Goal: Task Accomplishment & Management: Complete application form

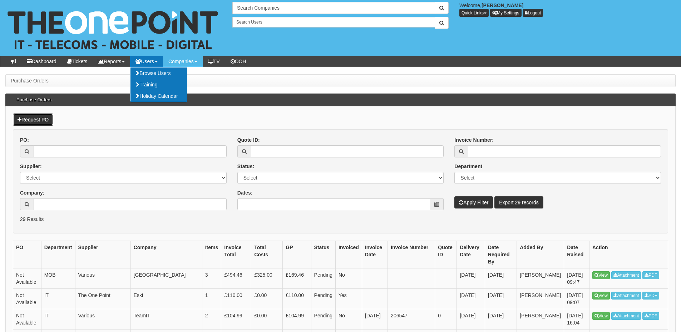
drag, startPoint x: 28, startPoint y: 118, endPoint x: 54, endPoint y: 81, distance: 45.8
click at [28, 118] on link "Request PO" at bounding box center [33, 120] width 40 height 12
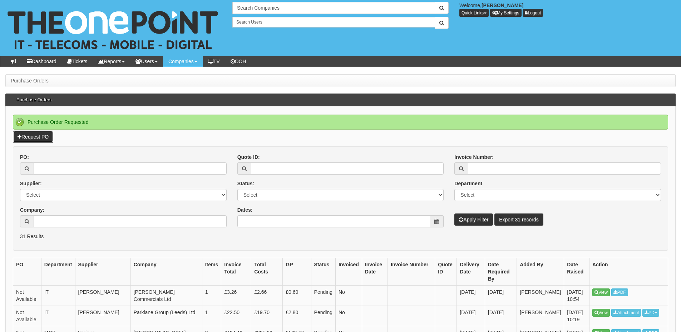
drag, startPoint x: 44, startPoint y: 139, endPoint x: 38, endPoint y: 148, distance: 10.6
click at [44, 139] on link "Request PO" at bounding box center [33, 137] width 40 height 12
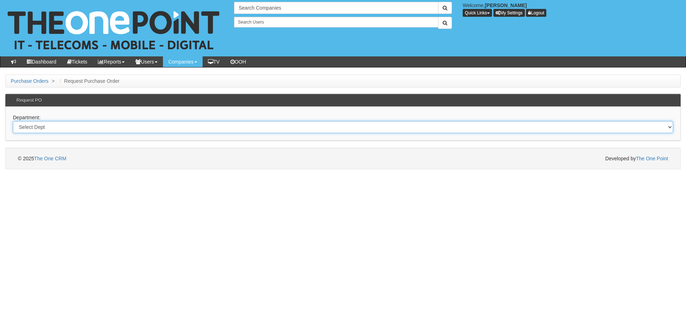
click at [126, 129] on select "Select Dept Digital Internal IT Mobiles Marketing Telecoms" at bounding box center [343, 127] width 660 height 12
select select "?pipeID=&dept=IT"
click at [13, 121] on select "Select Dept Digital Internal IT Mobiles Marketing Telecoms" at bounding box center [343, 127] width 660 height 12
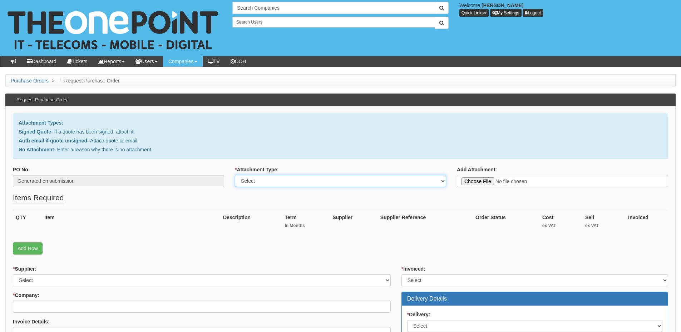
drag, startPoint x: 239, startPoint y: 180, endPoint x: 247, endPoint y: 184, distance: 9.4
click at [239, 180] on select "Select Signed Quote Auth email with quote if unsigned No Attachment" at bounding box center [340, 181] width 211 height 12
select select "Signed Quote"
click at [235, 175] on select "Select Signed Quote Auth email with quote if unsigned No Attachment" at bounding box center [340, 181] width 211 height 12
type input "C:\fakepath\Swift Group - Swift Firewalls & 3 Year LoadMaster NSA4800 & TZ280 (…"
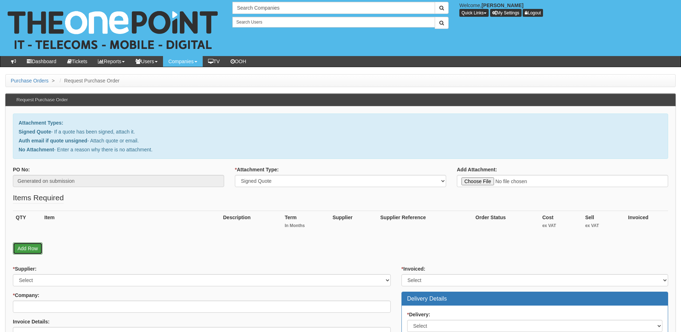
click at [39, 248] on link "Add Row" at bounding box center [28, 249] width 30 height 12
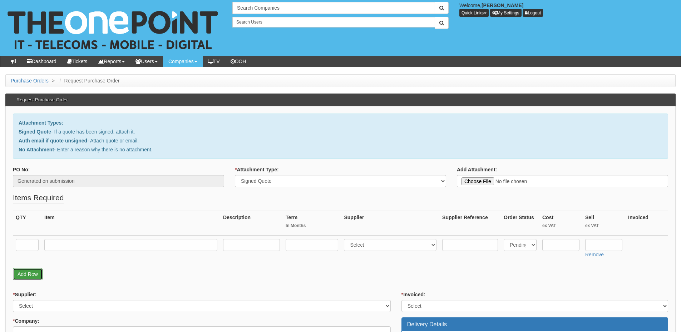
click at [34, 276] on link "Add Row" at bounding box center [28, 274] width 30 height 12
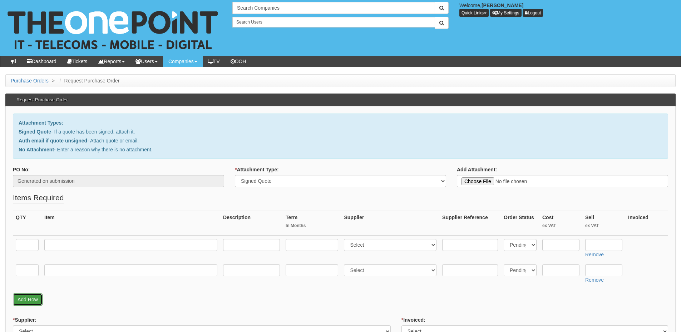
click at [29, 300] on link "Add Row" at bounding box center [28, 300] width 30 height 12
click at [27, 247] on input "text" at bounding box center [27, 245] width 23 height 12
drag, startPoint x: 29, startPoint y: 249, endPoint x: 17, endPoint y: 247, distance: 11.6
click at [17, 247] on input "1" at bounding box center [27, 245] width 23 height 12
type input "2"
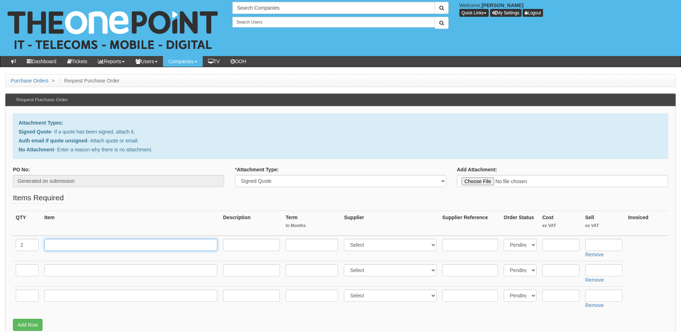
click at [54, 245] on input "text" at bounding box center [130, 245] width 173 height 12
paste input "Virtual LoadMaster Application"
type input "Virtual LoadMaster Application"
click at [248, 245] on input "text" at bounding box center [251, 245] width 57 height 12
paste input "Supports up to 1 Gbps throughput 1000 SSL TPS (2K keys) Support required"
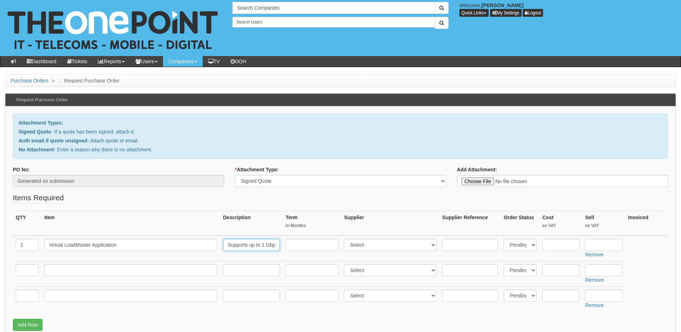
scroll to position [0, 122]
type input "Supports up to 1 Gbps throughput 1000 SSL TPS (2K keys) Support required"
click at [29, 269] on input "text" at bounding box center [27, 270] width 23 height 12
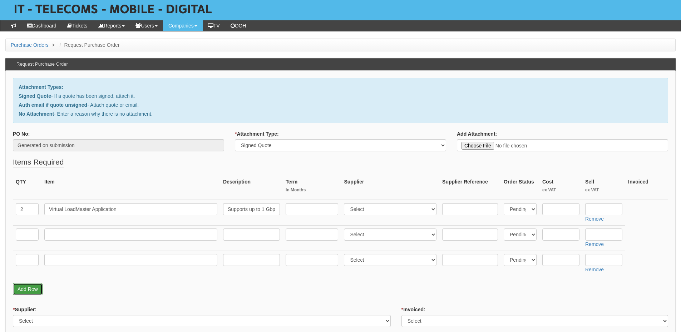
click at [31, 287] on link "Add Row" at bounding box center [28, 289] width 30 height 12
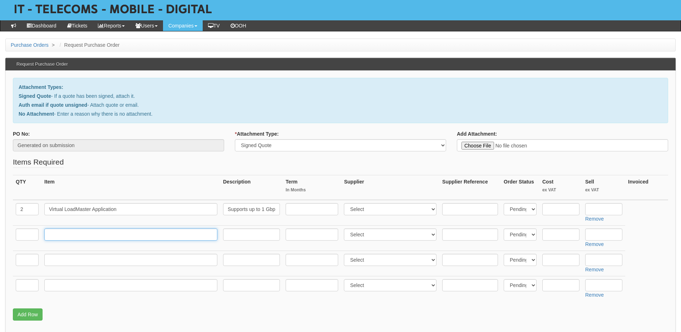
drag, startPoint x: 67, startPoint y: 235, endPoint x: 33, endPoint y: 235, distance: 34.3
click at [67, 235] on input "text" at bounding box center [130, 235] width 173 height 12
paste input "Year 1 Enterprise Plus Subscription forLoadMaster VLM-1G"
type input "Year 1 Enterprise Plus Subscription forLoadMaster VLM-1G"
click at [25, 235] on input "text" at bounding box center [27, 235] width 23 height 12
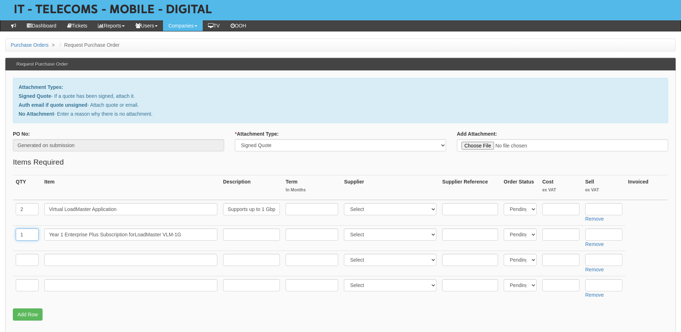
type input "1"
click at [76, 259] on input "text" at bounding box center [130, 260] width 173 height 12
paste input "SONICWALL NSA 4800"
type input "SONICWALL NSA 4800"
click at [28, 259] on input "text" at bounding box center [27, 260] width 23 height 12
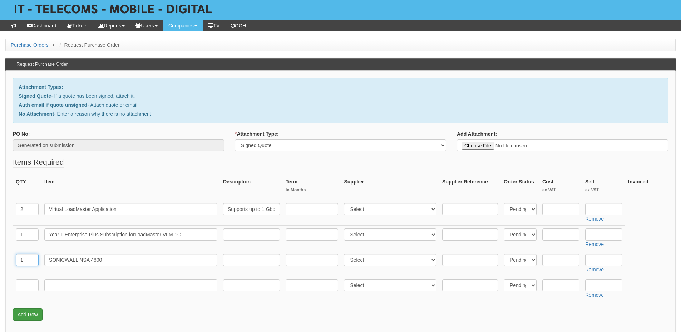
type input "1"
click at [237, 263] on input "text" at bounding box center [251, 260] width 57 height 12
paste input "SONICWALL NSA 4800 SECURE UPGRADE PLUS - ADVANCED EDITION 3-Year"
type input "SONICWALL NSA 4800 SECURE UPGRADE PLUS - ADVANCED EDITION 3-Year"
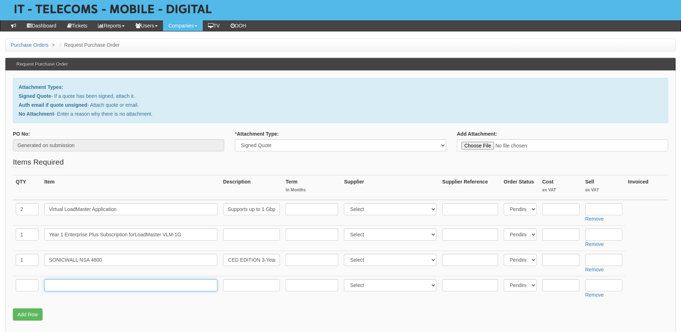
click at [112, 286] on input "text" at bounding box center [130, 285] width 173 height 12
drag, startPoint x: 104, startPoint y: 286, endPoint x: 76, endPoint y: 286, distance: 27.5
click at [104, 286] on input "text" at bounding box center [130, 285] width 173 height 12
paste input "SONICWALL NSA 4800 HIGH AVAILABILITY"
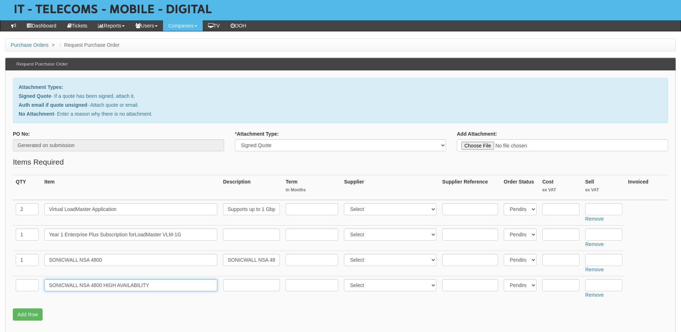
type input "SONICWALL NSA 4800 HIGH AVAILABILITY"
click at [28, 289] on input "text" at bounding box center [27, 285] width 23 height 12
type input "1"
click at [607, 209] on input "text" at bounding box center [603, 209] width 37 height 12
click at [599, 211] on input "text" at bounding box center [603, 209] width 37 height 12
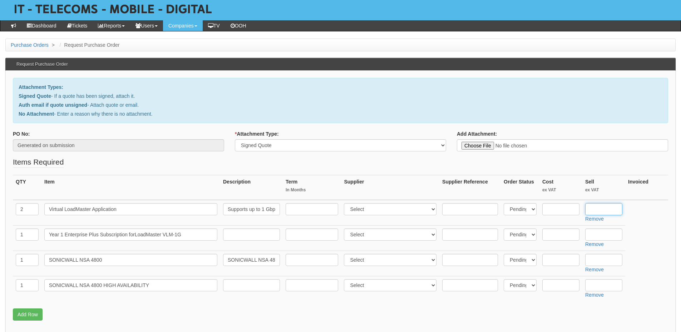
paste input "4,038.08"
click at [591, 211] on input "4,038.08" at bounding box center [603, 209] width 37 height 12
type input "4038.08"
click at [294, 237] on input "text" at bounding box center [312, 235] width 53 height 12
type input "12"
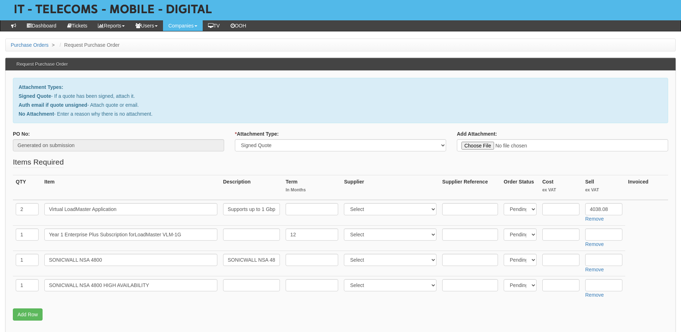
click at [243, 241] on td at bounding box center [251, 237] width 63 height 25
click at [245, 237] on input "text" at bounding box center [251, 235] width 57 height 12
type input "12-months"
click at [597, 235] on input "text" at bounding box center [603, 235] width 37 height 12
click at [601, 235] on input "text" at bounding box center [603, 235] width 37 height 12
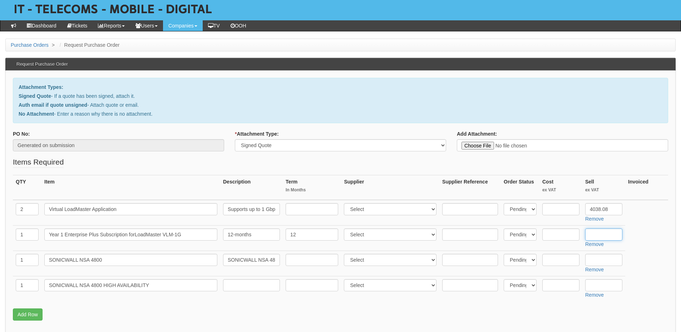
paste input "2,019.08"
click at [594, 237] on input "2,019.08" at bounding box center [603, 235] width 37 height 12
type input "2019.08"
click at [609, 258] on input "text" at bounding box center [603, 260] width 37 height 12
paste input "19,598.02"
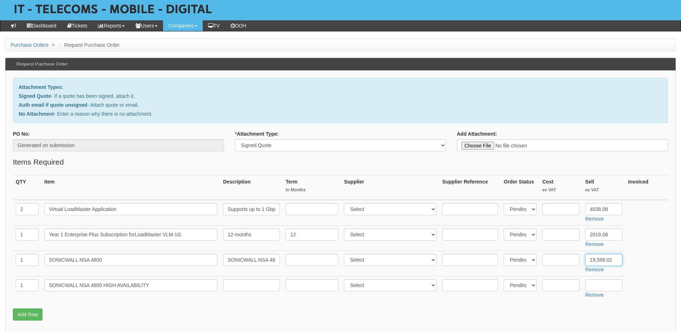
click at [595, 262] on input "19,598.02" at bounding box center [603, 260] width 37 height 12
type input "19598.02"
drag, startPoint x: 590, startPoint y: 281, endPoint x: 597, endPoint y: 283, distance: 6.7
click at [592, 282] on input "text" at bounding box center [603, 285] width 37 height 12
paste input "4,979.46"
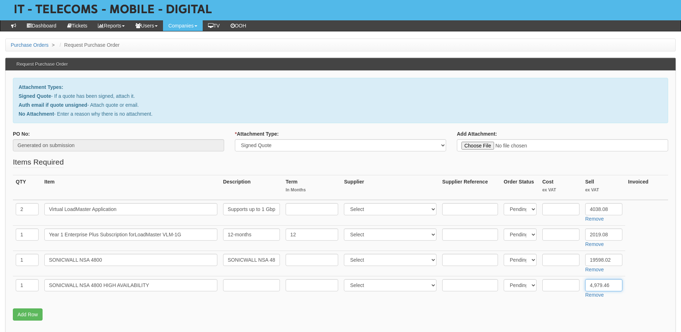
click at [594, 287] on input "4,979.46" at bounding box center [603, 285] width 37 height 12
type input "4979.46"
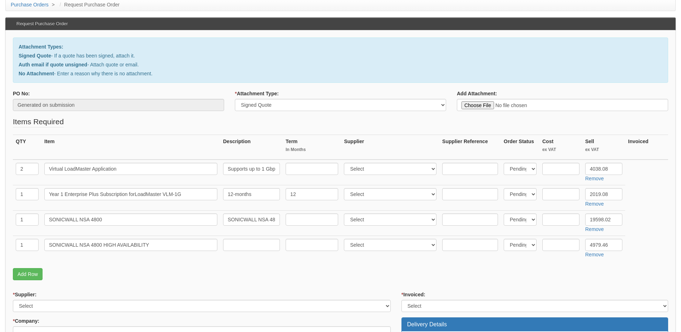
scroll to position [143, 0]
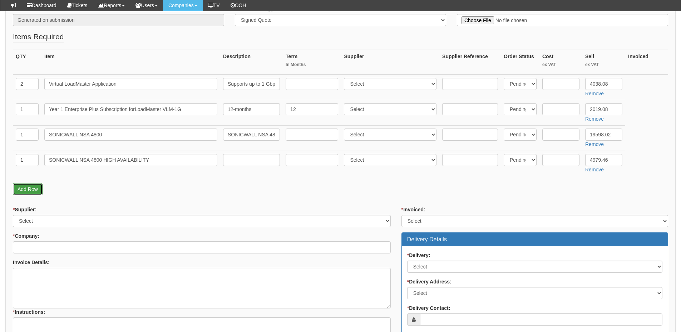
drag, startPoint x: 38, startPoint y: 192, endPoint x: 37, endPoint y: 209, distance: 16.5
click at [38, 192] on link "Add Row" at bounding box center [28, 189] width 30 height 12
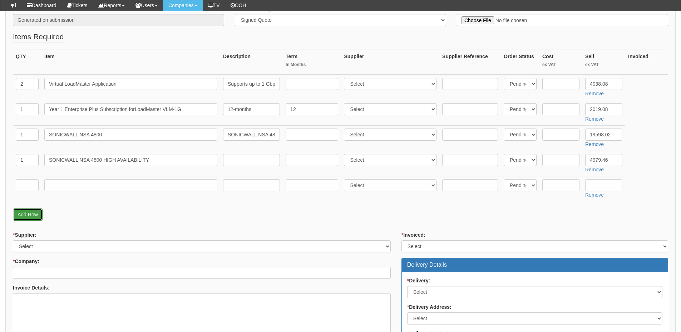
click at [34, 215] on link "Add Row" at bounding box center [28, 215] width 30 height 12
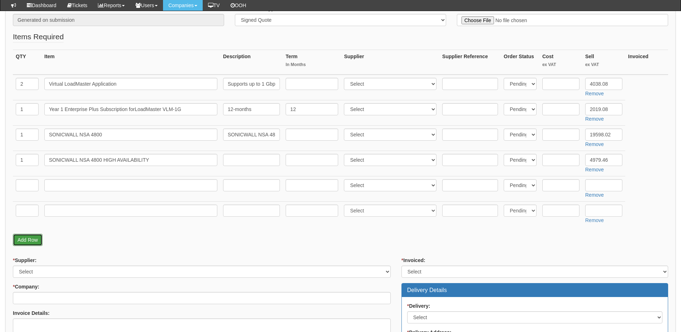
click at [34, 239] on link "Add Row" at bounding box center [28, 240] width 30 height 12
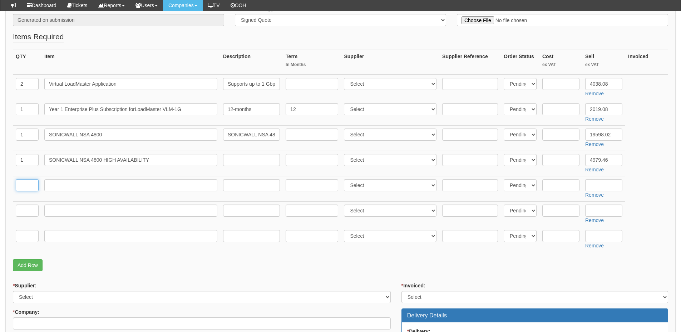
click at [27, 190] on input "text" at bounding box center [27, 185] width 23 height 12
type input "2"
click at [76, 190] on input "text" at bounding box center [130, 185] width 173 height 12
paste input "SONICWALL HIGH-END NSA NSSP SERIES FRU POWER SUPPLY"
type input "SONICWALL HIGH-END NSA NSSP SERIES FRU POWER SUPPLY"
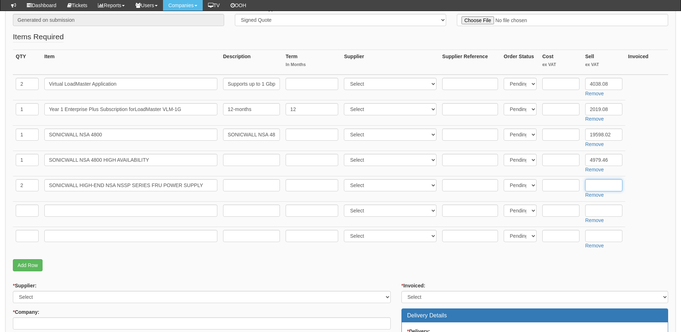
click at [600, 186] on input "text" at bounding box center [603, 185] width 37 height 12
paste input "728.29"
type input "728.29"
drag, startPoint x: 619, startPoint y: 109, endPoint x: 590, endPoint y: 110, distance: 28.6
click at [590, 110] on input "2019.08" at bounding box center [603, 109] width 37 height 12
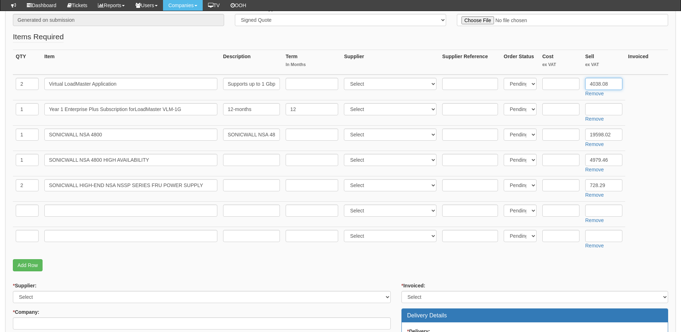
drag, startPoint x: 613, startPoint y: 84, endPoint x: 586, endPoint y: 85, distance: 26.8
click at [586, 85] on input "4038.08" at bounding box center [603, 84] width 37 height 12
click at [597, 79] on input "text" at bounding box center [603, 84] width 37 height 12
paste input "2,019.04"
click at [594, 86] on input "2,019.04" at bounding box center [603, 84] width 37 height 12
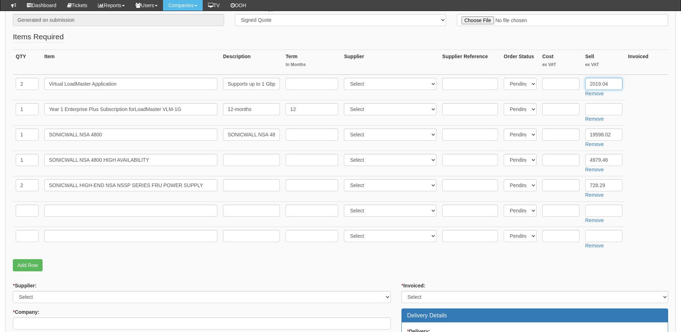
type input "2019.04"
click at [606, 111] on input "text" at bounding box center [603, 109] width 37 height 12
paste input "1,009.54"
click at [593, 110] on input "1,009.54" at bounding box center [603, 109] width 37 height 12
type input "1009.54"
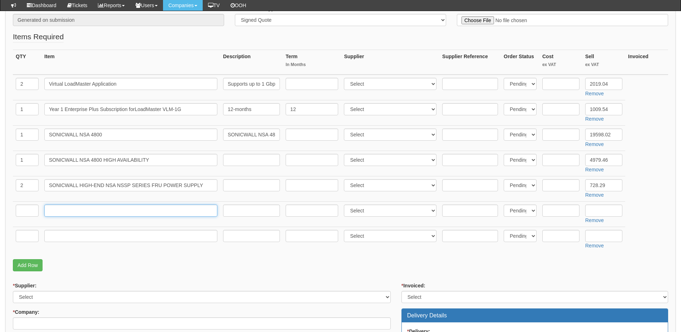
click at [86, 207] on input "text" at bounding box center [130, 211] width 173 height 12
paste input "SONICWALL TZ280 SECURE - Stockport and Livingston"
type input "SONICWALL TZ280 SECURE - Stockport and Livingston"
click at [31, 211] on input "text" at bounding box center [27, 211] width 23 height 12
type input "2"
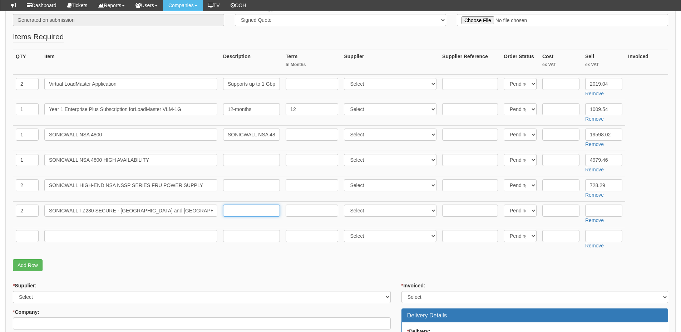
click at [236, 214] on input "text" at bounding box center [251, 211] width 57 height 12
click at [236, 213] on input "text" at bounding box center [251, 211] width 57 height 12
paste input "SONICWALL TZ280 SECURE UPGRADE PLUS - ADVANCED EDITION 3-Year"
type input "SONICWALL TZ280 SECURE UPGRADE PLUS - ADVANCED EDITION 3-Year"
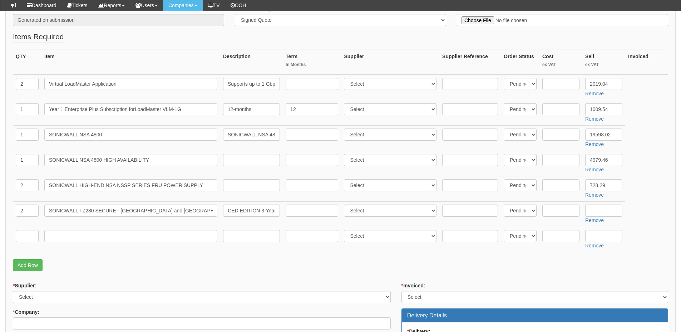
scroll to position [0, 0]
click at [597, 215] on input "text" at bounding box center [603, 211] width 37 height 12
paste input "1,303.57"
click at [594, 210] on input "1,303.57" at bounding box center [603, 211] width 37 height 12
type input "1303.57"
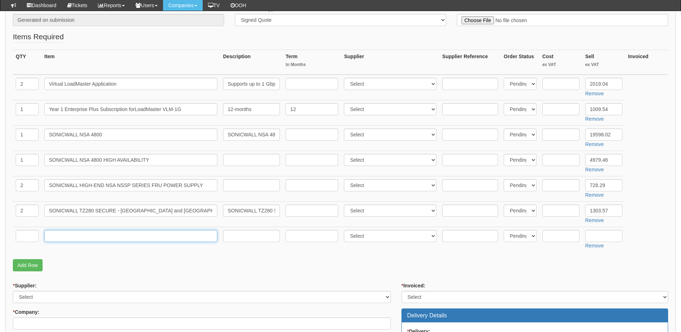
click at [90, 237] on input "text" at bounding box center [130, 236] width 173 height 12
paste input "SONICWALL FIREWALL SSL VPN 150 USERLICENSE"
type input "SONICWALL FIREWALL SSL VPN 150 USERLICENSE"
click at [28, 240] on input "text" at bounding box center [27, 236] width 23 height 12
type input "1"
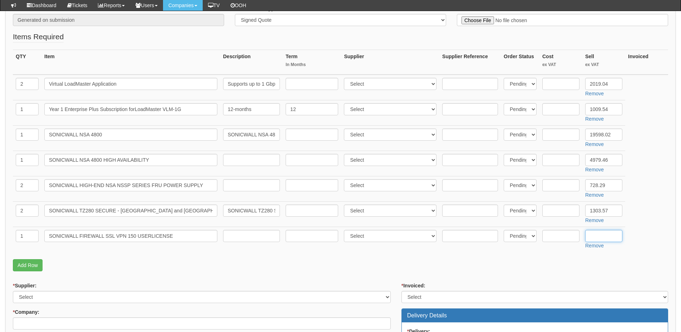
click at [596, 233] on input "text" at bounding box center [603, 236] width 37 height 12
paste input "1,243.40"
click at [594, 236] on input "1,243.40" at bounding box center [603, 236] width 37 height 12
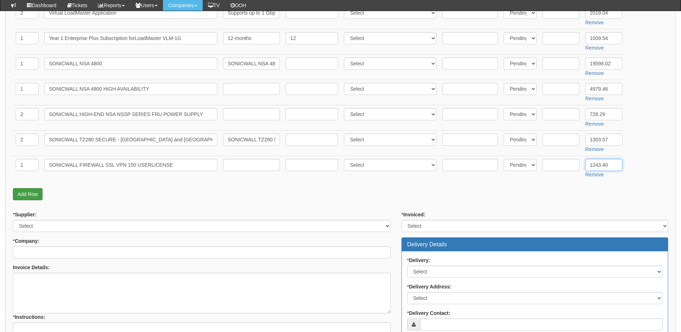
scroll to position [214, 0]
type input "1243.40"
click at [35, 191] on link "Add Row" at bounding box center [28, 194] width 30 height 12
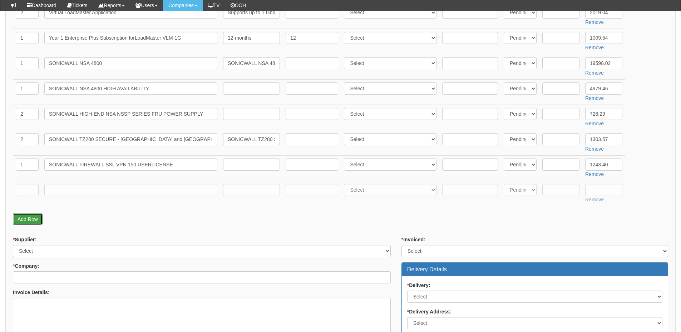
click at [33, 217] on link "Add Row" at bounding box center [28, 219] width 30 height 12
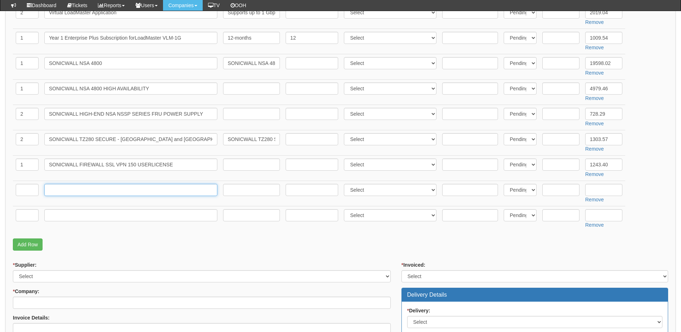
click at [83, 192] on input "text" at bounding box center [130, 190] width 173 height 12
paste input "WAN Switch RJ45"
type input "WAN Switch RJ45"
click at [34, 192] on input "text" at bounding box center [27, 190] width 23 height 12
type input "4"
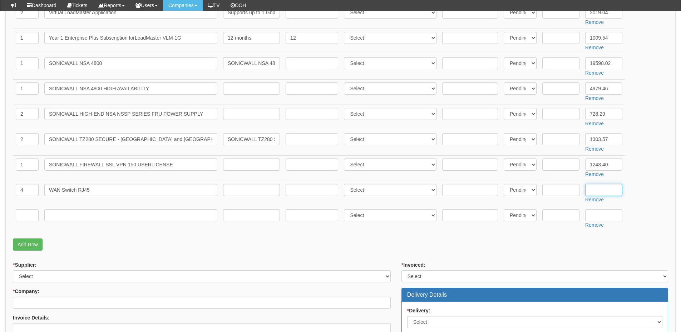
click at [599, 190] on input "text" at bounding box center [603, 190] width 37 height 12
paste input "238.80"
type input "238.80"
click at [29, 213] on input "text" at bounding box center [27, 215] width 23 height 12
type input "7"
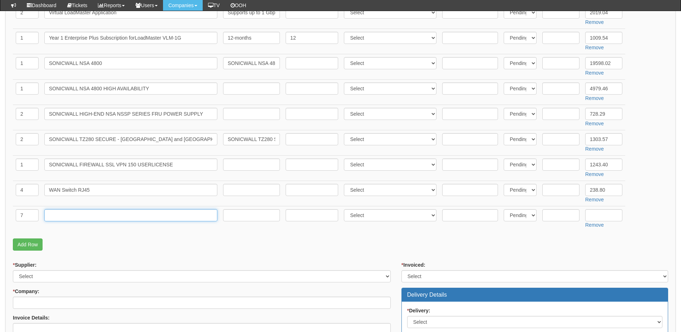
click at [80, 215] on input "text" at bounding box center [130, 215] width 173 height 12
paste input "Labour - Full Day"
type input "Labour - Full Day"
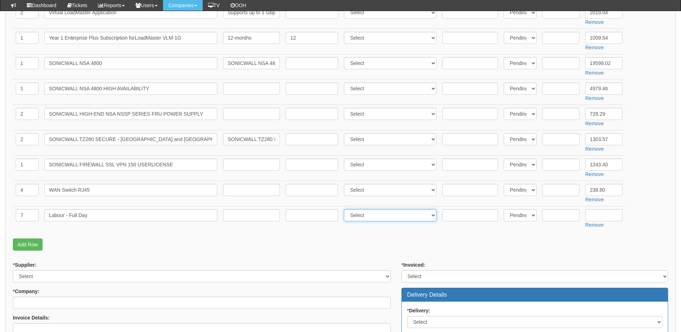
click at [374, 217] on select "Select 123 REG.co.uk 1Password 3 4Gon AA Jones Electric Ltd Abzorb Access Group…" at bounding box center [390, 215] width 93 height 12
select select "81"
click at [346, 209] on select "Select 123 REG.co.uk 1Password 3 4Gon AA Jones Electric Ltd Abzorb Access Group…" at bounding box center [390, 215] width 93 height 12
click at [607, 219] on input "text" at bounding box center [603, 215] width 37 height 12
type input "1095"
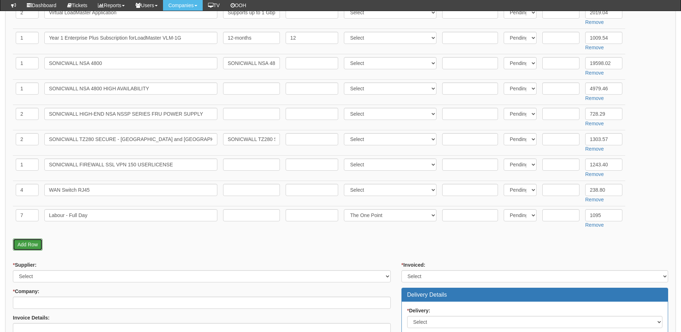
click at [28, 248] on link "Add Row" at bounding box center [28, 245] width 30 height 12
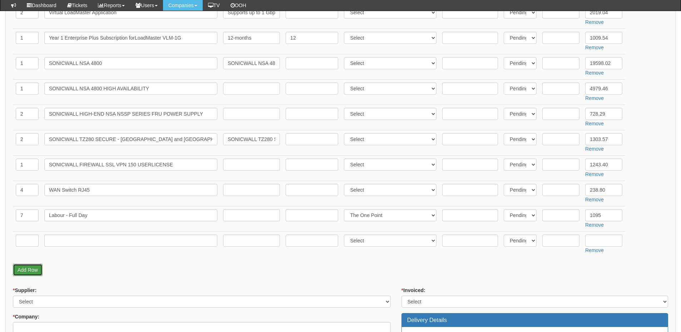
click at [33, 272] on link "Add Row" at bounding box center [28, 270] width 30 height 12
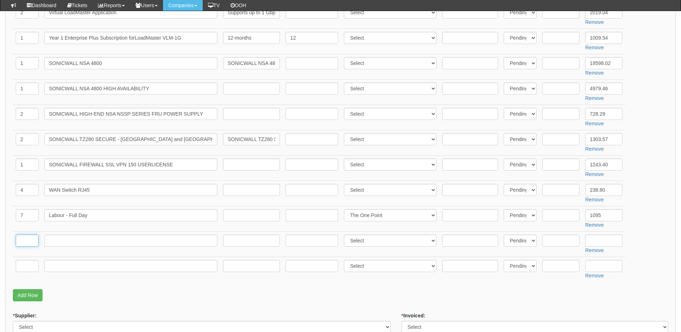
click at [30, 242] on input "text" at bounding box center [27, 241] width 23 height 12
type input "2"
click at [36, 266] on input "text" at bounding box center [27, 266] width 23 height 12
type input "2"
click at [61, 239] on input "text" at bounding box center [130, 241] width 173 height 12
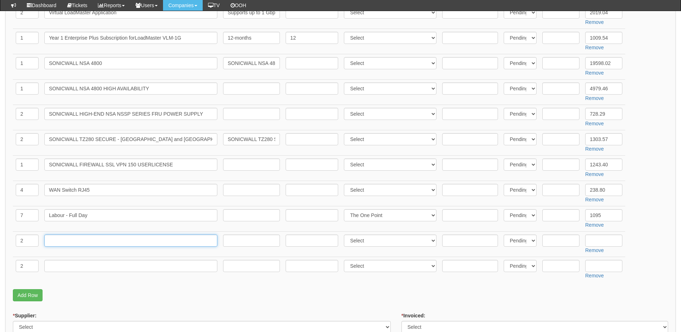
paste input "Year 2 Enterprise Plus Subscription forLoadMaster VLM-1G"
type input "Year 2 Enterprise Plus Subscription forLoadMaster VLM-1G"
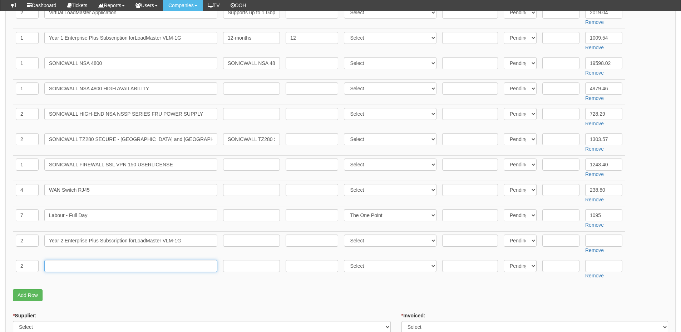
click at [78, 266] on input "text" at bounding box center [130, 266] width 173 height 12
paste input "Year 3 Enterprise Plus Subscription forLoadMaster VLM-1G"
type input "Year 3 Enterprise Plus Subscription forLoadMaster VLM-1G"
click at [253, 242] on input "text" at bounding box center [251, 241] width 57 height 12
click at [240, 241] on input "text" at bounding box center [251, 241] width 57 height 12
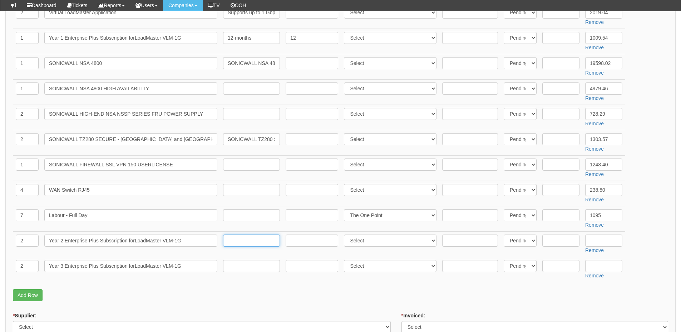
paste input "Payment starts: 01 September 2026"
type input "Payment starts: 01 September 2026"
click at [249, 266] on input "text" at bounding box center [251, 266] width 57 height 12
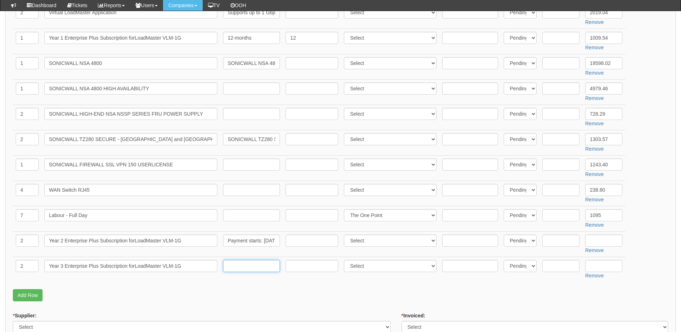
paste input "Payment starts: 01 September 2027"
type input "Payment starts: 01 September 2027"
click at [597, 241] on input "text" at bounding box center [603, 241] width 37 height 12
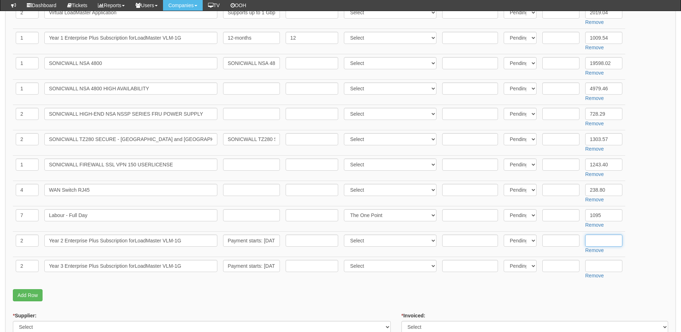
paste input "1,009.54"
click at [592, 242] on input "1,009.54" at bounding box center [603, 241] width 37 height 12
type input "1009.54"
click at [600, 267] on input "text" at bounding box center [603, 266] width 37 height 12
paste input "1,009.54"
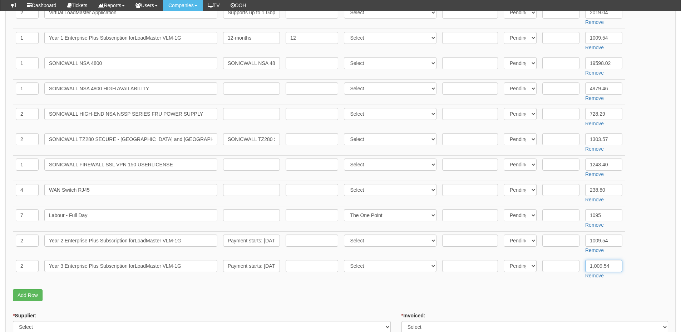
click at [594, 267] on input "1,009.54" at bounding box center [603, 266] width 37 height 12
type input "1009.54"
click at [26, 296] on link "Add Row" at bounding box center [28, 295] width 30 height 12
click at [25, 296] on input "text" at bounding box center [27, 292] width 23 height 12
type input "1"
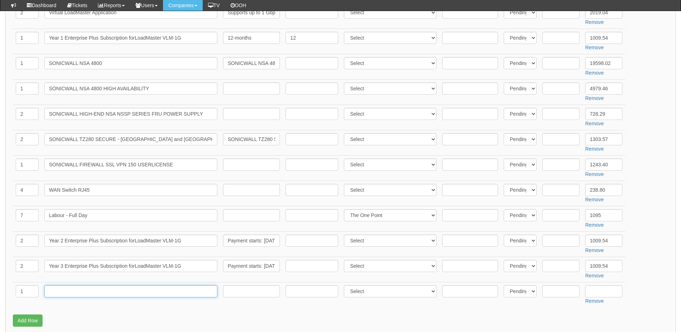
click at [69, 290] on input "text" at bounding box center [130, 292] width 173 height 12
paste input "SONICWALL One Off Goodwill"
type input "SONICWALL One Off Goodwill"
click at [602, 293] on input "text" at bounding box center [603, 292] width 37 height 12
paste input "-£2,228.10"
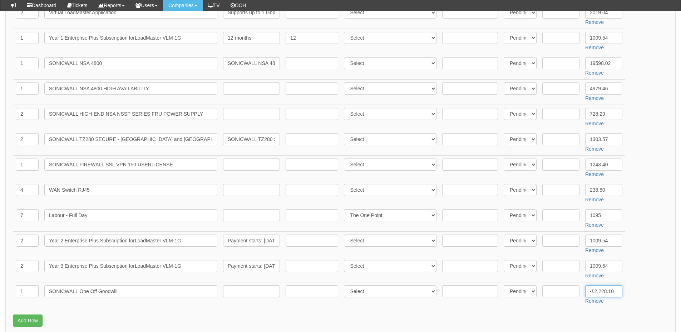
click at [595, 292] on input "-£2,228.10" at bounding box center [603, 292] width 37 height 12
click at [596, 293] on input "-2,228.10" at bounding box center [603, 292] width 37 height 12
type input "-2228.10"
click at [260, 291] on input "text" at bounding box center [251, 292] width 57 height 12
paste input "5% discount"
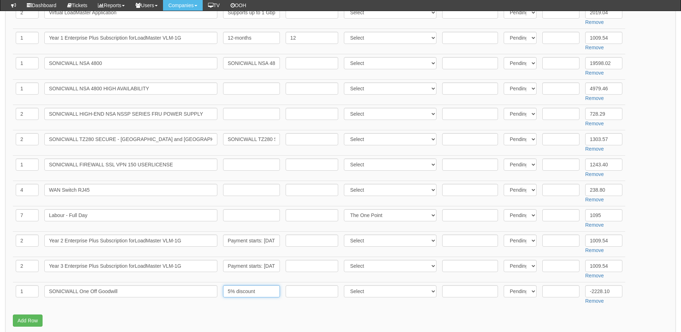
type input "5% discount"
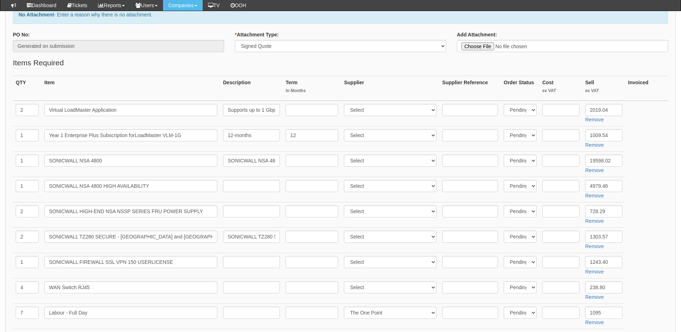
scroll to position [107, 0]
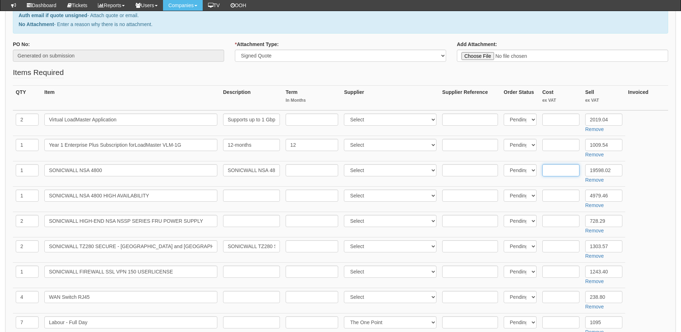
click at [555, 169] on input "text" at bounding box center [560, 170] width 37 height 12
paste input "12,150.77"
click at [554, 170] on input "12,150.77" at bounding box center [560, 170] width 37 height 12
type input "12150.77"
click at [459, 170] on input "text" at bounding box center [470, 170] width 56 height 12
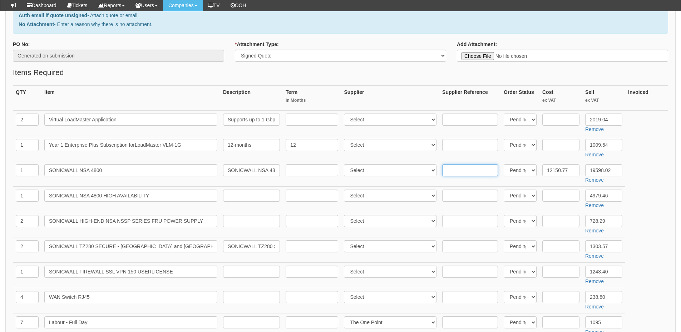
paste input "03-SSC-7038"
type input "03-SSC-7038"
click at [567, 193] on input "text" at bounding box center [560, 196] width 37 height 12
paste input "3,087.27"
click at [553, 198] on input "3,087.27" at bounding box center [560, 196] width 37 height 12
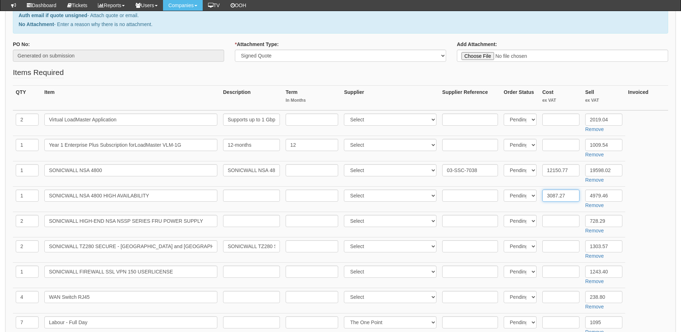
type input "3087.27"
click at [457, 199] on input "text" at bounding box center [470, 196] width 56 height 12
paste input "03-SSC-7039"
type input "03-SSC-7039"
click at [383, 171] on select "Select 123 REG.co.uk 1Password 3 4Gon AA Jones Electric Ltd Abzorb Access Group…" at bounding box center [390, 170] width 93 height 12
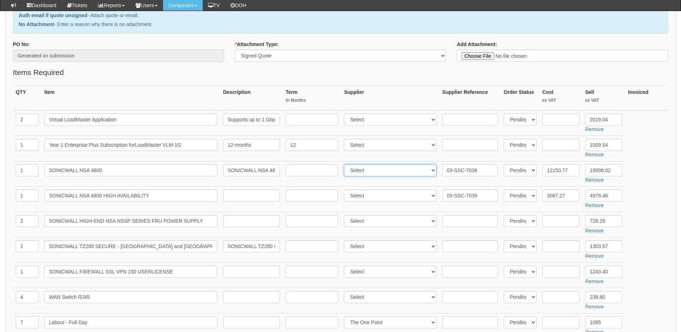
select select "349"
click at [346, 164] on select "Select 123 REG.co.uk 1Password 3 4Gon AA Jones Electric Ltd Abzorb Access Group…" at bounding box center [390, 170] width 93 height 12
click at [370, 195] on select "Select 123 REG.co.uk 1Password 3 4Gon AA Jones Electric Ltd Abzorb Access Group…" at bounding box center [390, 196] width 93 height 12
drag, startPoint x: 364, startPoint y: 190, endPoint x: 363, endPoint y: 197, distance: 6.9
click at [364, 190] on select "Select 123 REG.co.uk 1Password 3 4Gon AA Jones Electric Ltd Abzorb Access Group…" at bounding box center [390, 196] width 93 height 12
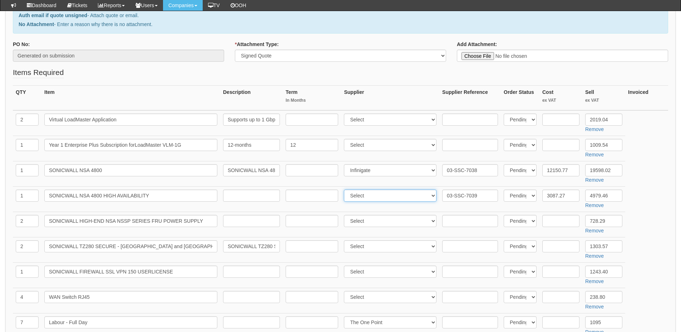
click at [363, 197] on select "Select 123 REG.co.uk 1Password 3 4Gon AA Jones Electric Ltd Abzorb Access Group…" at bounding box center [390, 196] width 93 height 12
select select "349"
click at [346, 190] on select "Select 123 REG.co.uk 1Password 3 4Gon AA Jones Electric Ltd Abzorb Access Group…" at bounding box center [390, 196] width 93 height 12
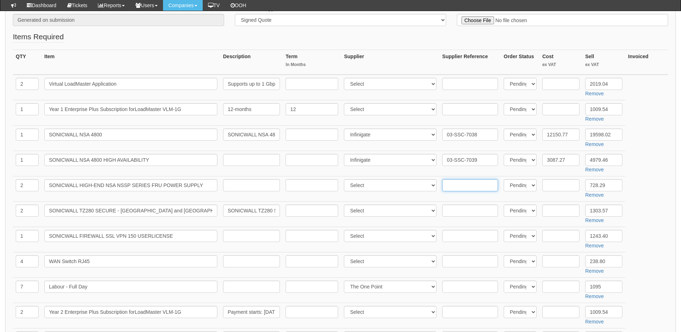
click at [464, 183] on input "text" at bounding box center [470, 185] width 56 height 12
paste input "03-SSC-3448"
type input "03-SSC-3448"
click at [554, 188] on input "text" at bounding box center [560, 185] width 37 height 12
paste input "198.29"
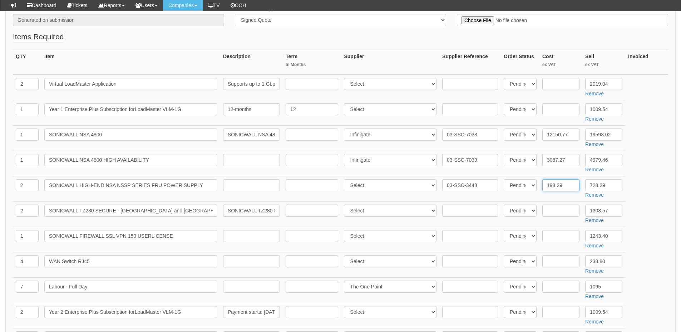
type input "198.29"
click at [378, 184] on select "Select 123 REG.co.uk 1Password 3 4Gon AA Jones Electric Ltd Abzorb Access Group…" at bounding box center [390, 185] width 93 height 12
select select "349"
click at [346, 179] on select "Select 123 REG.co.uk 1Password 3 4Gon AA Jones Electric Ltd Abzorb Access Group…" at bounding box center [390, 185] width 93 height 12
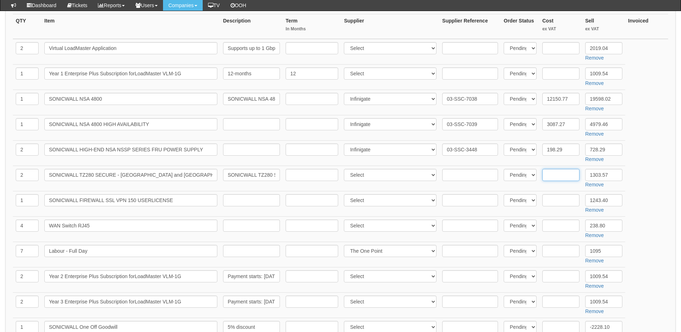
drag, startPoint x: 569, startPoint y: 176, endPoint x: 544, endPoint y: 178, distance: 24.7
click at [569, 176] on input "text" at bounding box center [560, 175] width 37 height 12
paste input "808.21"
type input "808.21"
click at [455, 173] on input "text" at bounding box center [470, 175] width 56 height 12
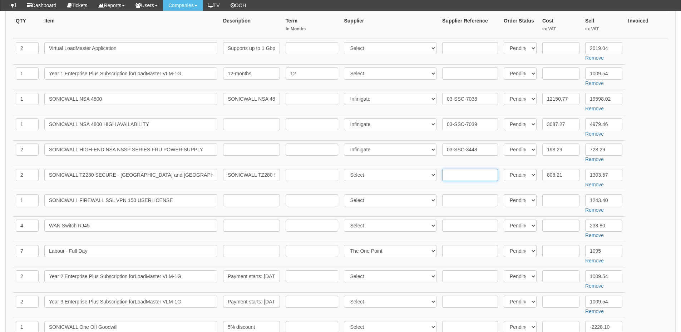
paste input "03-SSC-6933"
type input "03-SSC-6933"
click at [379, 175] on select "Select 123 REG.co.uk 1Password 3 4Gon AA Jones Electric Ltd Abzorb Access Group…" at bounding box center [390, 175] width 93 height 12
select select "349"
click at [346, 169] on select "Select 123 REG.co.uk 1Password 3 4Gon AA Jones Electric Ltd Abzorb Access Group…" at bounding box center [390, 175] width 93 height 12
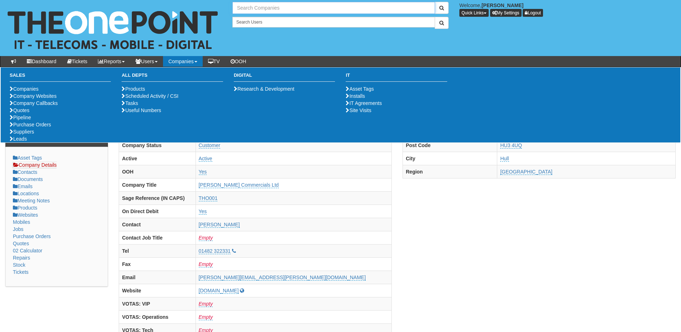
click at [250, 6] on input "text" at bounding box center [333, 8] width 203 height 12
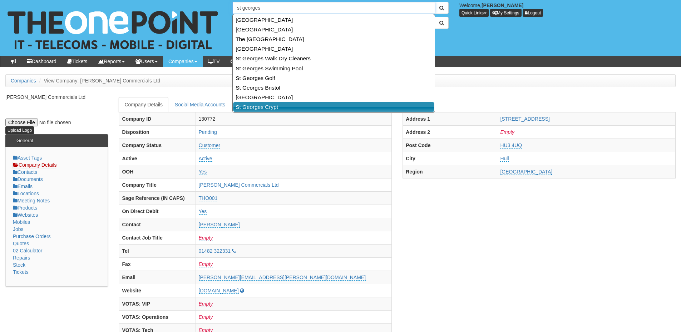
click at [258, 106] on link "St Georges Crypt" at bounding box center [333, 107] width 201 height 10
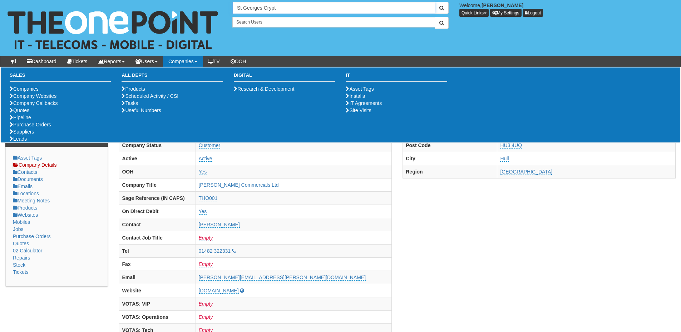
type input "St Georges Crypt"
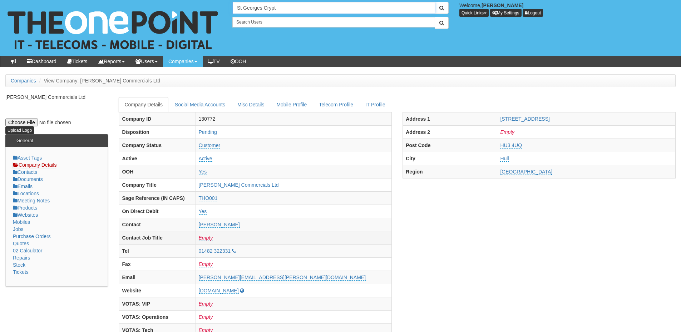
scroll to position [71, 0]
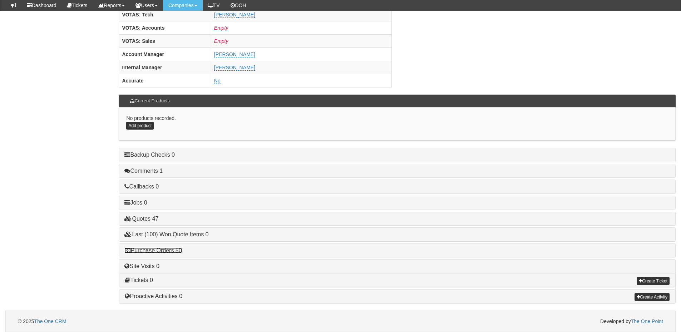
drag, startPoint x: 172, startPoint y: 250, endPoint x: 214, endPoint y: 252, distance: 42.5
click at [172, 250] on link "Purchase Orders 50" at bounding box center [152, 251] width 57 height 6
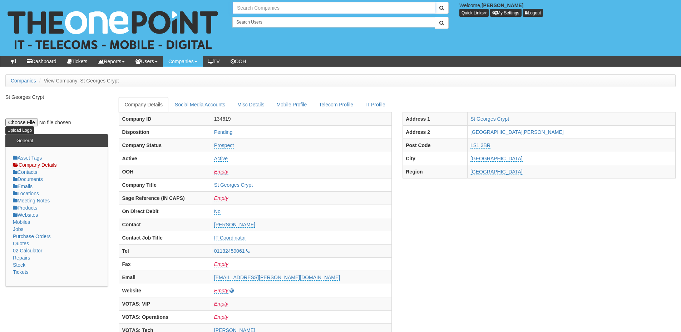
click at [245, 7] on input "text" at bounding box center [333, 8] width 203 height 12
type input "s"
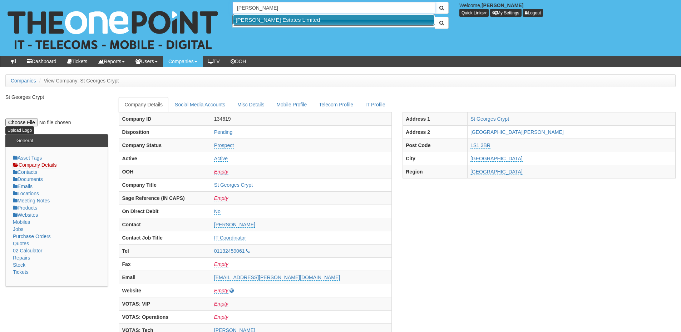
click at [259, 19] on link "Arnold White Estates Limited" at bounding box center [333, 20] width 201 height 10
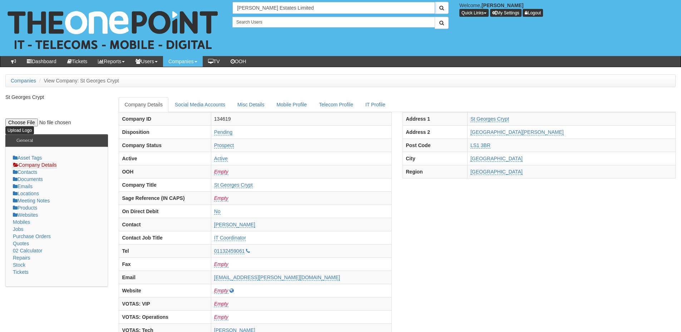
type input "Arnold White Estates Limited"
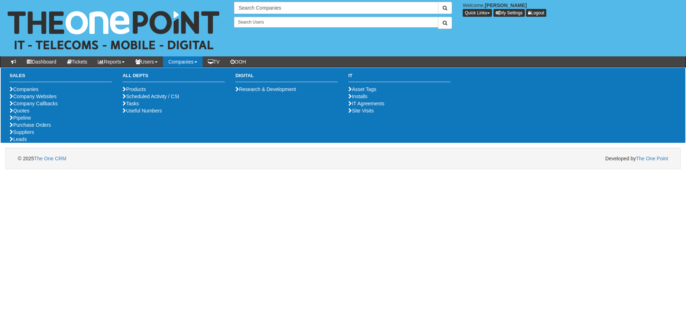
click at [102, 169] on html "× Send Email × Add Appointment × Create Ticket × Create Proactive Activity × Ad…" at bounding box center [343, 84] width 686 height 169
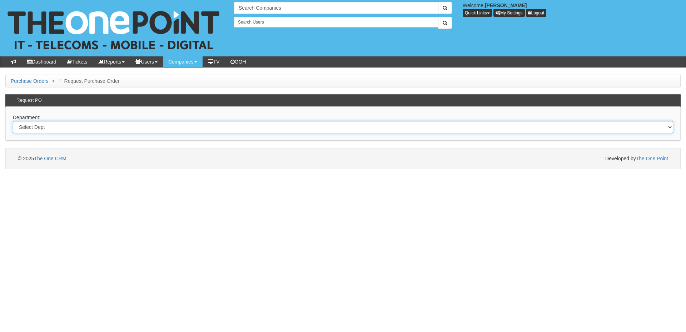
click at [128, 133] on select "Select Dept Digital Internal IT Mobiles Marketing Telecoms" at bounding box center [343, 127] width 660 height 12
select select "?pipeID=&dept=IT"
click at [13, 121] on select "Select Dept Digital Internal IT Mobiles Marketing Telecoms" at bounding box center [343, 127] width 660 height 12
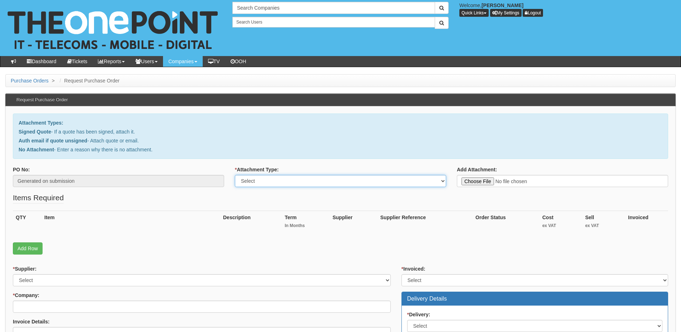
drag, startPoint x: 294, startPoint y: 183, endPoint x: 292, endPoint y: 187, distance: 4.0
click at [294, 183] on select "Select Signed Quote Auth email with quote if unsigned No Attachment" at bounding box center [340, 181] width 211 height 12
select select "No Attachment"
click at [235, 175] on select "Select Signed Quote Auth email with quote if unsigned No Attachment" at bounding box center [340, 181] width 211 height 12
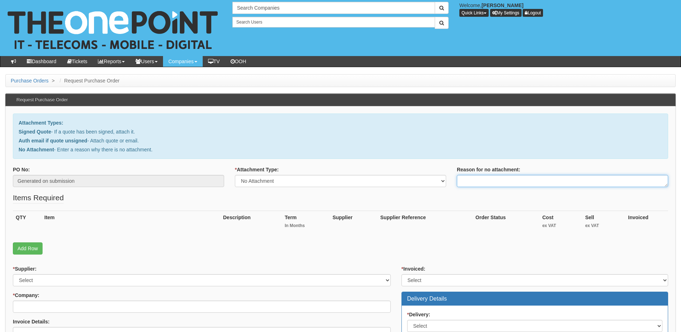
click at [482, 182] on textarea "Reason for no attachment:" at bounding box center [562, 181] width 211 height 12
click at [518, 180] on textarea "Linked to ticket 437604" at bounding box center [562, 181] width 211 height 12
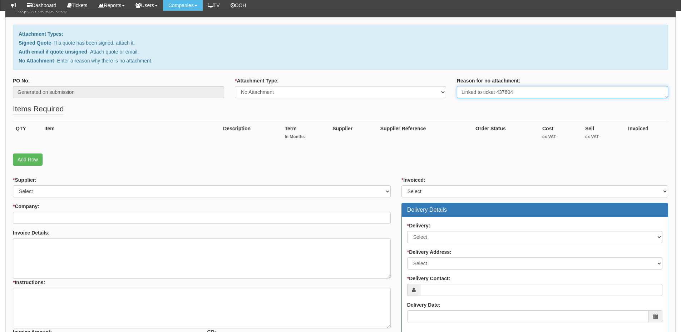
scroll to position [71, 0]
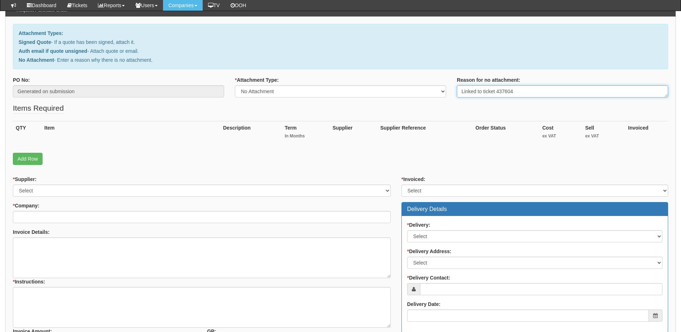
type textarea "Linked to ticket 437604"
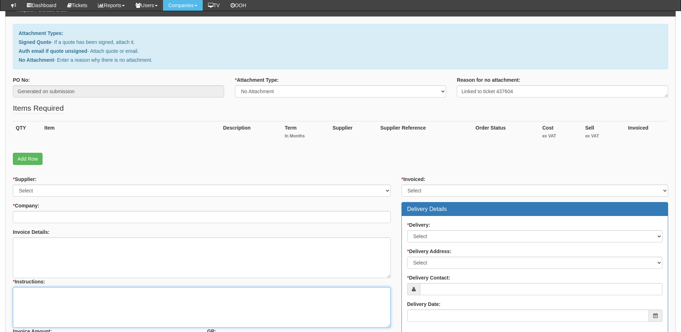
click at [83, 308] on textarea "* Instructions:" at bounding box center [202, 307] width 378 height 41
paste textarea "Linked to ticket 437604"
type textarea "Linked to ticket 437604"
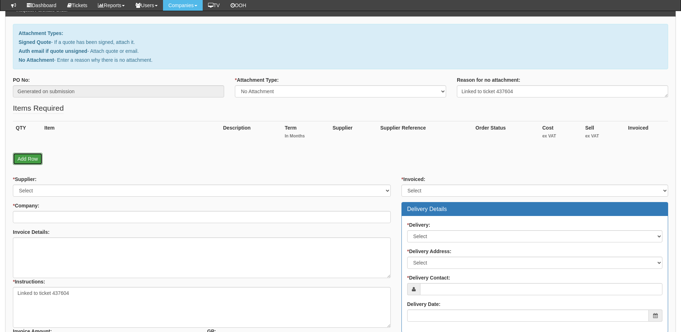
click at [32, 163] on link "Add Row" at bounding box center [28, 159] width 30 height 12
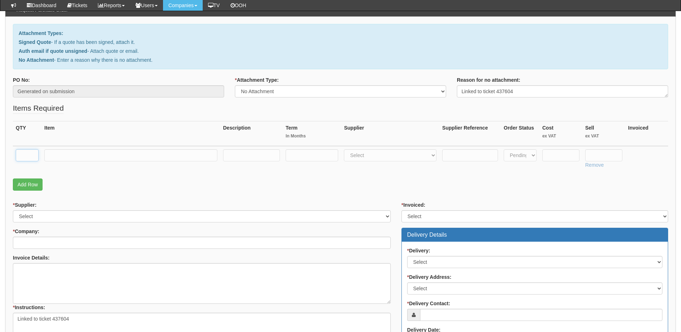
click at [30, 159] on input "text" at bounding box center [27, 155] width 23 height 12
type input "4"
click at [60, 157] on input "text" at bounding box center [130, 155] width 173 height 12
type input "Business Premium Licences"
click at [297, 157] on input "text" at bounding box center [312, 155] width 53 height 12
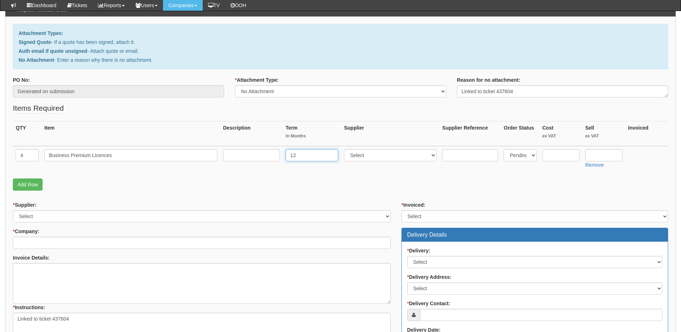
type input "12"
click at [253, 155] on input "text" at bounding box center [251, 155] width 57 height 12
type input "12"
click at [555, 157] on input "text" at bounding box center [560, 155] width 37 height 12
type input "4.05"
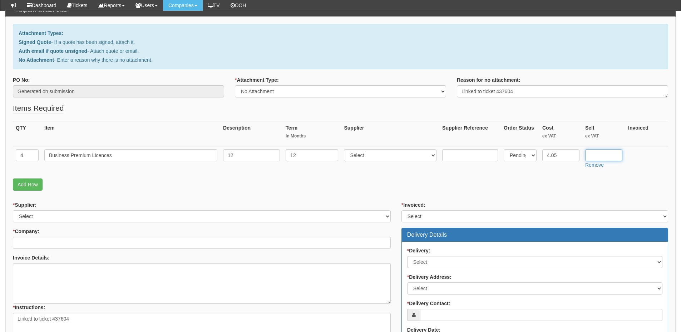
click at [593, 156] on input "text" at bounding box center [603, 155] width 37 height 12
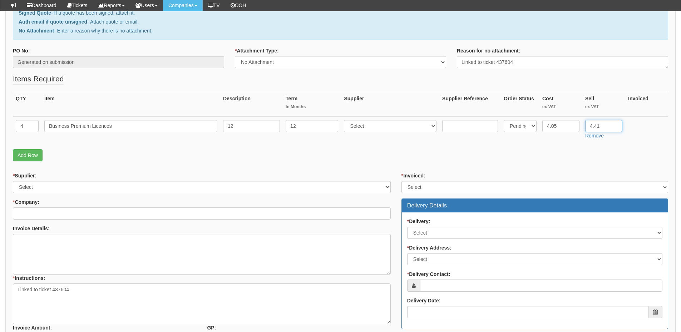
scroll to position [179, 0]
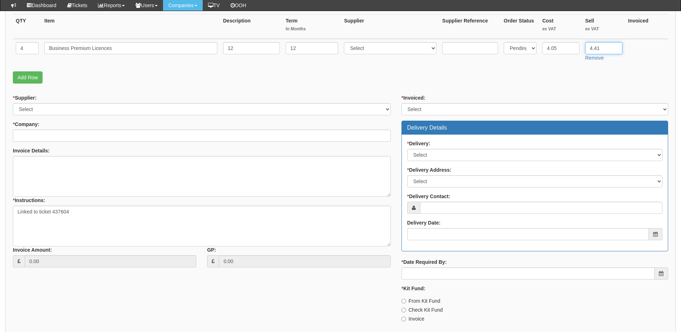
type input "4.41"
click at [355, 49] on select "Select 123 [DOMAIN_NAME] 1Password 3 4Gon [PERSON_NAME] Electric Ltd Abzorb Acc…" at bounding box center [390, 48] width 93 height 12
select select "291"
click at [346, 42] on select "Select 123 [DOMAIN_NAME] 1Password 3 4Gon [PERSON_NAME] Electric Ltd Abzorb Acc…" at bounding box center [390, 48] width 93 height 12
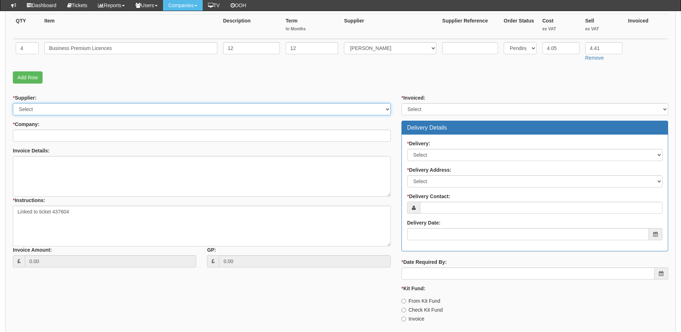
click at [134, 107] on select "Select 123 [DOMAIN_NAME] 1Password 3 4Gon [PERSON_NAME] Electric Ltd Abzorb Acc…" at bounding box center [202, 109] width 378 height 12
select select "291"
click at [13, 103] on select "Select 123 [DOMAIN_NAME] 1Password 3 4Gon [PERSON_NAME] Electric Ltd Abzorb Acc…" at bounding box center [202, 109] width 378 height 12
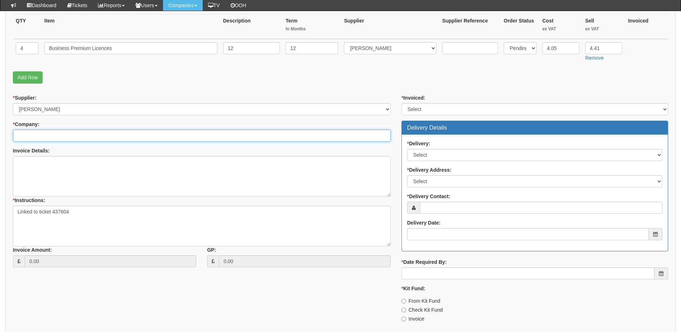
click at [103, 141] on input "* Company:" at bounding box center [202, 136] width 378 height 12
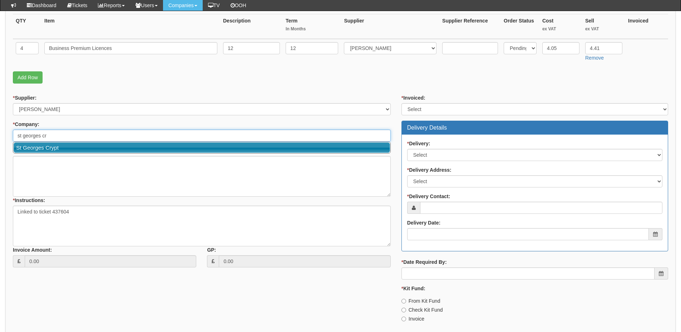
click at [77, 146] on link "St Georges Crypt" at bounding box center [202, 148] width 376 height 10
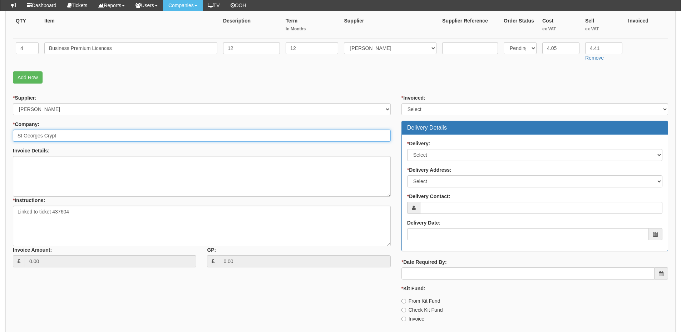
type input "St Georges Crypt"
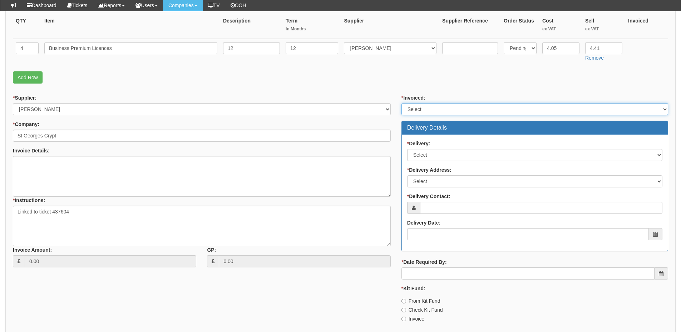
click at [432, 105] on select "Select Yes No N/A STB (part of order)" at bounding box center [534, 109] width 267 height 12
select select "2"
click at [401, 103] on select "Select Yes No N/A STB (part of order)" at bounding box center [534, 109] width 267 height 12
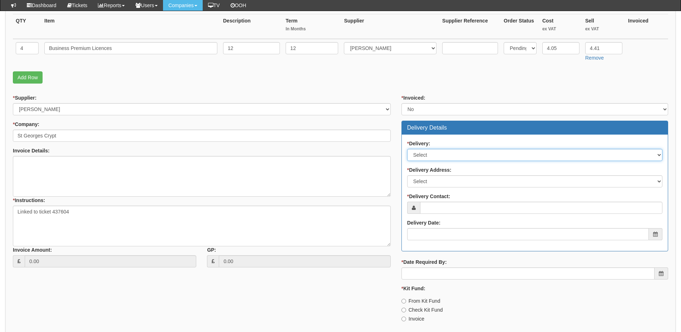
click at [426, 157] on select "Select No Not Applicable Yes" at bounding box center [534, 155] width 255 height 12
select select "3"
click at [407, 149] on select "Select No Not Applicable Yes" at bounding box center [534, 155] width 255 height 12
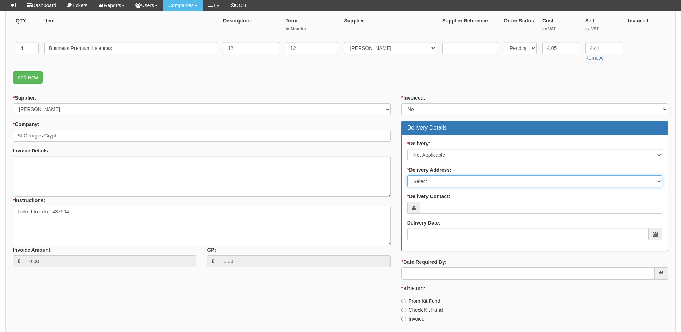
click at [429, 187] on select "Select Not Applicable Main Address - LS1 3BR Other" at bounding box center [534, 181] width 255 height 12
select select "N/A"
click at [407, 175] on select "Select Not Applicable Main Address - LS1 3BR Other" at bounding box center [534, 181] width 255 height 12
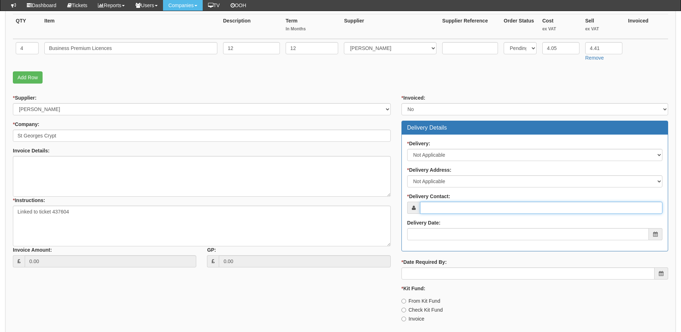
click at [431, 205] on input "* Delivery Contact:" at bounding box center [541, 208] width 242 height 12
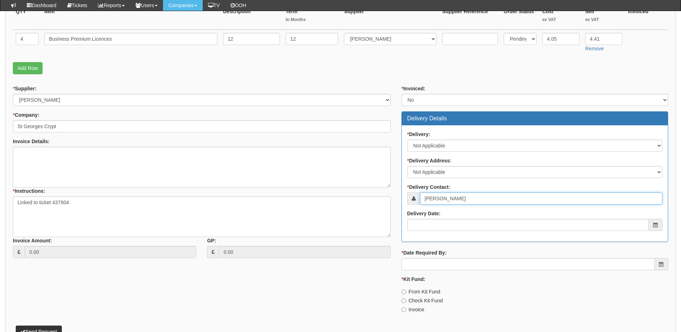
scroll to position [214, 0]
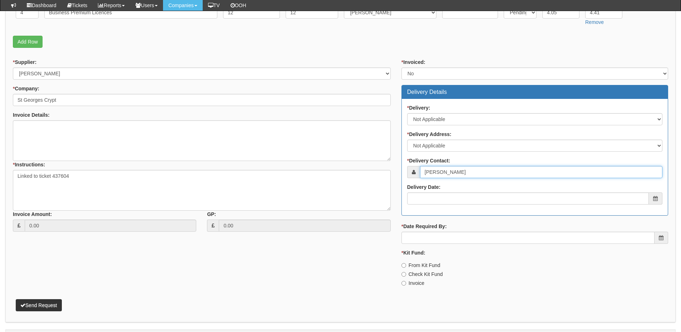
type input "Emma Crabtree"
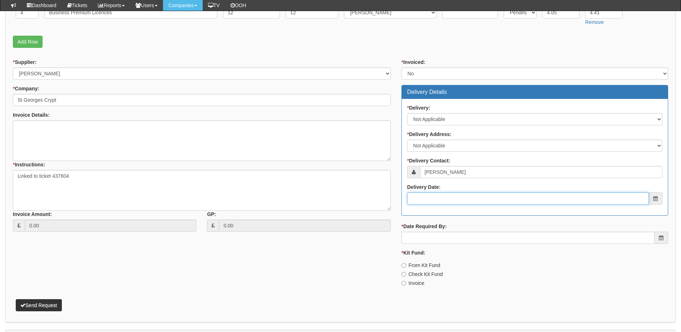
click at [445, 201] on input "Delivery Date:" at bounding box center [528, 199] width 242 height 12
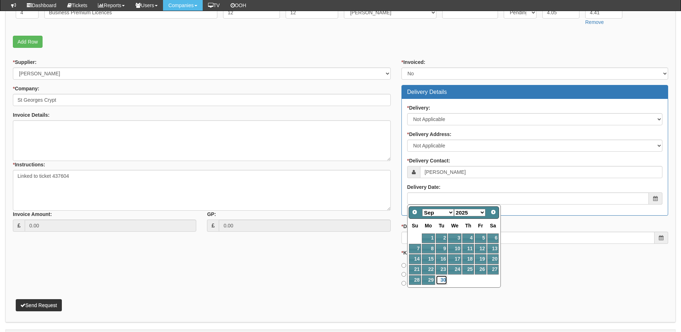
click at [444, 279] on link "30" at bounding box center [441, 281] width 11 height 10
type input "[DATE]"
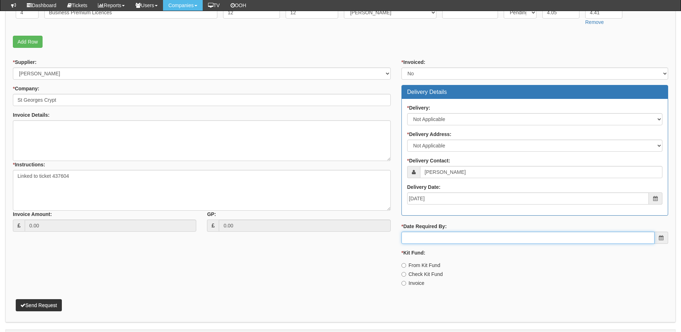
click at [442, 240] on input "* Date Required By:" at bounding box center [527, 238] width 253 height 12
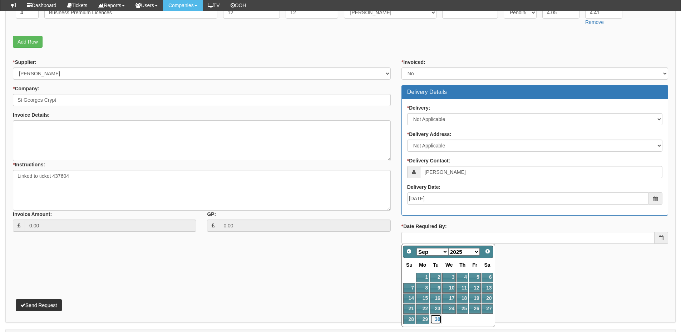
click at [435, 319] on link "30" at bounding box center [435, 320] width 11 height 10
type input "[DATE]"
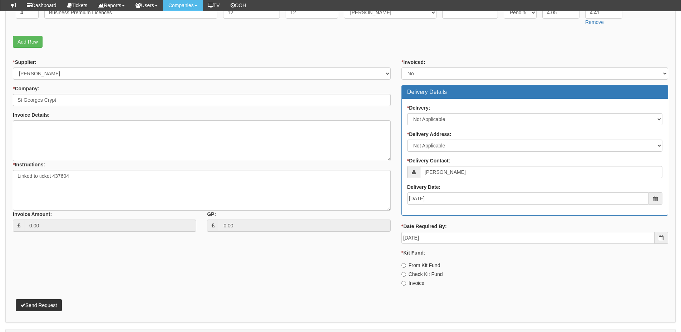
click at [418, 281] on label "Invoice" at bounding box center [412, 283] width 23 height 7
click at [406, 281] on input "Invoice" at bounding box center [403, 283] width 5 height 5
radio input "true"
click at [55, 306] on button "Send Request" at bounding box center [39, 305] width 46 height 12
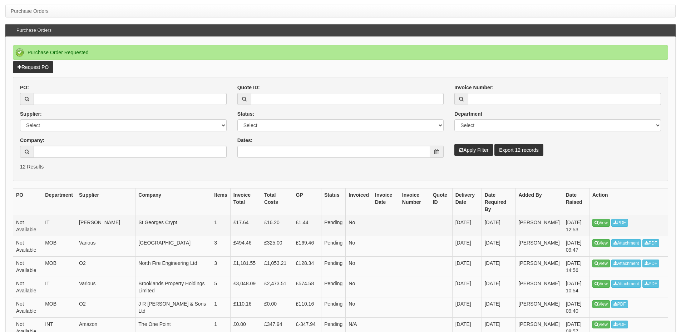
scroll to position [71, 0]
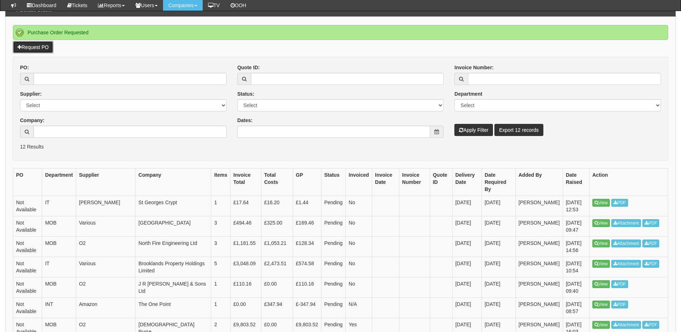
click at [46, 46] on link "Request PO" at bounding box center [33, 47] width 40 height 12
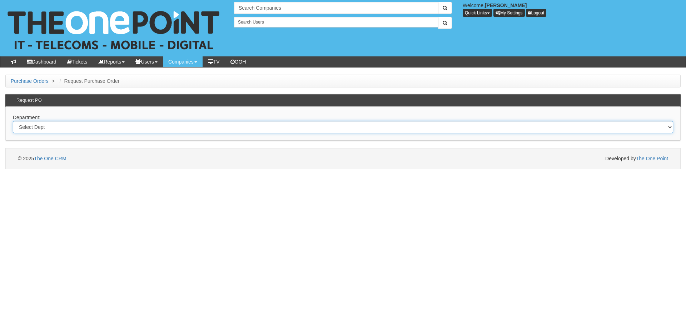
click at [164, 129] on select "Select Dept Digital Internal IT Mobiles Marketing Telecoms" at bounding box center [343, 127] width 660 height 12
select select "?pipeID=&dept=IT"
click at [13, 121] on select "Select Dept Digital Internal IT Mobiles Marketing Telecoms" at bounding box center [343, 127] width 660 height 12
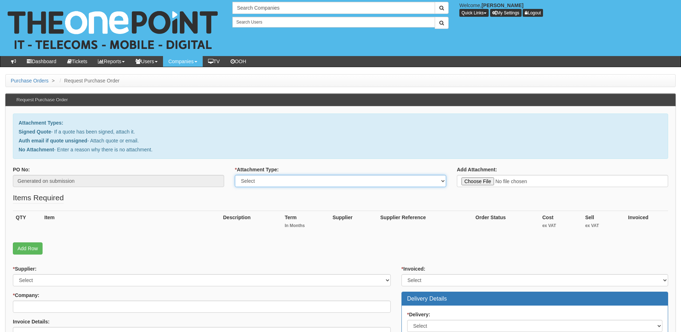
click at [272, 179] on select "Select Signed Quote Auth email with quote if unsigned No Attachment" at bounding box center [340, 181] width 211 height 12
select select "Signed Quote"
click at [235, 175] on select "Select Signed Quote Auth email with quote if unsigned No Attachment" at bounding box center [340, 181] width 211 height 12
type input "C:\fakepath\AW Group - SharePoint Build.pdf"
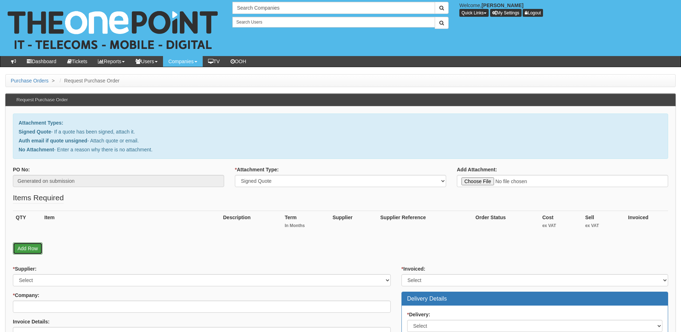
click at [35, 252] on link "Add Row" at bounding box center [28, 249] width 30 height 12
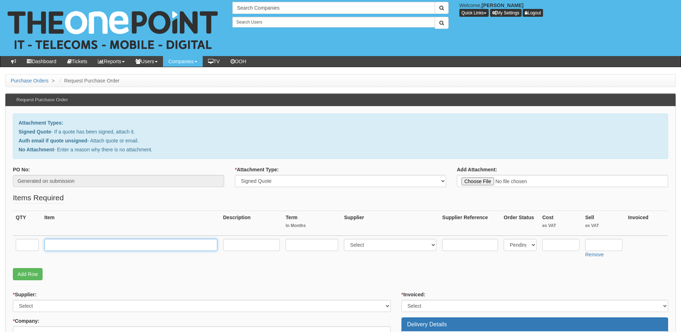
click at [87, 245] on input "text" at bounding box center [130, 245] width 173 height 12
paste input "Engineering Time (Full Day) - Sharepoint Build"
type input "Engineering Time (Full Day) - Sharepoint Build"
click at [28, 243] on input "text" at bounding box center [27, 245] width 23 height 12
type input "1"
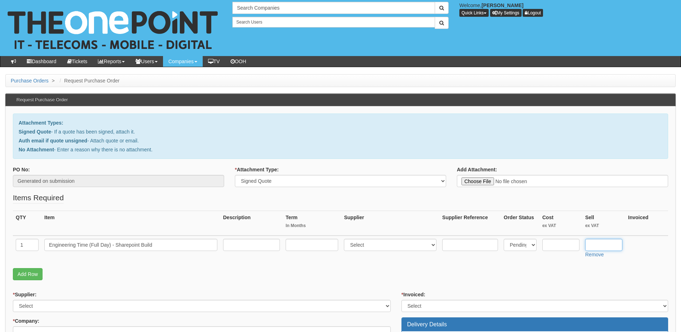
click at [593, 244] on input "text" at bounding box center [603, 245] width 37 height 12
type input "1295"
click at [366, 240] on select "Select 123 [DOMAIN_NAME] 1Password 3 4Gon [PERSON_NAME] Electric Ltd Abzorb Acc…" at bounding box center [390, 245] width 93 height 12
select select "81"
click at [346, 239] on select "Select 123 [DOMAIN_NAME] 1Password 3 4Gon [PERSON_NAME] Electric Ltd Abzorb Acc…" at bounding box center [390, 245] width 93 height 12
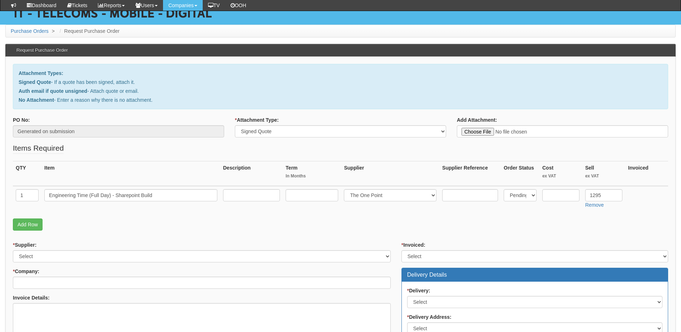
scroll to position [71, 0]
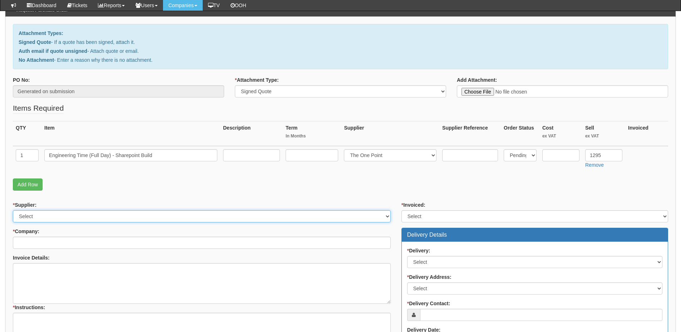
click at [82, 220] on select "Select 123 [DOMAIN_NAME] 1Password 3 4Gon [PERSON_NAME] Electric Ltd Abzorb Acc…" at bounding box center [202, 216] width 378 height 12
select select "291"
click at [13, 210] on select "Select 123 [DOMAIN_NAME] 1Password 3 4Gon [PERSON_NAME] Electric Ltd Abzorb Acc…" at bounding box center [202, 216] width 378 height 12
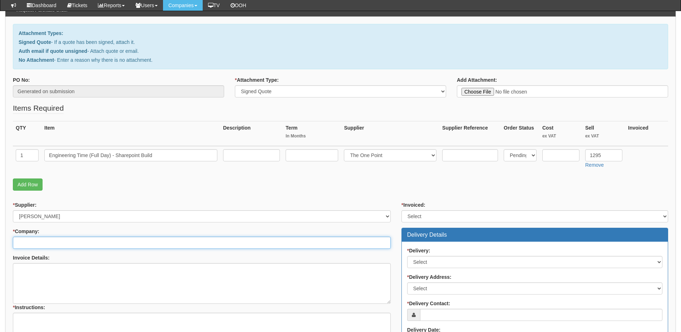
click at [75, 244] on input "* Company:" at bounding box center [202, 243] width 378 height 12
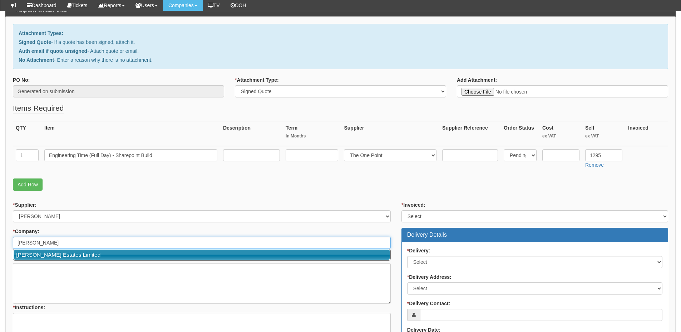
click at [75, 253] on link "[PERSON_NAME] Estates Limited" at bounding box center [202, 255] width 376 height 10
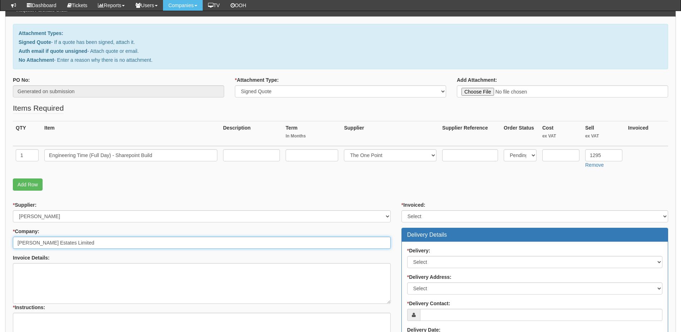
type input "[PERSON_NAME] Estates Limited"
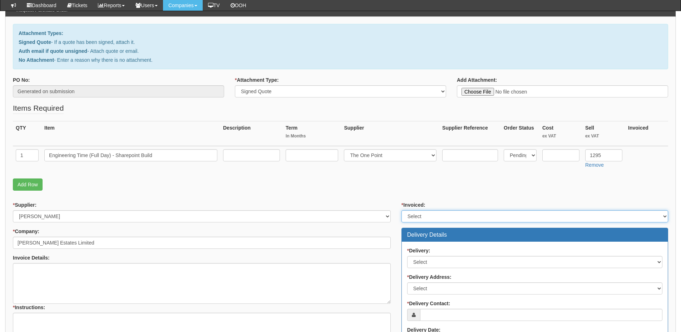
drag, startPoint x: 413, startPoint y: 212, endPoint x: 418, endPoint y: 219, distance: 8.1
click at [413, 212] on select "Select Yes No N/A STB (part of order)" at bounding box center [534, 216] width 267 height 12
select select "2"
click at [401, 210] on select "Select Yes No N/A STB (part of order)" at bounding box center [534, 216] width 267 height 12
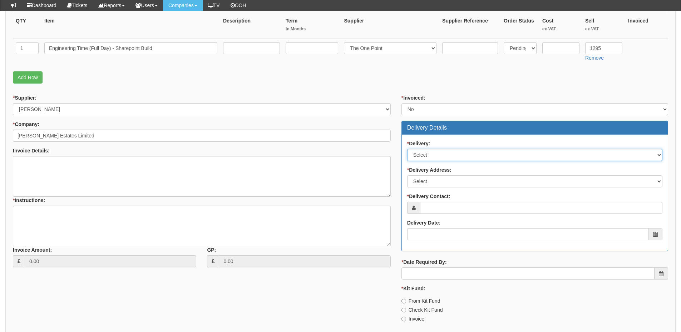
drag, startPoint x: 435, startPoint y: 156, endPoint x: 435, endPoint y: 160, distance: 4.6
click at [435, 156] on select "Select No Not Applicable Yes" at bounding box center [534, 155] width 255 height 12
select select "3"
click at [407, 149] on select "Select No Not Applicable Yes" at bounding box center [534, 155] width 255 height 12
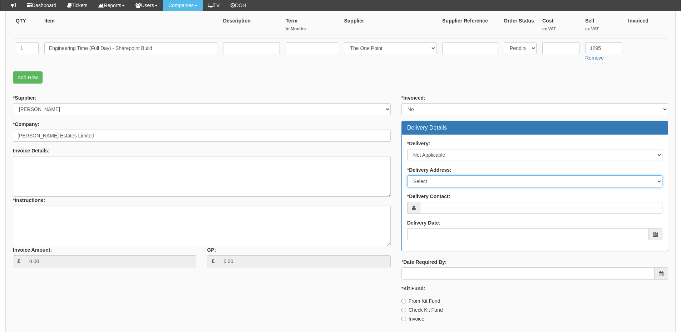
drag, startPoint x: 435, startPoint y: 182, endPoint x: 435, endPoint y: 187, distance: 4.6
click at [435, 182] on select "Select Not Applicable Main Address - LU7 1FG Other" at bounding box center [534, 181] width 255 height 12
select select "N/A"
click at [407, 175] on select "Select Not Applicable Main Address - LU7 1FG Other" at bounding box center [534, 181] width 255 height 12
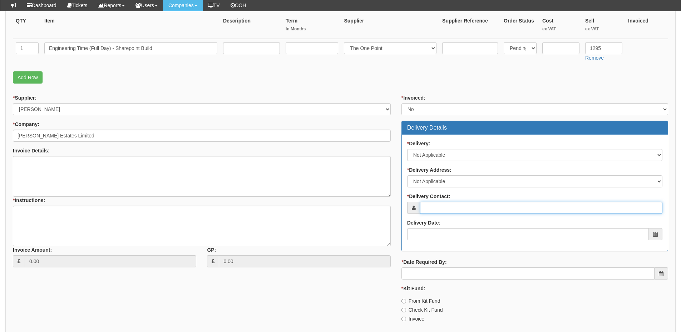
click at [432, 204] on input "* Delivery Contact:" at bounding box center [541, 208] width 242 height 12
click at [434, 214] on input "* Delivery Contact:" at bounding box center [541, 208] width 242 height 12
paste input "[PERSON_NAME]"
type input "[PERSON_NAME]"
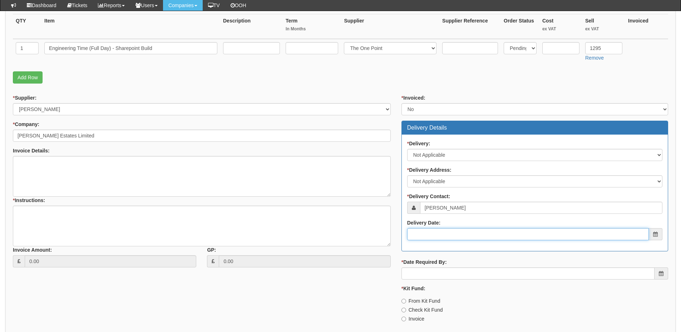
click at [443, 235] on input "Delivery Date:" at bounding box center [528, 234] width 242 height 12
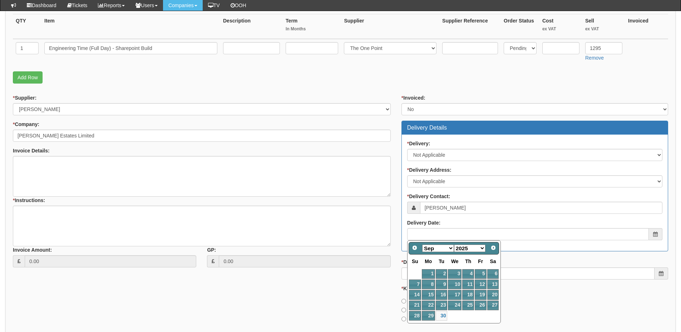
click at [443, 247] on select "Jan Feb Mar Apr May Jun [DATE] Aug Sep Oct Nov Dec" at bounding box center [438, 249] width 32 height 8
click at [456, 272] on link "1" at bounding box center [455, 274] width 14 height 10
type input "[DATE]"
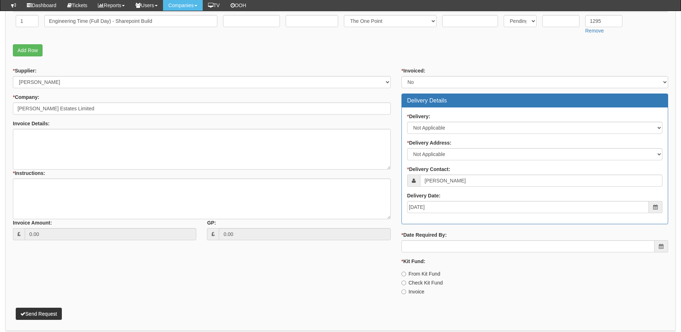
scroll to position [233, 0]
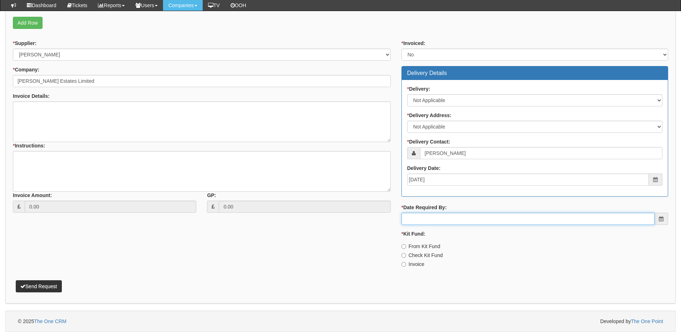
click at [445, 214] on input "* Date Required By:" at bounding box center [527, 219] width 253 height 12
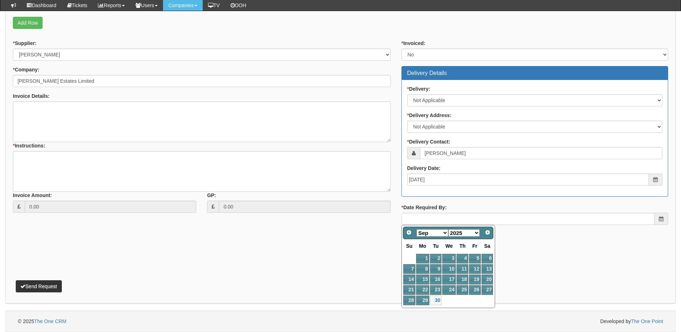
click at [436, 235] on select "Jan Feb Mar Apr May Jun [DATE] Aug Sep Oct Nov Dec" at bounding box center [432, 233] width 32 height 8
click at [448, 258] on link "1" at bounding box center [449, 259] width 14 height 10
type input "[DATE]"
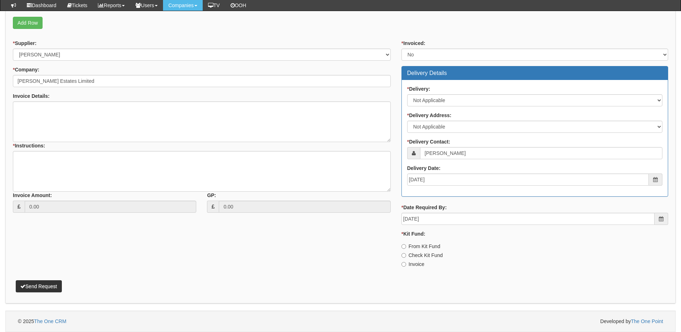
click at [419, 262] on label "Invoice" at bounding box center [412, 264] width 23 height 7
click at [406, 262] on input "Invoice" at bounding box center [403, 264] width 5 height 5
radio input "true"
click at [160, 174] on textarea "* Instructions:" at bounding box center [202, 171] width 378 height 41
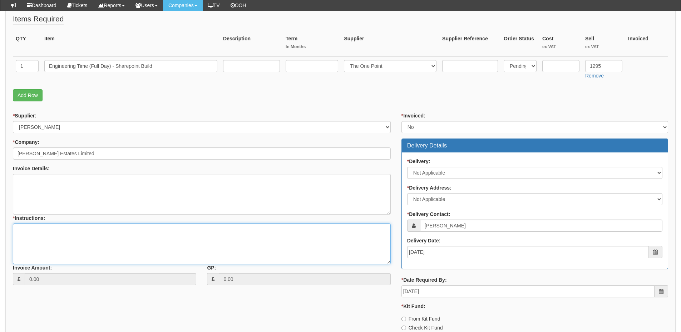
scroll to position [90, 0]
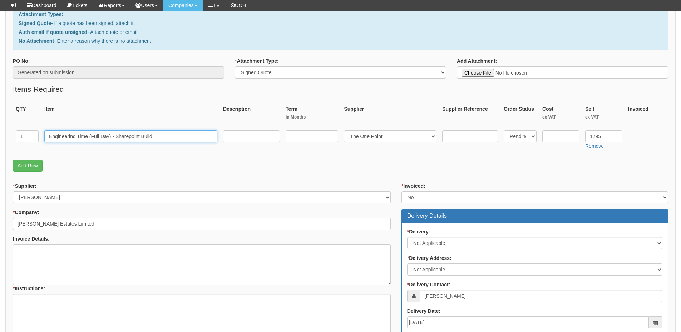
drag, startPoint x: 115, startPoint y: 135, endPoint x: 155, endPoint y: 135, distance: 39.7
click at [155, 135] on input "Engineering Time (Full Day) - Sharepoint Build" at bounding box center [130, 136] width 173 height 12
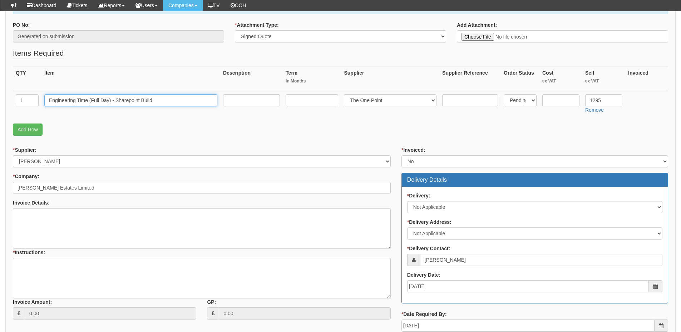
scroll to position [198, 0]
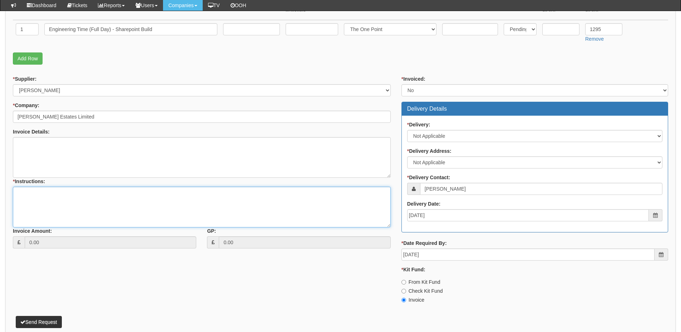
click at [86, 211] on textarea "* Instructions:" at bounding box center [202, 207] width 378 height 41
paste textarea "Sharepoint Build"
type textarea "Sharepoint Build"
click at [43, 317] on button "Send Request" at bounding box center [39, 322] width 46 height 12
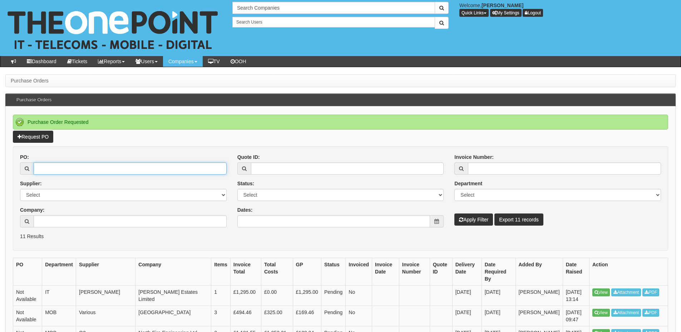
click at [72, 170] on input "PO:" at bounding box center [130, 169] width 193 height 12
type input "19219"
click at [480, 216] on button "Apply Filter" at bounding box center [473, 220] width 39 height 12
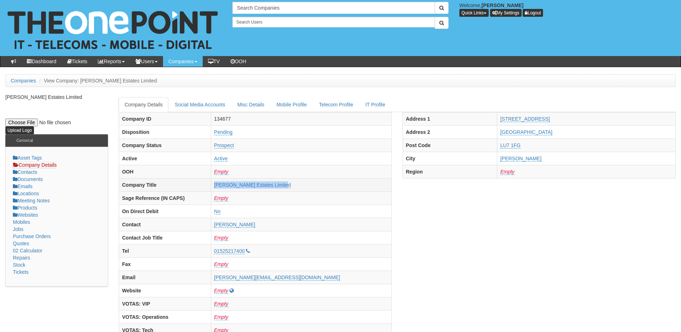
drag, startPoint x: 248, startPoint y: 189, endPoint x: 330, endPoint y: 186, distance: 82.3
click at [330, 186] on tr "Company Title Arnold White Estates Limited" at bounding box center [255, 184] width 273 height 13
copy tr "[PERSON_NAME] Estates Limited"
drag, startPoint x: 503, startPoint y: 121, endPoint x: 549, endPoint y: 118, distance: 45.9
click at [549, 118] on tr "Address 1 4 Vimy Court" at bounding box center [539, 118] width 273 height 13
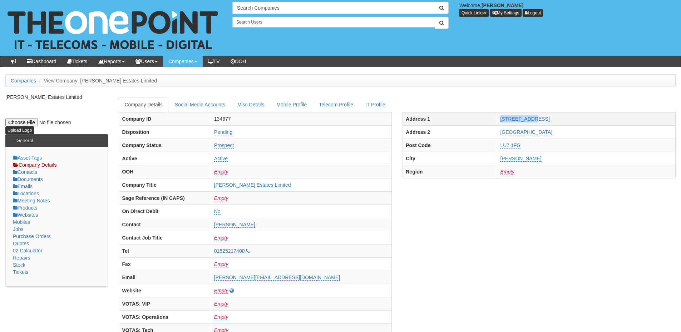
copy tr "4 Vimy Court"
drag, startPoint x: 510, startPoint y: 160, endPoint x: 570, endPoint y: 157, distance: 60.1
click at [570, 157] on tr "City Leighton Buzzard" at bounding box center [539, 158] width 273 height 13
copy tr "Leighton Buzzard"
drag, startPoint x: 545, startPoint y: 142, endPoint x: 506, endPoint y: 145, distance: 39.1
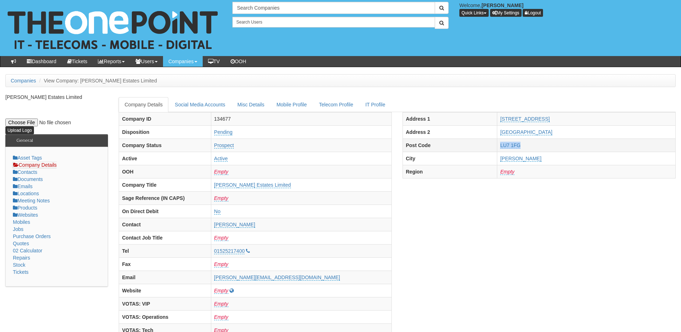
click at [506, 145] on tr "Post Code LU7 1FG" at bounding box center [539, 145] width 273 height 13
copy tr "LU7 1FG"
drag, startPoint x: 506, startPoint y: 133, endPoint x: 500, endPoint y: 133, distance: 5.4
click at [500, 133] on tr "Address 2 Vimy Road" at bounding box center [539, 131] width 273 height 13
copy tr "Vimy Road"
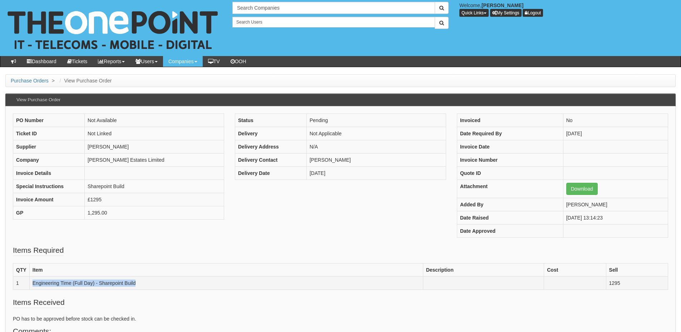
drag, startPoint x: 33, startPoint y: 284, endPoint x: 156, endPoint y: 284, distance: 123.3
click at [156, 284] on td "Engineering Time (Full Day) - Sharepoint Build" at bounding box center [225, 283] width 393 height 13
copy td "Engineering Time (Full Day) - Sharepoint Build"
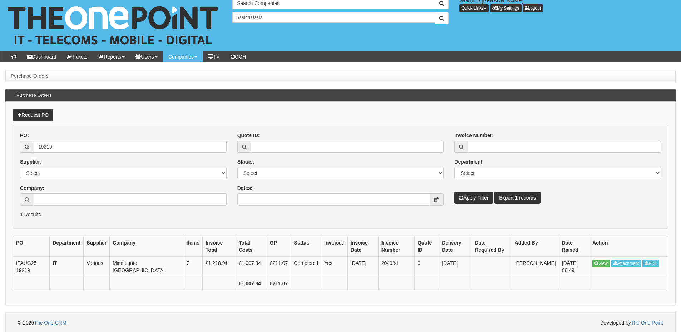
scroll to position [6, 0]
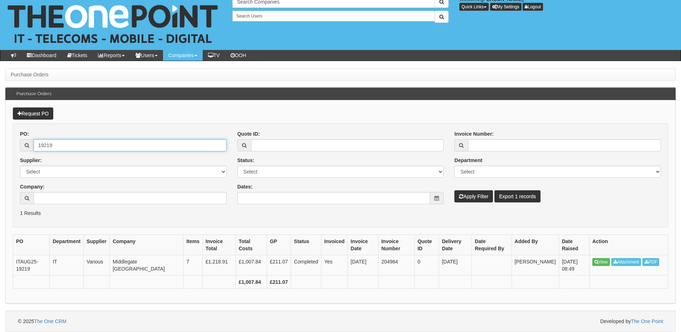
drag, startPoint x: 69, startPoint y: 149, endPoint x: 34, endPoint y: 149, distance: 35.4
click at [34, 149] on input "19219" at bounding box center [130, 145] width 193 height 12
click at [41, 115] on link "Request PO" at bounding box center [33, 114] width 40 height 12
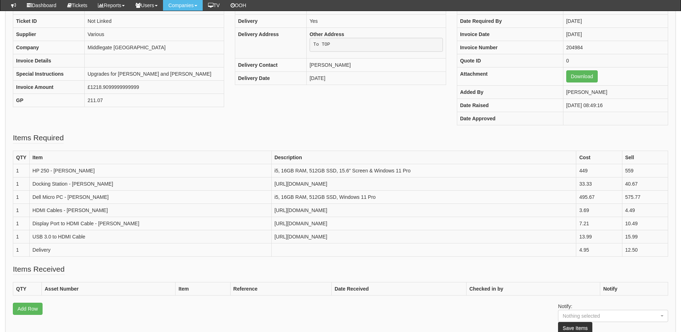
scroll to position [107, 0]
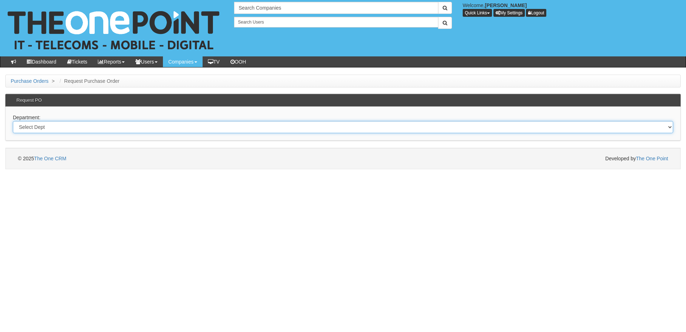
click at [199, 126] on select "Select Dept Digital Internal IT Mobiles Marketing Telecoms" at bounding box center [343, 127] width 660 height 12
select select "?pipeID=&dept=MOB"
click at [13, 121] on select "Select Dept Digital Internal IT Mobiles Marketing Telecoms" at bounding box center [343, 127] width 660 height 12
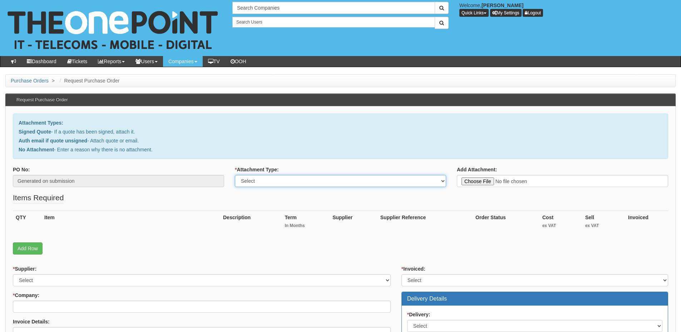
click at [293, 177] on select "Select Signed Quote Auth email with quote if unsigned No Attachment" at bounding box center [340, 181] width 211 height 12
select select "Signed Quote"
click at [235, 175] on select "Select Signed Quote Auth email with quote if unsigned No Attachment" at bounding box center [340, 181] width 211 height 12
type input "C:\fakepath\Bureau Technical Inspection Services Limited - x3 Mobile Renewals (…"
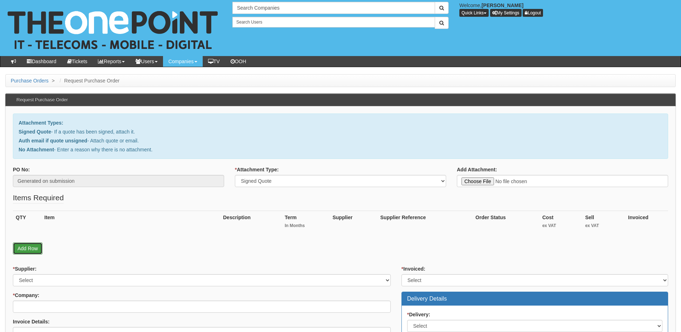
click at [37, 250] on link "Add Row" at bounding box center [28, 249] width 30 height 12
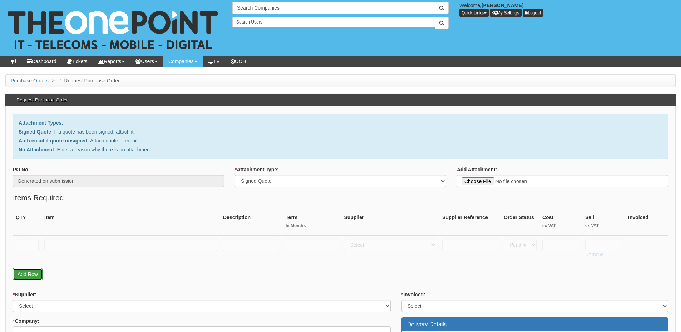
click at [35, 274] on link "Add Row" at bounding box center [28, 274] width 30 height 12
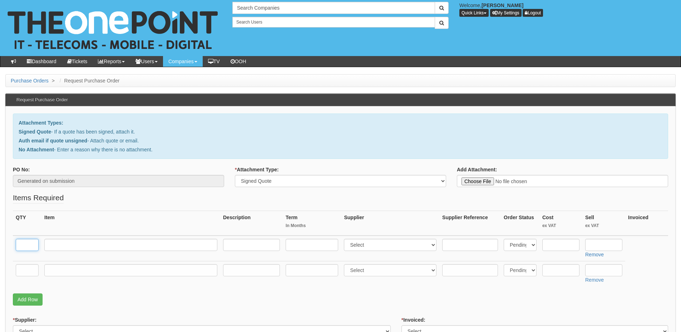
click at [26, 243] on input "text" at bounding box center [27, 245] width 23 height 12
type input "3"
click at [24, 278] on td at bounding box center [27, 273] width 29 height 25
click at [28, 272] on input "text" at bounding box center [27, 270] width 23 height 12
type input "3"
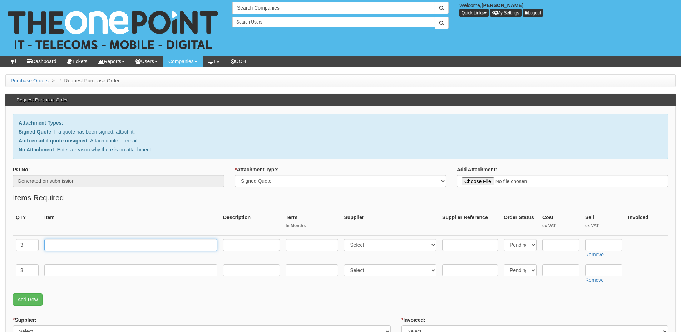
click at [68, 245] on input "text" at bounding box center [130, 245] width 173 height 12
click at [68, 246] on input "text" at bounding box center [130, 245] width 173 height 12
type input "Small Biz 20GB"
click at [247, 243] on input "text" at bounding box center [251, 245] width 57 height 12
type input "£26.50 p/m"
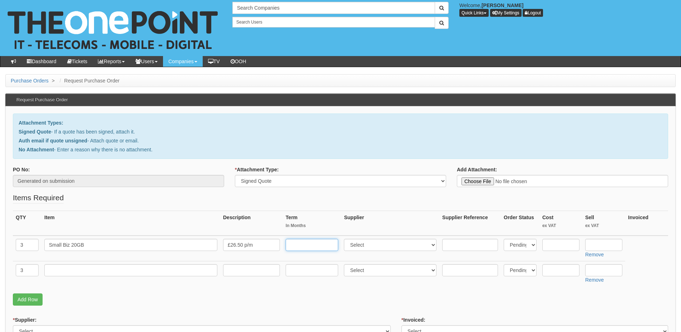
click at [300, 243] on input "text" at bounding box center [312, 245] width 53 height 12
click at [294, 246] on input "£24" at bounding box center [312, 245] width 53 height 12
type input "24"
click at [610, 240] on input "text" at bounding box center [603, 245] width 37 height 12
type input "343.44"
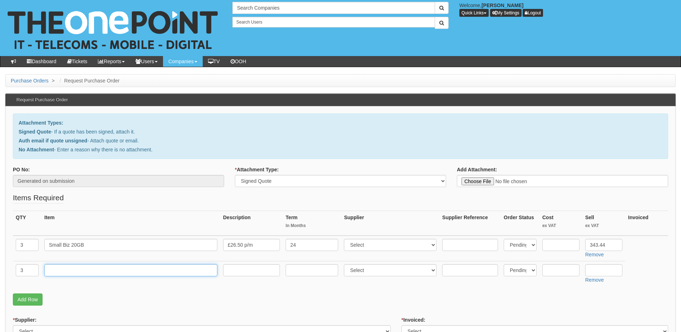
click at [81, 269] on input "text" at bounding box center [130, 270] width 173 height 12
type input "Kit Fund"
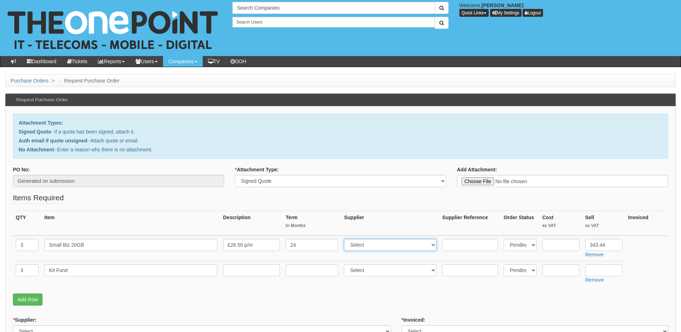
click at [358, 246] on select "Select 123 [DOMAIN_NAME] 1Password 3 4Gon [PERSON_NAME] Electric Ltd Abzorb Acc…" at bounding box center [390, 245] width 93 height 12
select select "54"
click at [346, 239] on select "Select 123 [DOMAIN_NAME] 1Password 3 4Gon [PERSON_NAME] Electric Ltd Abzorb Acc…" at bounding box center [390, 245] width 93 height 12
click at [599, 272] on input "text" at bounding box center [603, 270] width 37 height 12
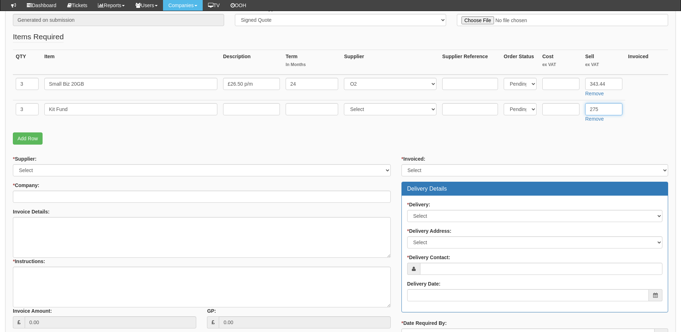
scroll to position [250, 0]
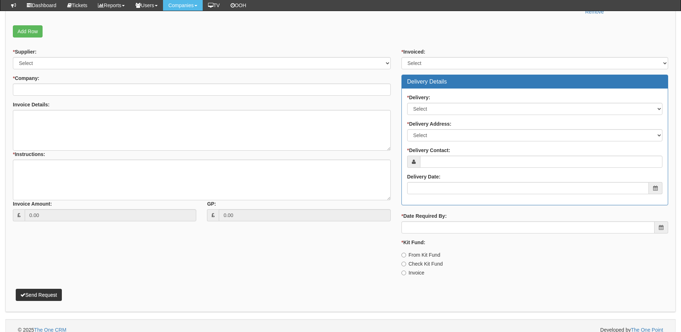
type input "275"
click at [74, 65] on select "Select 123 REG.co.uk 1Password 3 4Gon AA Jones Electric Ltd Abzorb Access Group…" at bounding box center [202, 63] width 378 height 12
select select "54"
click at [13, 57] on select "Select 123 REG.co.uk 1Password 3 4Gon AA Jones Electric Ltd Abzorb Access Group…" at bounding box center [202, 63] width 378 height 12
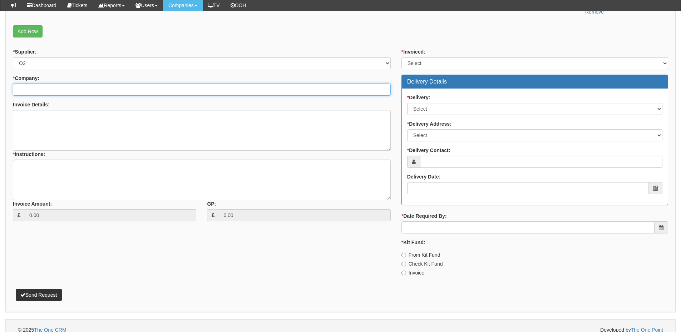
click at [71, 86] on input "* Company:" at bounding box center [202, 90] width 378 height 12
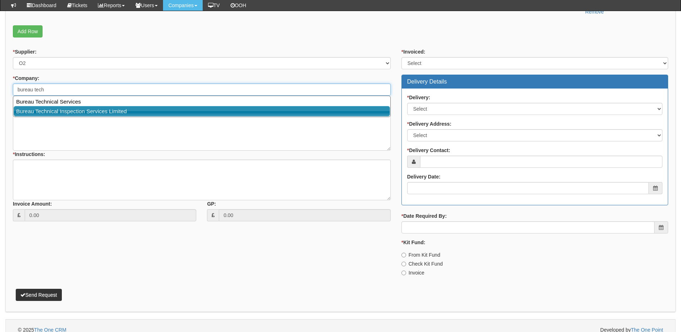
click at [77, 107] on link "Bureau Technical Inspection Services Limited" at bounding box center [202, 111] width 376 height 10
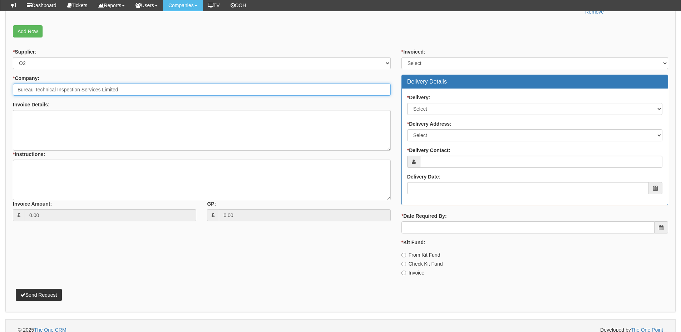
type input "Bureau Technical Inspection Services Limited"
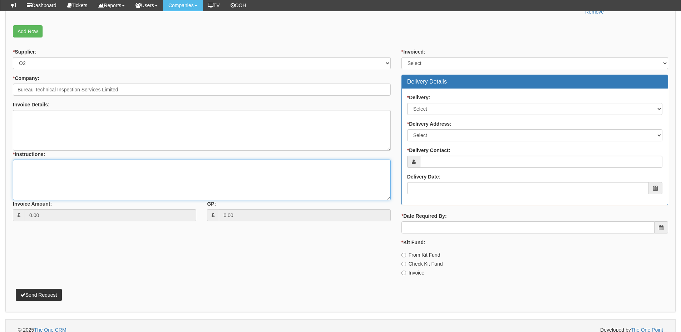
click at [117, 179] on textarea "* Instructions:" at bounding box center [202, 180] width 378 height 41
type textarea "3x resigns"
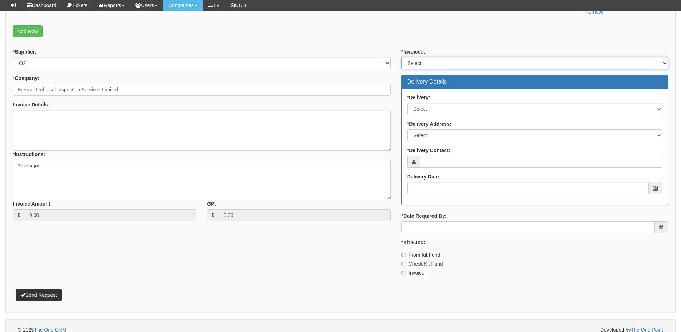
drag, startPoint x: 416, startPoint y: 61, endPoint x: 418, endPoint y: 68, distance: 7.7
click at [416, 61] on select "Select Yes No N/A STB (part of order)" at bounding box center [534, 63] width 267 height 12
select select "2"
click at [401, 57] on select "Select Yes No N/A STB (part of order)" at bounding box center [534, 63] width 267 height 12
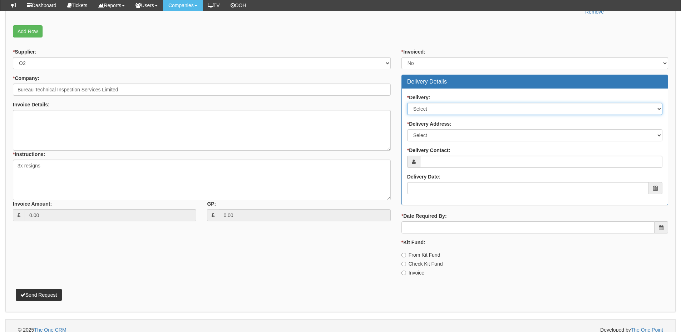
drag, startPoint x: 419, startPoint y: 109, endPoint x: 419, endPoint y: 114, distance: 5.4
click at [419, 109] on select "Select No Not Applicable Yes" at bounding box center [534, 109] width 255 height 12
select select "3"
click at [407, 103] on select "Select No Not Applicable Yes" at bounding box center [534, 109] width 255 height 12
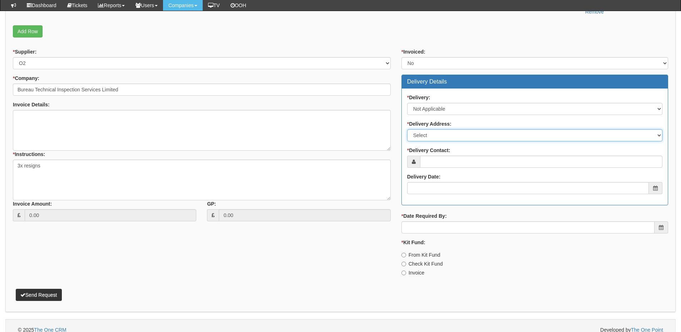
click at [421, 137] on select "Select Not Applicable Main Address - HU13 9PB Other" at bounding box center [534, 135] width 255 height 12
select select "N/A"
click at [407, 129] on select "Select Not Applicable Main Address - HU13 9PB Other" at bounding box center [534, 135] width 255 height 12
click at [427, 162] on input "* Delivery Contact:" at bounding box center [541, 162] width 242 height 12
click at [439, 164] on input "* Delivery Contact:" at bounding box center [541, 162] width 242 height 12
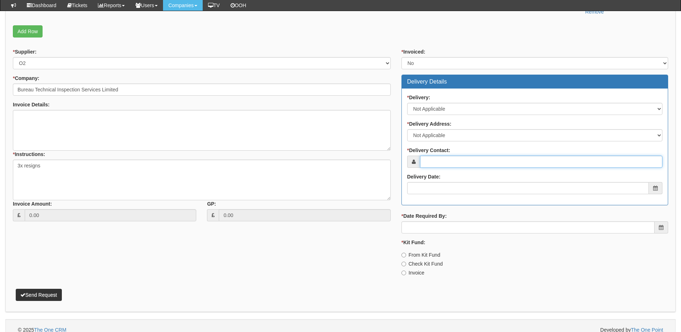
paste input "David Blanchard"
type input "David Blanchard"
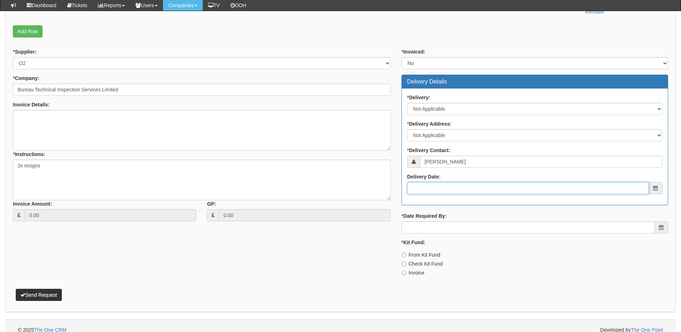
click at [442, 185] on input "Delivery Date:" at bounding box center [528, 188] width 242 height 12
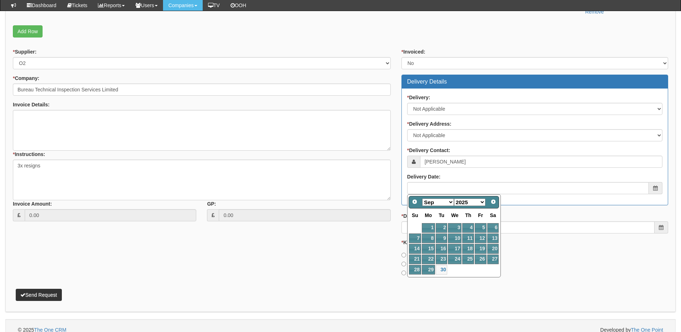
click at [443, 201] on select "Jan Feb Mar Apr May Jun Jul Aug Sep Oct Nov Dec" at bounding box center [438, 203] width 32 height 8
click at [453, 226] on link "1" at bounding box center [455, 228] width 14 height 10
type input "2025-10-01"
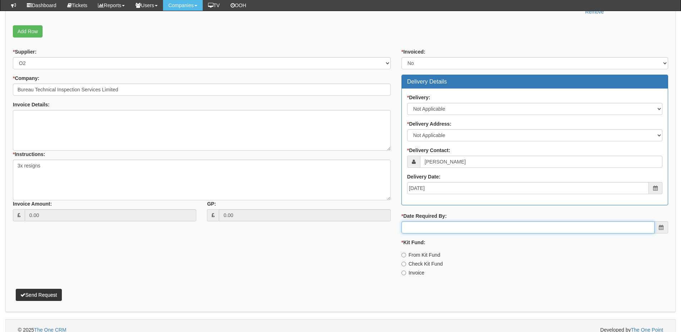
click at [447, 229] on input "* Date Required By:" at bounding box center [527, 228] width 253 height 12
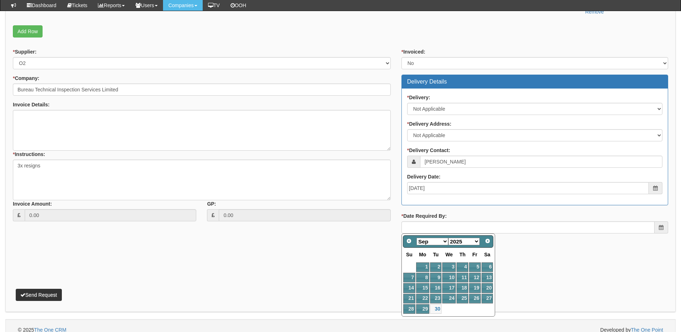
click at [440, 243] on select "Jan Feb Mar Apr May Jun Jul Aug Sep Oct Nov Dec" at bounding box center [432, 242] width 32 height 8
click at [448, 263] on link "1" at bounding box center [449, 268] width 14 height 10
type input "2025-10-01"
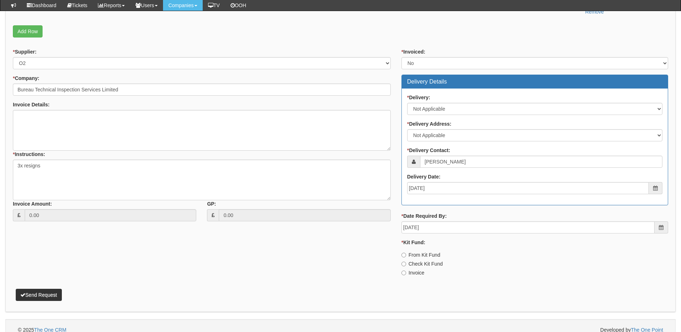
click at [412, 273] on label "Invoice" at bounding box center [412, 272] width 23 height 7
click at [406, 273] on input "Invoice" at bounding box center [403, 273] width 5 height 5
radio input "true"
click at [53, 298] on button "Send Request" at bounding box center [39, 295] width 46 height 12
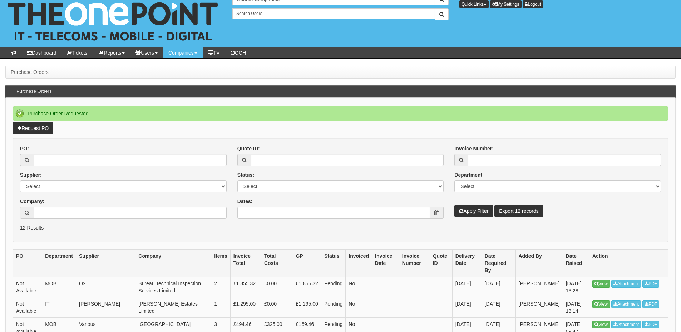
scroll to position [71, 0]
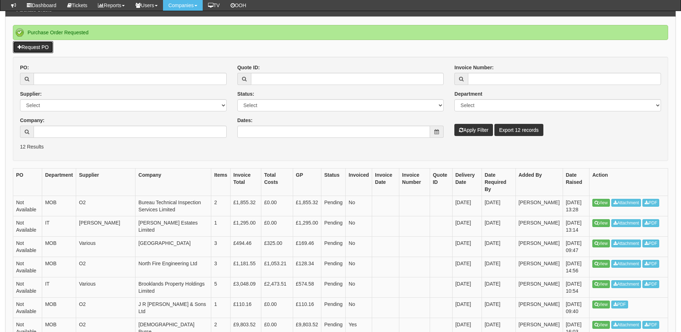
click at [44, 50] on link "Request PO" at bounding box center [33, 47] width 40 height 12
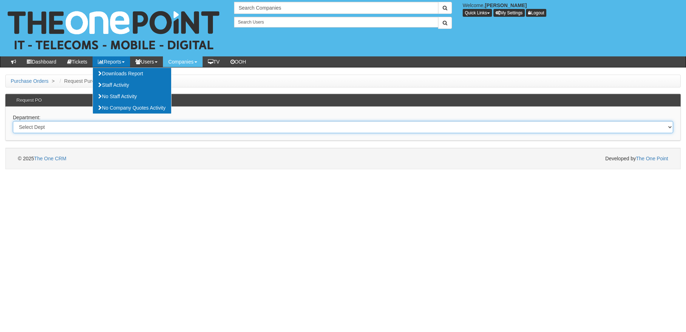
click at [110, 132] on select "Select Dept Digital Internal IT Mobiles Marketing Telecoms" at bounding box center [343, 127] width 660 height 12
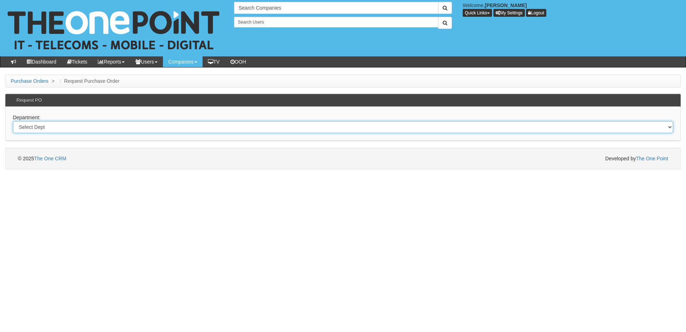
select select "?pipeID=&dept=IT"
click at [13, 121] on select "Select Dept Digital Internal IT Mobiles Marketing Telecoms" at bounding box center [343, 127] width 660 height 12
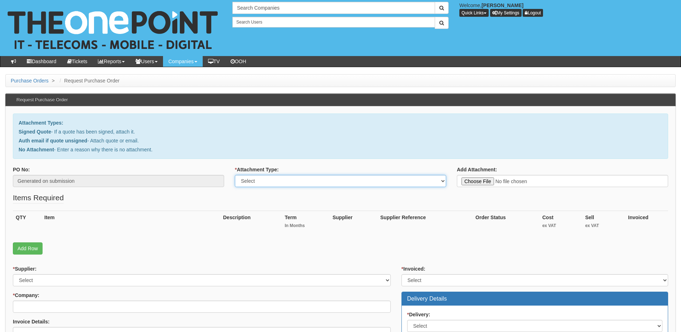
click at [268, 180] on select "Select Signed Quote Auth email with quote if unsigned No Attachment" at bounding box center [340, 181] width 211 height 12
select select "Signed Quote"
click at [235, 175] on select "Select Signed Quote Auth email with quote if unsigned No Attachment" at bounding box center [340, 181] width 211 height 12
type input "C:\fakepath\The Parklane Group - New Cabling & Access Point .pdf"
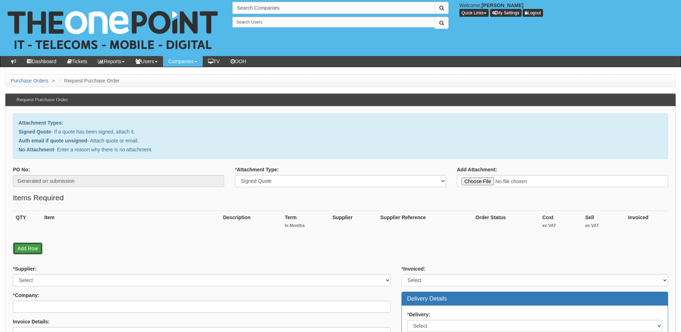
click at [24, 252] on link "Add Row" at bounding box center [28, 249] width 30 height 12
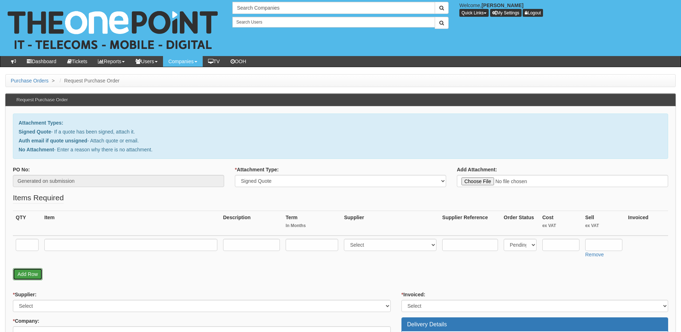
click at [27, 275] on link "Add Row" at bounding box center [28, 274] width 30 height 12
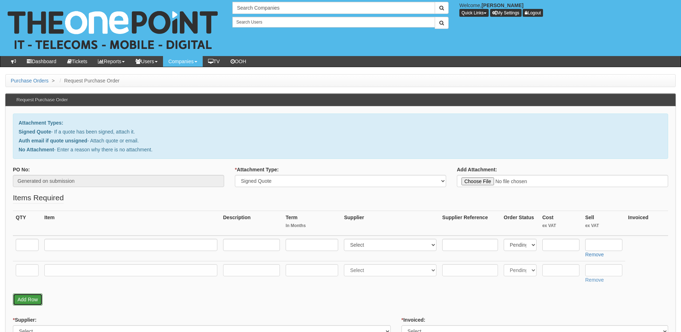
click at [35, 294] on link "Add Row" at bounding box center [28, 300] width 30 height 12
click at [30, 245] on input "text" at bounding box center [27, 245] width 23 height 12
type input "1"
click at [22, 277] on td at bounding box center [27, 273] width 29 height 25
click at [23, 275] on input "text" at bounding box center [27, 270] width 23 height 12
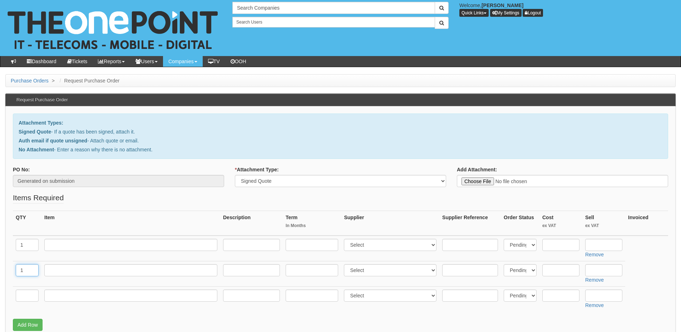
type input "1"
click at [19, 306] on td at bounding box center [27, 299] width 29 height 25
click at [21, 302] on td at bounding box center [27, 299] width 29 height 25
click at [21, 301] on input "text" at bounding box center [27, 296] width 23 height 12
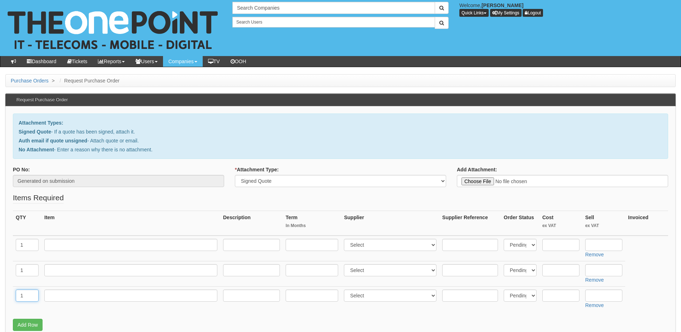
type input "1"
click at [81, 241] on input "text" at bounding box center [130, 245] width 173 height 12
paste input "U7 Pro Access Point"
type input "U7 Pro Access Point"
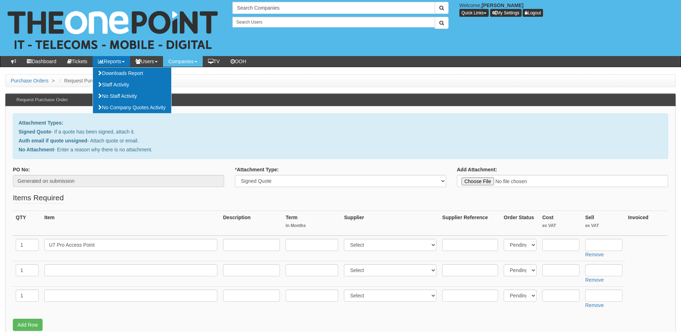
click at [79, 279] on td at bounding box center [130, 273] width 179 height 25
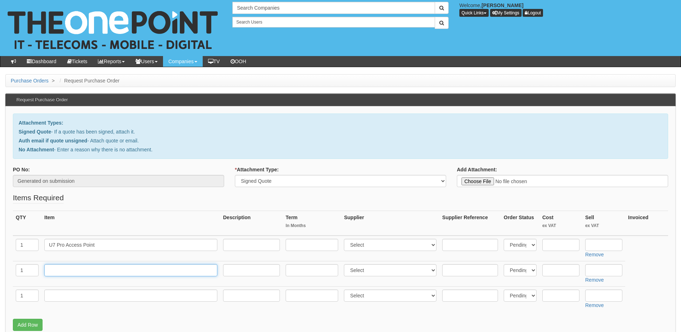
click at [79, 272] on input "text" at bounding box center [130, 270] width 173 height 12
paste input "eplacement cable run for the access point in the bar"
click at [48, 270] on input "eplacement cable run for the access point in the bar" at bounding box center [130, 270] width 173 height 12
type input "Replacement cable run for the access point in the bar"
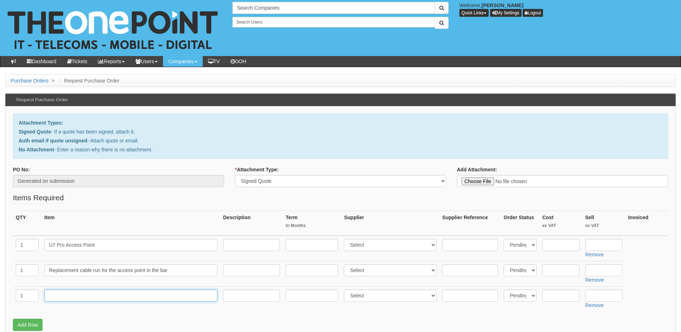
click at [60, 295] on input "text" at bounding box center [130, 296] width 173 height 12
click at [52, 293] on input "delivery" at bounding box center [130, 296] width 173 height 12
type input "Delivery"
click at [594, 244] on input "text" at bounding box center [603, 245] width 37 height 12
type input "168"
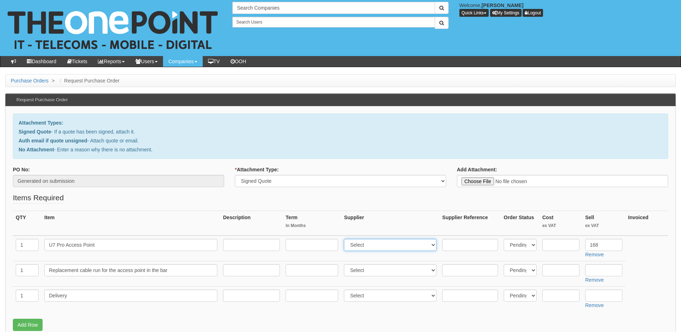
click at [378, 243] on select "Select 123 [DOMAIN_NAME] 1Password 3 4Gon [PERSON_NAME] Electric Ltd Abzorb Acc…" at bounding box center [390, 245] width 93 height 12
select select "247"
click at [346, 239] on select "Select 123 [DOMAIN_NAME] 1Password 3 4Gon [PERSON_NAME] Electric Ltd Abzorb Acc…" at bounding box center [390, 245] width 93 height 12
click at [465, 249] on input "text" at bounding box center [470, 245] width 56 height 12
paste input "U7-Pro"
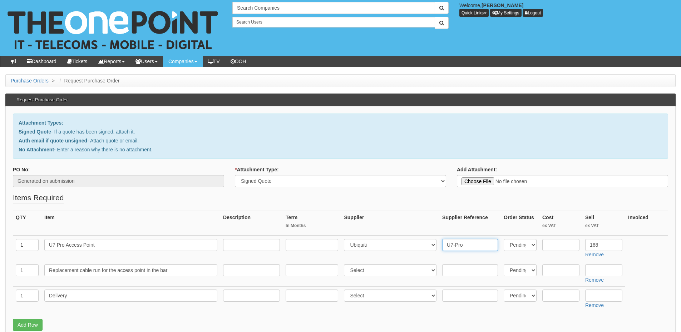
type input "U7-Pro"
click at [547, 243] on input "text" at bounding box center [560, 245] width 37 height 12
type input "140"
click at [367, 273] on select "Select 123 REG.co.uk 1Password 3 4Gon AA Jones Electric Ltd Abzorb Access Group…" at bounding box center [390, 270] width 93 height 12
select select "124"
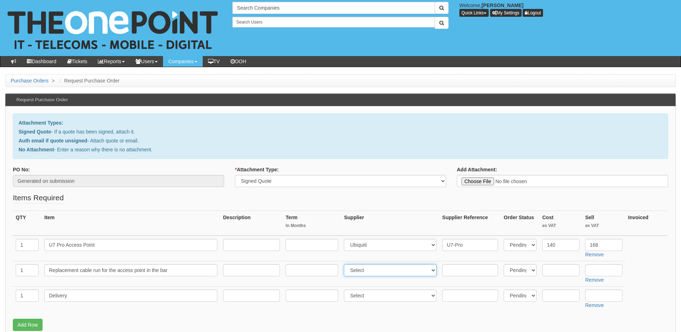
click at [346, 264] on select "Select 123 REG.co.uk 1Password 3 4Gon AA Jones Electric Ltd Abzorb Access Group…" at bounding box center [390, 270] width 93 height 12
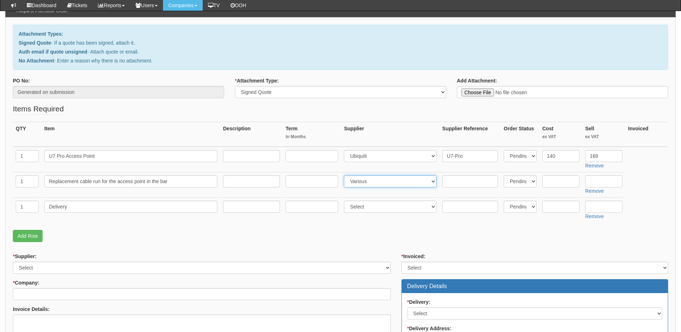
scroll to position [71, 0]
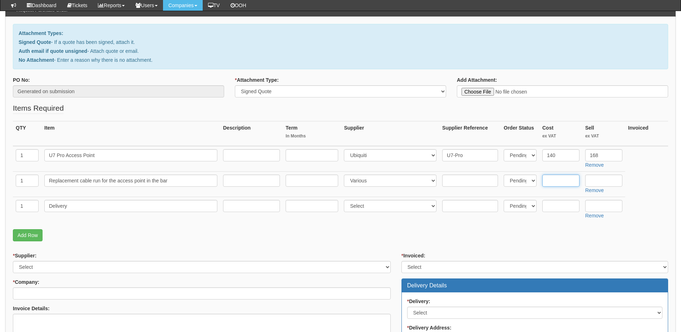
click at [554, 183] on input "text" at bounding box center [560, 181] width 37 height 12
type input "160"
click at [606, 180] on input "text" at bounding box center [603, 181] width 37 height 12
type input "220"
click at [597, 208] on input "text" at bounding box center [603, 206] width 37 height 12
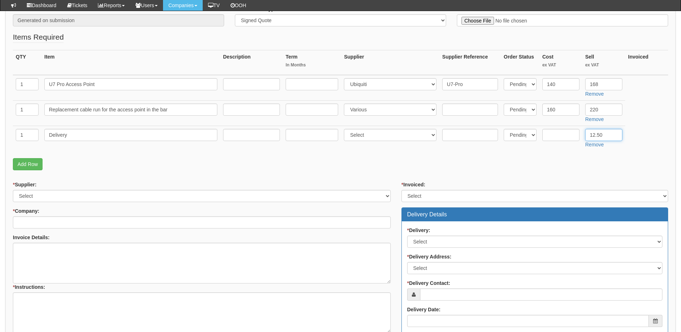
scroll to position [143, 0]
type input "12.50"
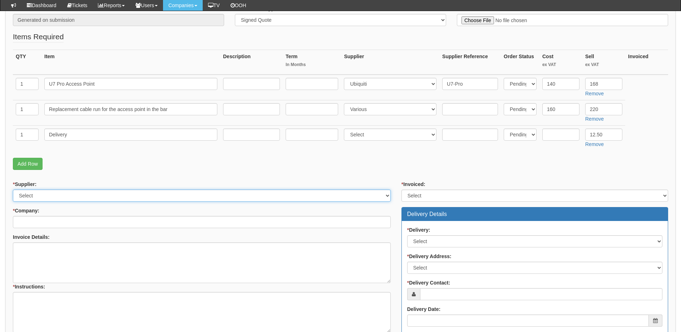
drag, startPoint x: 60, startPoint y: 200, endPoint x: 51, endPoint y: 194, distance: 11.0
click at [60, 200] on select "Select 123 REG.co.uk 1Password 3 4Gon AA Jones Electric Ltd Abzorb Access Group…" at bounding box center [202, 196] width 378 height 12
select select "124"
click at [13, 190] on select "Select 123 REG.co.uk 1Password 3 4Gon AA Jones Electric Ltd Abzorb Access Group…" at bounding box center [202, 196] width 378 height 12
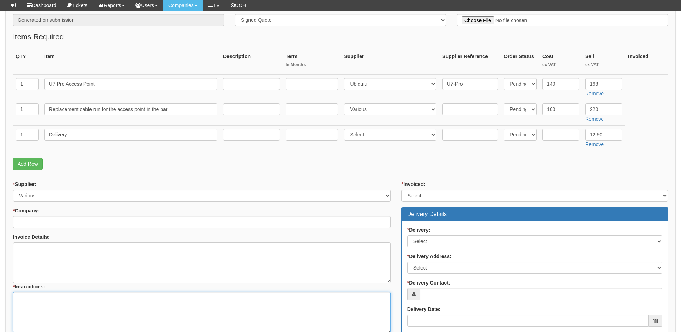
click at [36, 309] on textarea "* Instructions:" at bounding box center [202, 312] width 378 height 41
type textarea "1x cable run & AP"
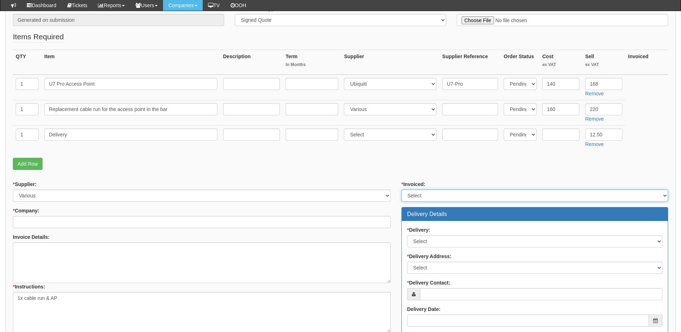
click at [418, 198] on select "Select Yes No N/A STB (part of order)" at bounding box center [534, 196] width 267 height 12
select select "2"
click at [401, 190] on select "Select Yes No N/A STB (part of order)" at bounding box center [534, 196] width 267 height 12
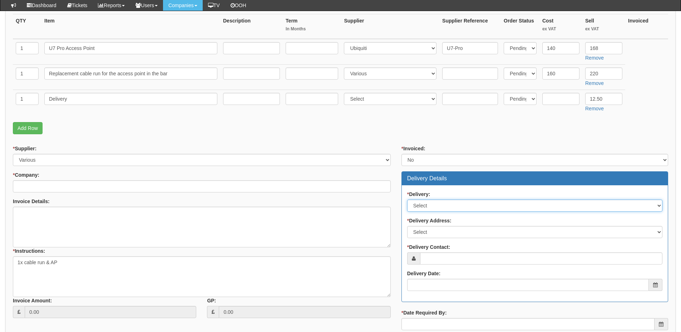
drag, startPoint x: 419, startPoint y: 207, endPoint x: 419, endPoint y: 211, distance: 3.9
click at [419, 207] on select "Select No Not Applicable Yes" at bounding box center [534, 206] width 255 height 12
click at [407, 200] on select "Select No Not Applicable Yes" at bounding box center [534, 206] width 255 height 12
click at [420, 210] on select "Select No Not Applicable Yes" at bounding box center [534, 206] width 255 height 12
select select "3"
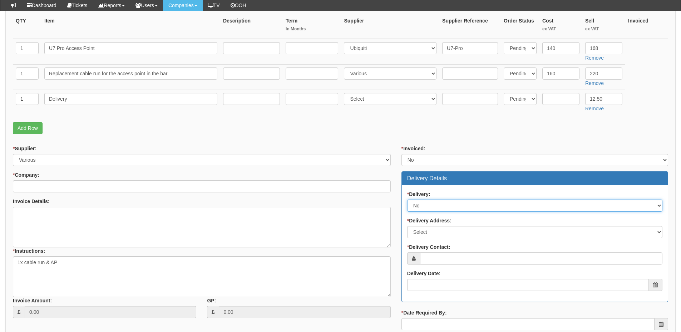
click at [407, 200] on select "Select No Not Applicable Yes" at bounding box center [534, 206] width 255 height 12
click at [425, 232] on select "Select Not Applicable Other" at bounding box center [534, 232] width 255 height 12
select select "N/A"
click at [407, 226] on select "Select Not Applicable Other" at bounding box center [534, 232] width 255 height 12
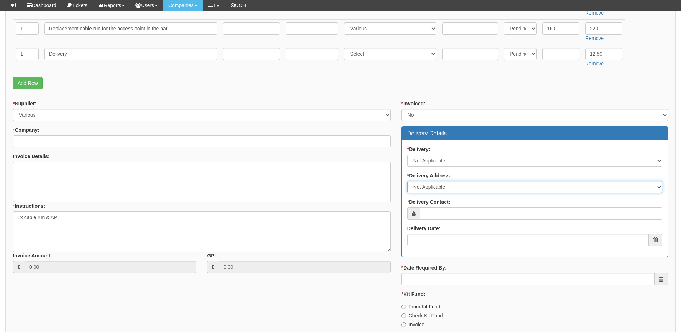
scroll to position [284, 0]
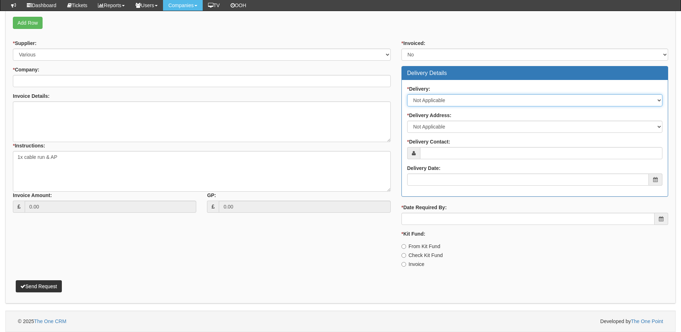
click at [422, 102] on select "Select No Not Applicable Yes" at bounding box center [534, 100] width 255 height 12
select select "1"
click at [407, 94] on select "Select No Not Applicable Yes" at bounding box center [534, 100] width 255 height 12
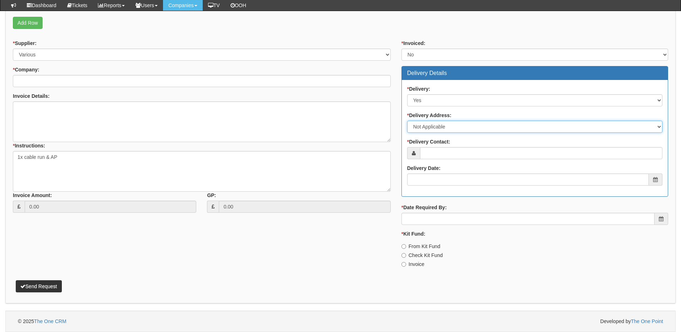
click at [422, 128] on select "Select Not Applicable Other" at bounding box center [534, 127] width 255 height 12
select select "other"
click at [407, 121] on select "Select Not Applicable Other" at bounding box center [534, 127] width 255 height 12
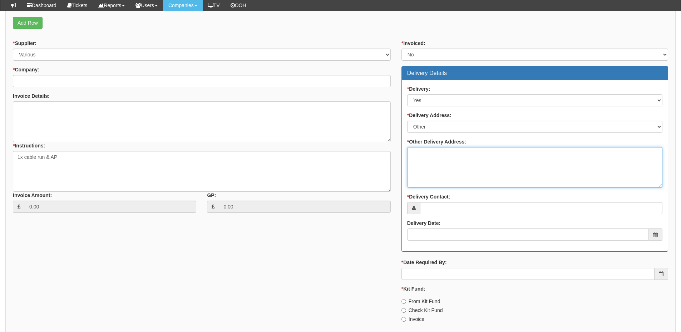
click at [427, 170] on textarea "* Other Delivery Address:" at bounding box center [534, 167] width 255 height 41
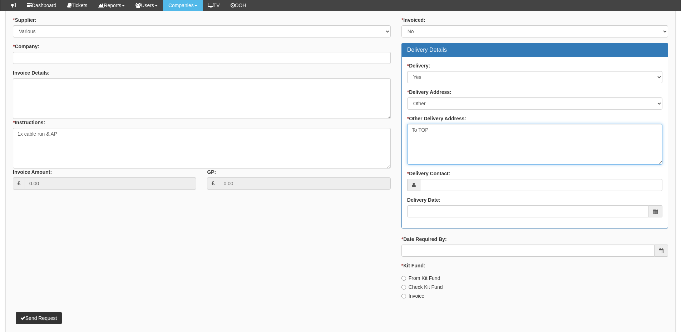
scroll to position [320, 0]
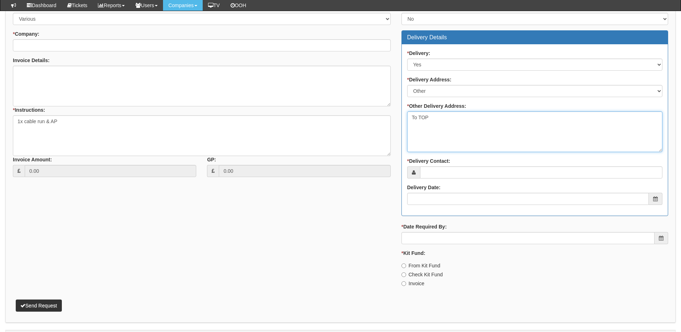
type textarea "To TOP"
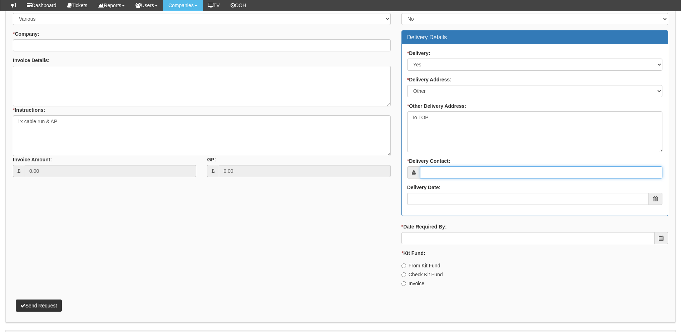
click at [436, 173] on input "* Delivery Contact:" at bounding box center [541, 173] width 242 height 12
type input "Bilal Harrison"
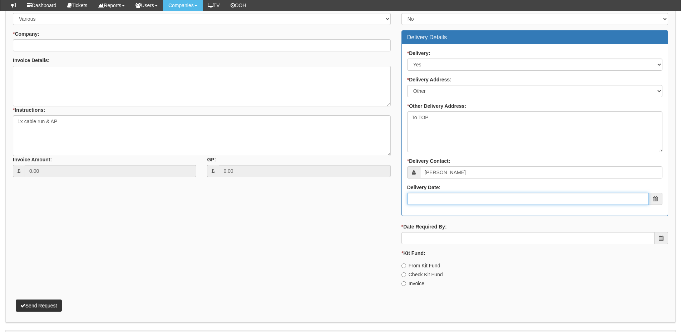
click at [453, 196] on input "Delivery Date:" at bounding box center [528, 199] width 242 height 12
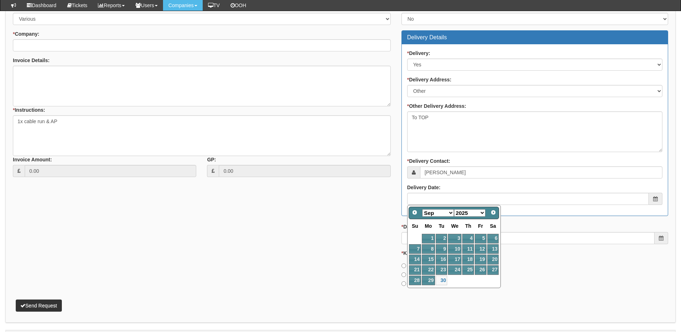
click at [442, 212] on select "Jan Feb Mar Apr May Jun Jul Aug Sep Oct Nov Dec" at bounding box center [438, 213] width 32 height 8
click at [451, 239] on link "1" at bounding box center [455, 239] width 14 height 10
type input "2025-10-01"
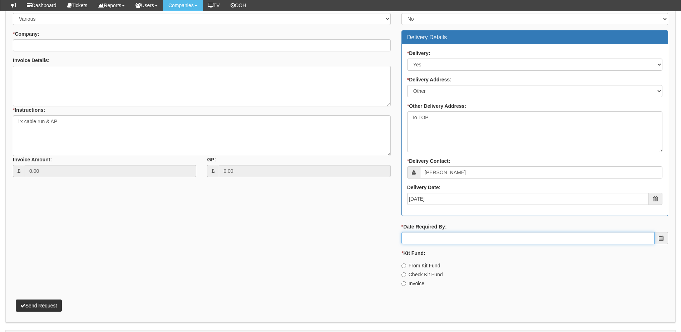
click at [447, 237] on input "* Date Required By:" at bounding box center [527, 238] width 253 height 12
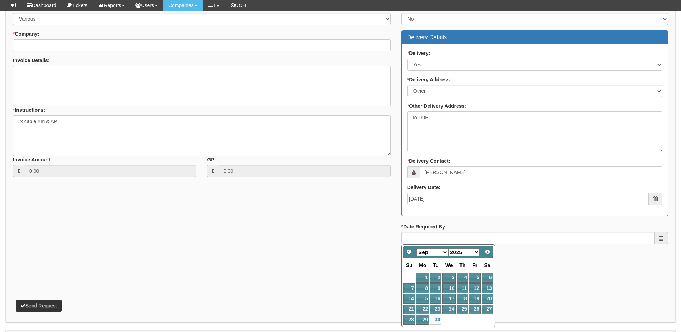
click at [439, 251] on select "Jan Feb Mar Apr May Jun Jul Aug Sep Oct Nov Dec" at bounding box center [432, 253] width 32 height 8
click at [448, 276] on link "1" at bounding box center [449, 278] width 14 height 10
type input "2025-10-01"
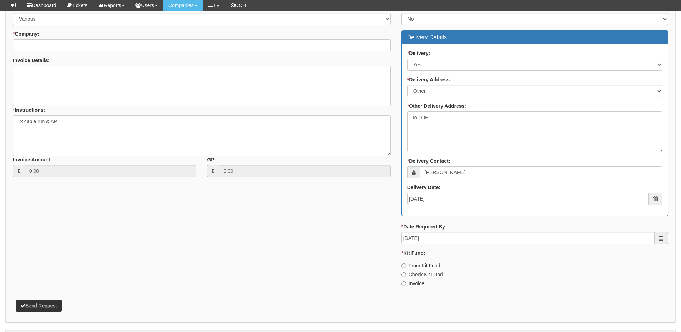
click at [412, 284] on label "Invoice" at bounding box center [412, 283] width 23 height 7
click at [406, 284] on input "Invoice" at bounding box center [403, 284] width 5 height 5
radio input "true"
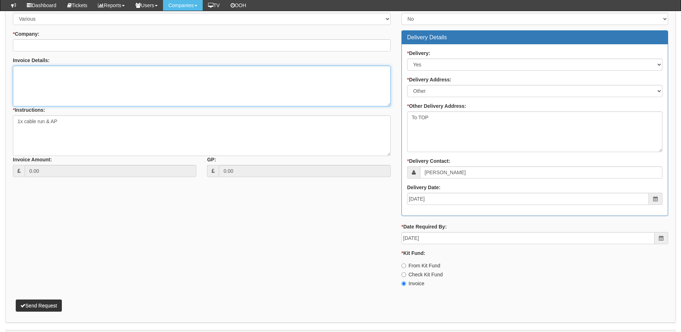
click at [39, 81] on textarea "Invoice Details:" at bounding box center [202, 86] width 378 height 41
type textarea "Cabling being carried out by Connect All"
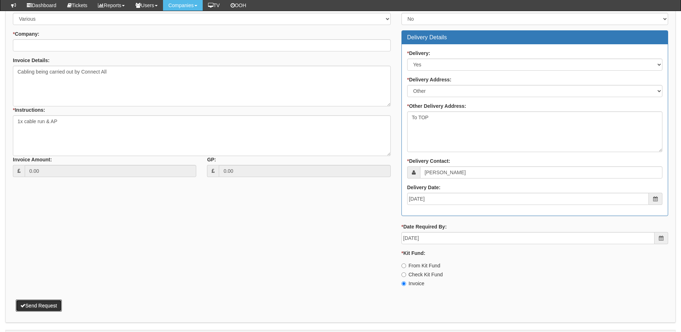
click at [40, 301] on button "Send Request" at bounding box center [39, 306] width 46 height 12
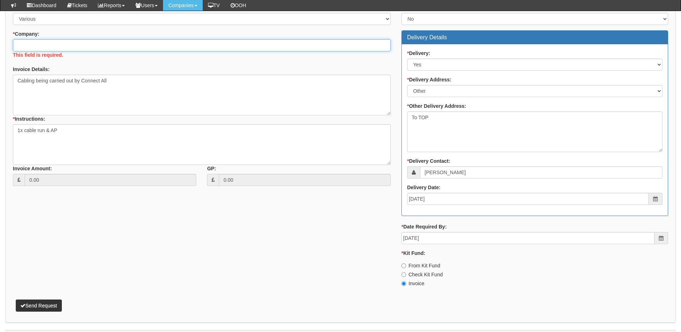
click at [38, 44] on input "* Company:" at bounding box center [202, 45] width 378 height 12
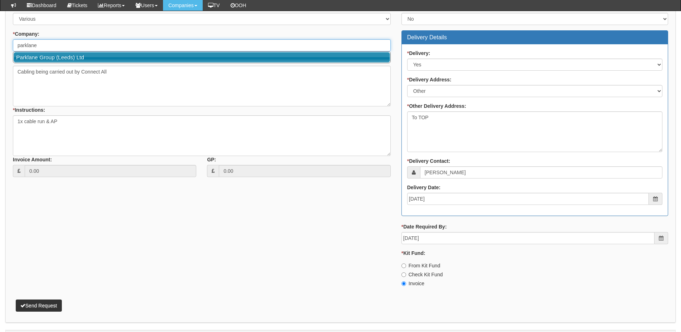
click at [43, 55] on link "Parklane Group (Leeds) Ltd" at bounding box center [202, 57] width 376 height 10
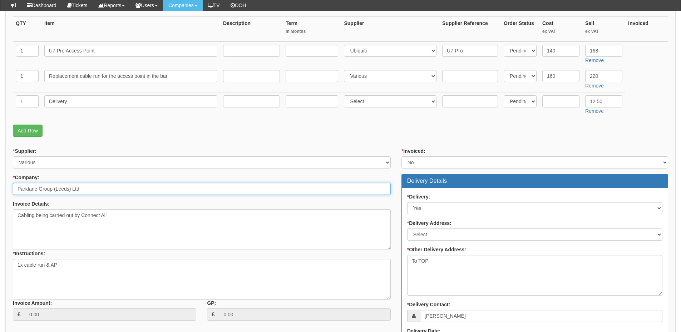
scroll to position [141, 0]
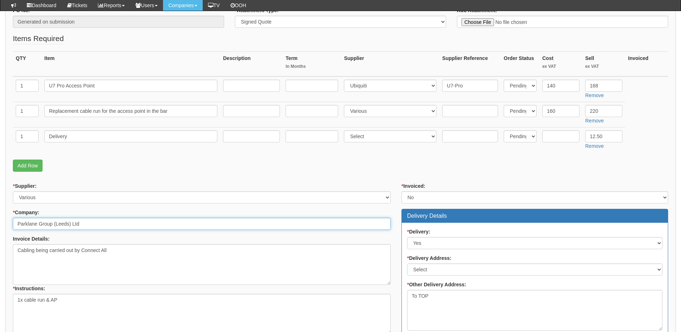
type input "Parklane Group (Leeds) Ltd"
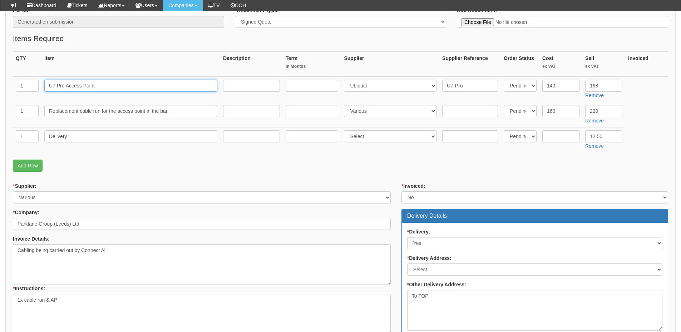
click at [121, 87] on input "U7 Pro Access Point" at bounding box center [130, 86] width 173 height 12
click at [122, 80] on input "U7 Pro Access Point" at bounding box center [130, 86] width 173 height 12
click at [110, 78] on td "U7 Pro Access Point" at bounding box center [130, 89] width 179 height 26
click at [139, 81] on input "U7 Pro Access Point" at bounding box center [130, 86] width 173 height 12
paste input "Leeds Golf Centre"
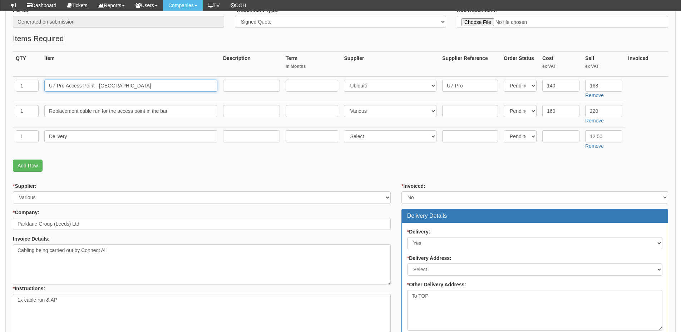
type input "U7 Pro Access Point - Leeds Golf Centre"
click at [187, 113] on input "Replacement cable run for the access point in the bar" at bounding box center [130, 111] width 173 height 12
paste input "Leeds Golf Centre"
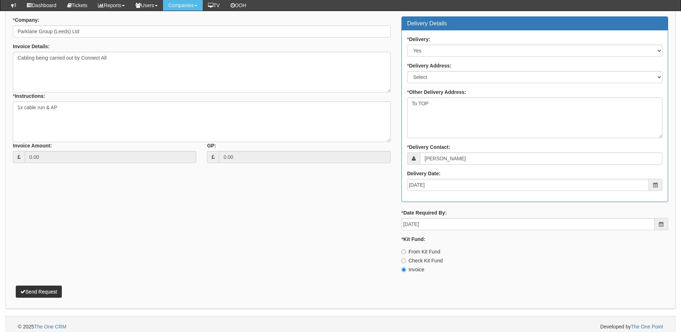
scroll to position [339, 0]
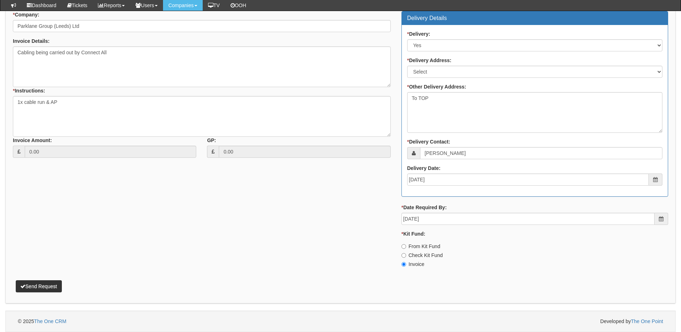
type input "Replacement cable run for the access point in the bar - Leeds Golf Centre"
click at [47, 284] on button "Send Request" at bounding box center [39, 287] width 46 height 12
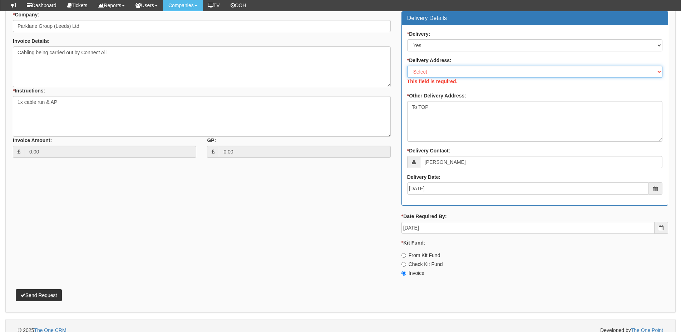
click at [422, 73] on select "Select Not Applicable Main Address - LS2 7PN Other" at bounding box center [534, 72] width 255 height 12
select select "other"
click at [407, 66] on select "Select Not Applicable Main Address - LS2 7PN Other" at bounding box center [534, 72] width 255 height 12
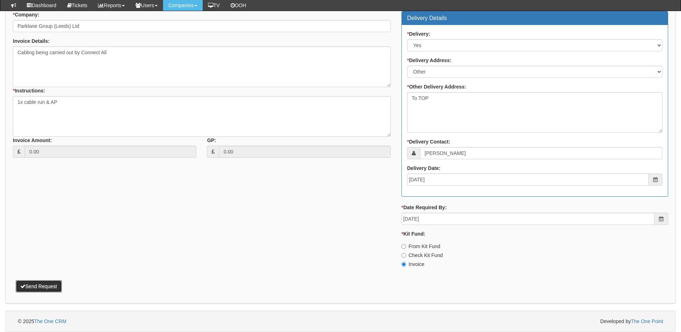
click at [40, 287] on button "Send Request" at bounding box center [39, 287] width 46 height 12
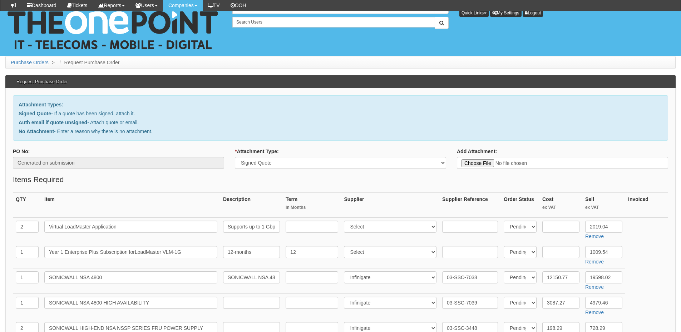
select select "Signed Quote"
select select "349"
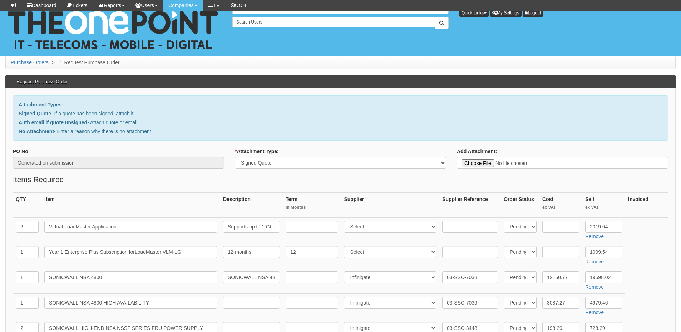
select select "81"
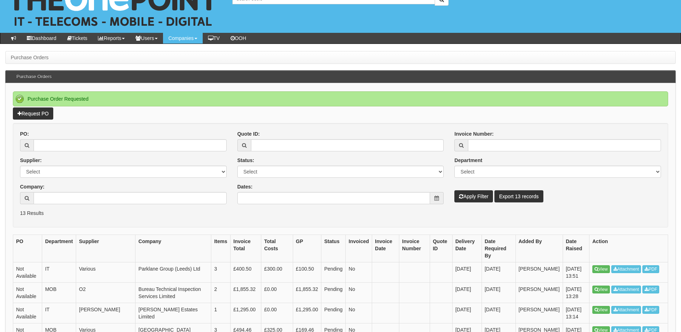
scroll to position [36, 0]
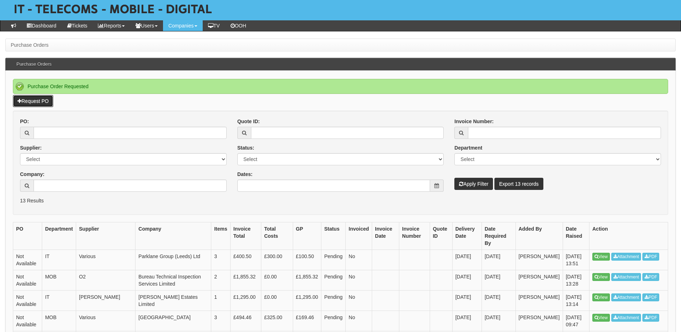
click at [36, 100] on link "Request PO" at bounding box center [33, 101] width 40 height 12
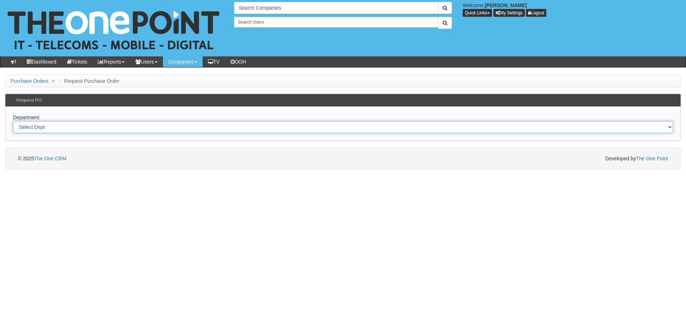
drag, startPoint x: 215, startPoint y: 128, endPoint x: 215, endPoint y: 133, distance: 4.6
click at [215, 128] on select "Select Dept Digital Internal IT Mobiles Marketing Telecoms" at bounding box center [343, 127] width 660 height 12
select select "?pipeID=&dept=MOB"
click at [13, 121] on select "Select Dept Digital Internal IT Mobiles Marketing Telecoms" at bounding box center [343, 127] width 660 height 12
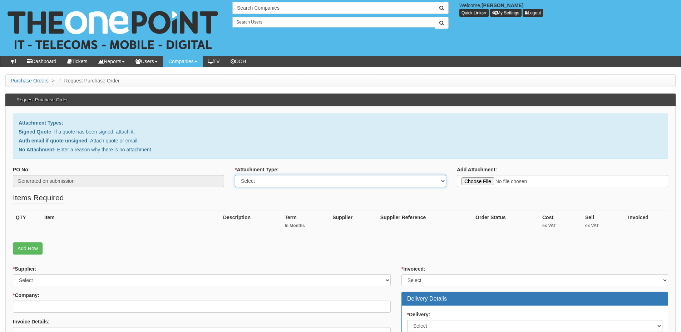
click at [292, 186] on select "Select Signed Quote Auth email with quote if unsigned No Attachment" at bounding box center [340, 181] width 211 height 12
select select "Signed Quote"
click at [235, 175] on select "Select Signed Quote Auth email with quote if unsigned No Attachment" at bounding box center [340, 181] width 211 height 12
type input "C:\fakepath\Volumec - Mobile Resign (1).pdf"
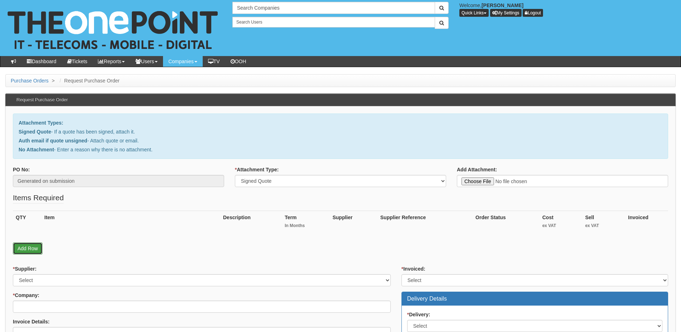
click at [31, 247] on link "Add Row" at bounding box center [28, 249] width 30 height 12
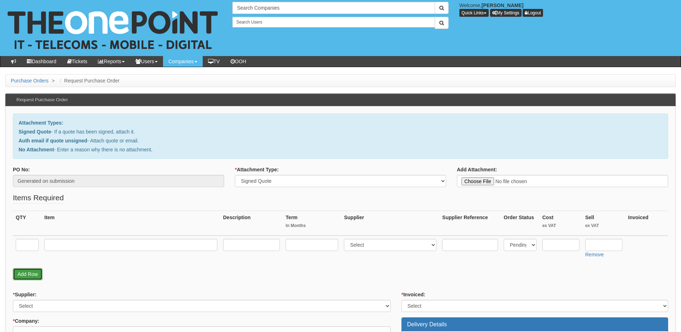
click at [32, 270] on link "Add Row" at bounding box center [28, 274] width 30 height 12
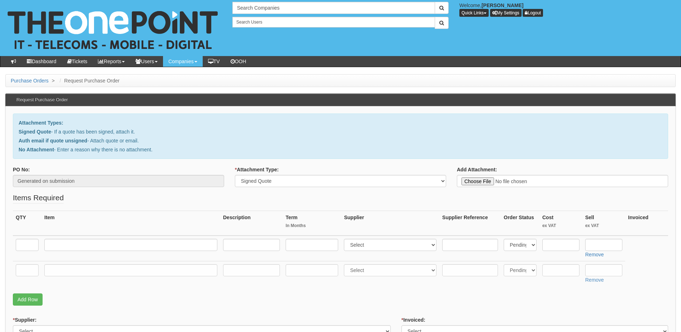
click at [32, 293] on div "QTY Item Description Term In Months Supplier Supplier Reference Order Status Co…" at bounding box center [340, 252] width 655 height 83
click at [31, 301] on link "Add Row" at bounding box center [28, 300] width 30 height 12
click at [29, 247] on input "text" at bounding box center [27, 245] width 23 height 12
type input "11"
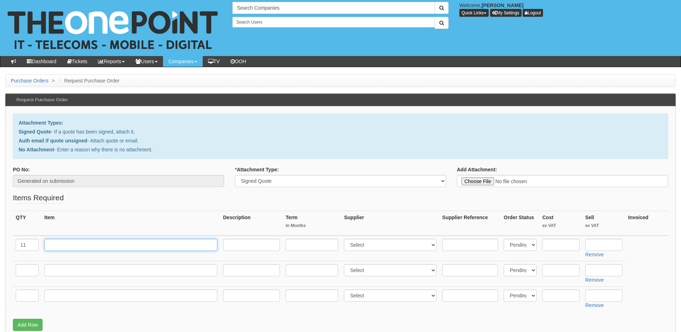
click at [66, 243] on input "text" at bounding box center [130, 245] width 173 height 12
type input "O2 Unlimited"
click at [309, 239] on input "text" at bounding box center [312, 245] width 53 height 12
type input "24"
click at [254, 243] on input "text" at bounding box center [251, 245] width 57 height 12
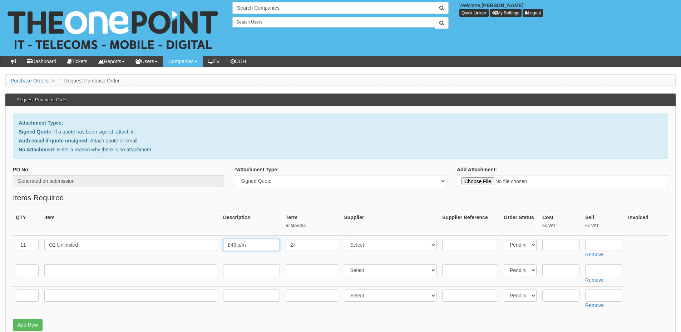
type input "£43 p/m"
click at [372, 245] on select "Select 123 REG.co.uk 1Password 3 4Gon AA Jones Electric Ltd Abzorb Access Group…" at bounding box center [390, 245] width 93 height 12
select select "54"
click at [346, 239] on select "Select 123 REG.co.uk 1Password 3 4Gon AA Jones Electric Ltd Abzorb Access Group…" at bounding box center [390, 245] width 93 height 12
click at [589, 242] on input "text" at bounding box center [603, 245] width 37 height 12
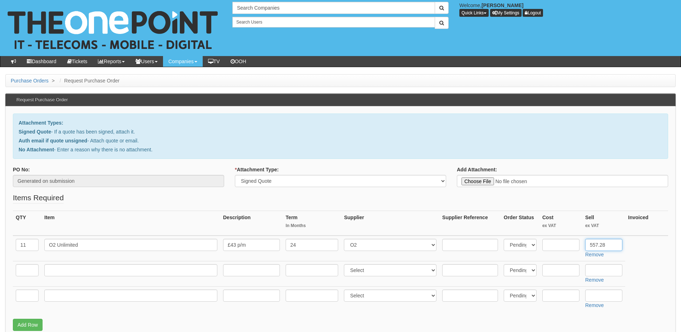
type input "557.28"
click at [27, 271] on input "text" at bounding box center [27, 270] width 23 height 12
click at [24, 273] on input "text" at bounding box center [27, 270] width 23 height 12
type input "11"
click at [55, 269] on input "text" at bounding box center [130, 270] width 173 height 12
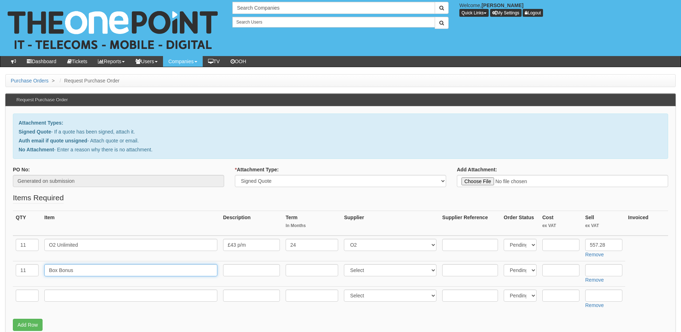
type input "Box Bonus"
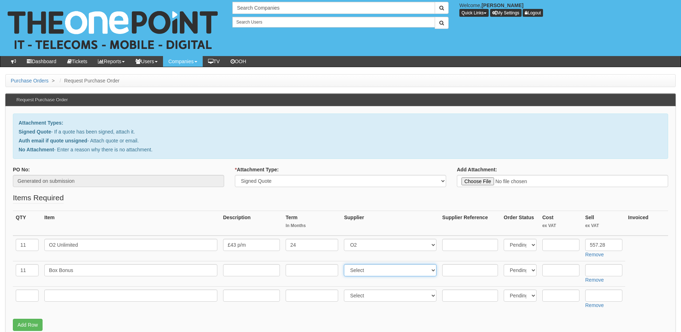
click at [368, 271] on select "Select 123 REG.co.uk 1Password 3 4Gon AA Jones Electric Ltd Abzorb Access Group…" at bounding box center [390, 270] width 93 height 12
select select "54"
click at [346, 264] on select "Select 123 REG.co.uk 1Password 3 4Gon AA Jones Electric Ltd Abzorb Access Group…" at bounding box center [390, 270] width 93 height 12
click at [605, 275] on input "text" at bounding box center [603, 270] width 37 height 12
type input "60"
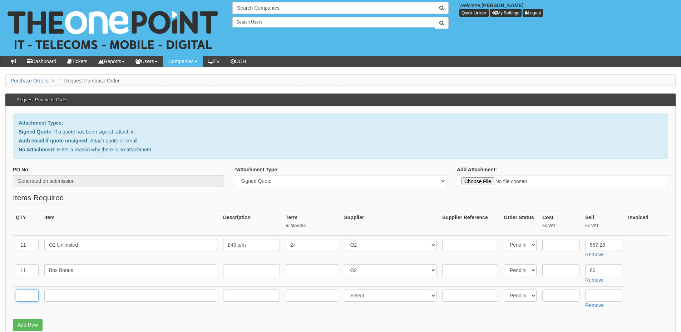
click at [27, 291] on input "text" at bounding box center [27, 296] width 23 height 12
click at [33, 293] on input "text" at bounding box center [27, 296] width 23 height 12
type input "2"
click at [69, 296] on input "text" at bounding box center [130, 296] width 173 height 12
type input "u"
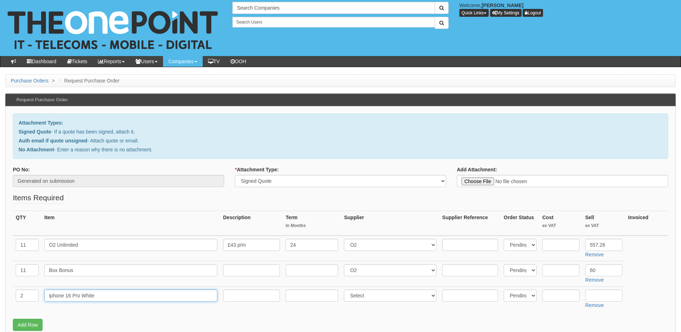
type input "iphone 16 Pro White"
click at [599, 294] on input "text" at bounding box center [603, 296] width 37 height 12
type input "779"
click at [553, 300] on input "text" at bounding box center [560, 296] width 37 height 12
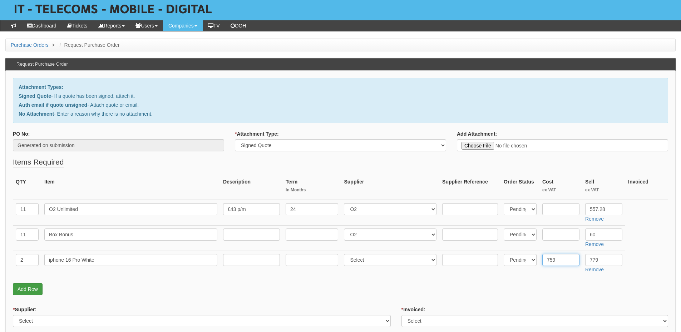
type input "759"
click at [18, 294] on link "Add Row" at bounding box center [28, 289] width 30 height 12
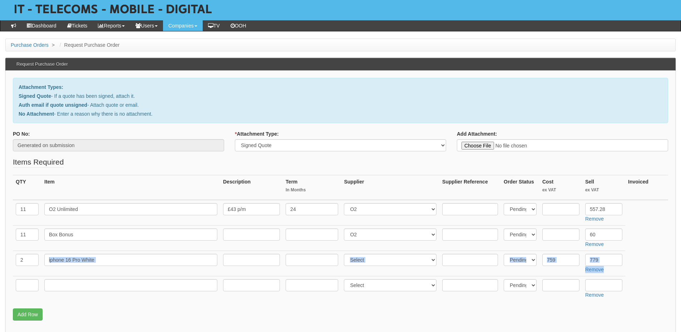
drag, startPoint x: 69, startPoint y: 278, endPoint x: 69, endPoint y: 255, distance: 23.2
click at [69, 255] on tbody "11 O2 Unlimited £43 p/m 24 Select 123 REG.co.uk 1Password 3 4Gon AA Jones Elect…" at bounding box center [340, 250] width 655 height 101
drag, startPoint x: 103, startPoint y: 259, endPoint x: 42, endPoint y: 259, distance: 60.7
click at [42, 259] on td "iphone 16 Pro White" at bounding box center [130, 263] width 179 height 25
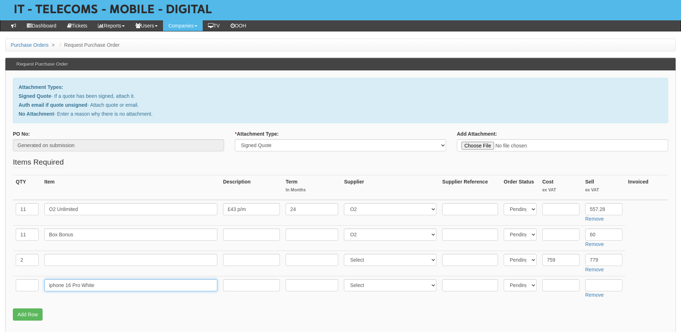
type input "iphone 16 Pro White"
drag, startPoint x: 34, startPoint y: 259, endPoint x: 18, endPoint y: 260, distance: 15.8
click at [18, 260] on input "2" at bounding box center [27, 260] width 23 height 12
type input "2"
drag, startPoint x: 610, startPoint y: 259, endPoint x: 584, endPoint y: 260, distance: 25.8
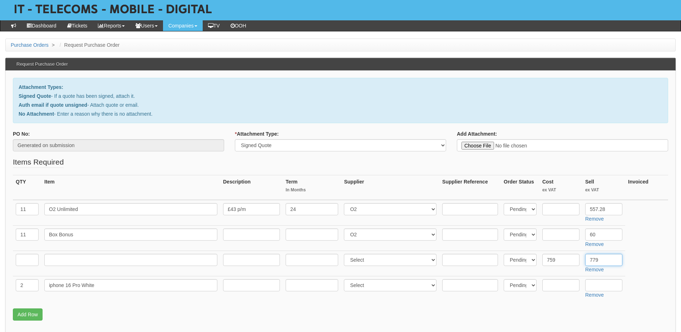
click at [584, 260] on td "779 Remove" at bounding box center [603, 263] width 43 height 25
type input "779"
drag, startPoint x: 568, startPoint y: 261, endPoint x: 544, endPoint y: 261, distance: 23.9
click at [544, 261] on input "759" at bounding box center [560, 260] width 37 height 12
type input "759"
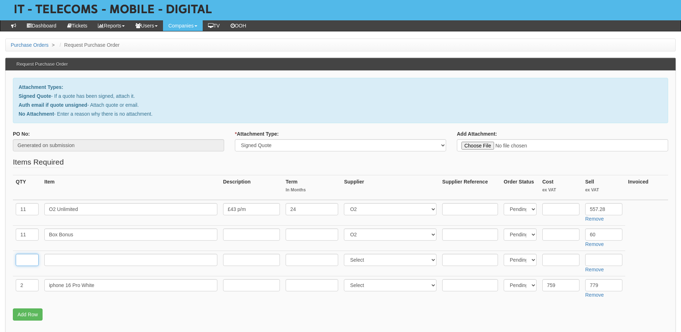
click at [22, 261] on input "text" at bounding box center [27, 260] width 23 height 12
type input "1"
click at [71, 256] on input "text" at bounding box center [130, 260] width 173 height 12
type input "Kit Fund"
click at [567, 261] on input "text" at bounding box center [560, 260] width 37 height 12
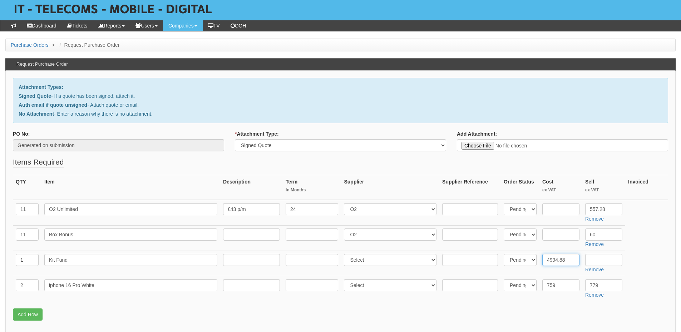
type input "4994.88"
click at [34, 313] on link "Add Row" at bounding box center [28, 315] width 30 height 12
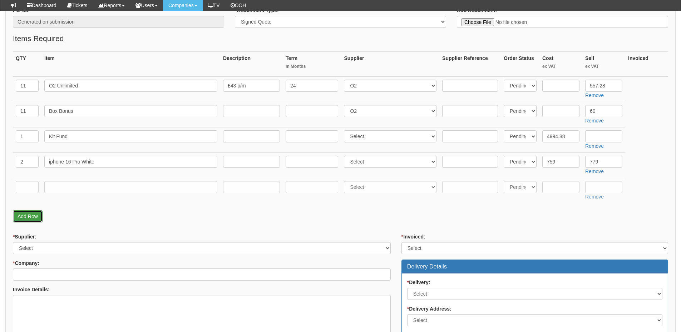
scroll to position [143, 0]
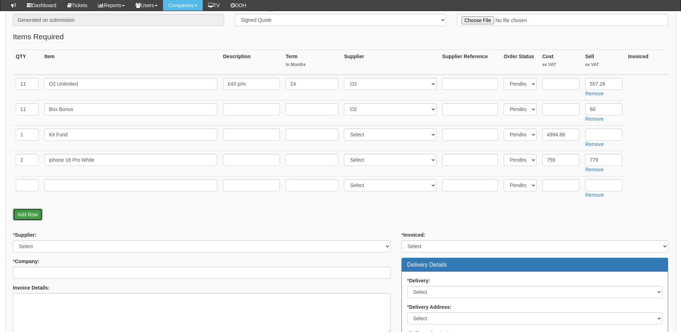
click at [37, 216] on link "Add Row" at bounding box center [28, 215] width 30 height 12
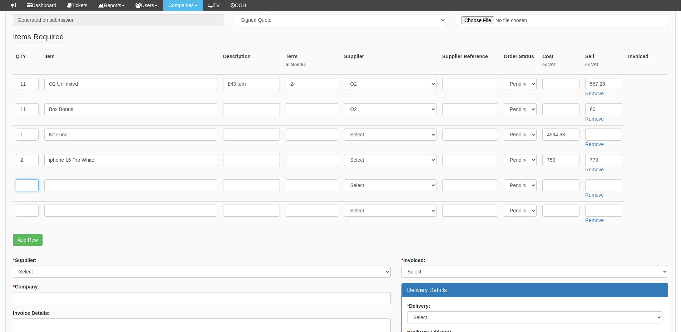
click at [33, 185] on input "text" at bounding box center [27, 185] width 23 height 12
type input "3"
click at [33, 214] on input "text" at bounding box center [27, 211] width 23 height 12
type input "1"
click at [30, 232] on div "QTY Item Description Term In Months Supplier Supplier Reference Order Status Co…" at bounding box center [340, 142] width 655 height 184
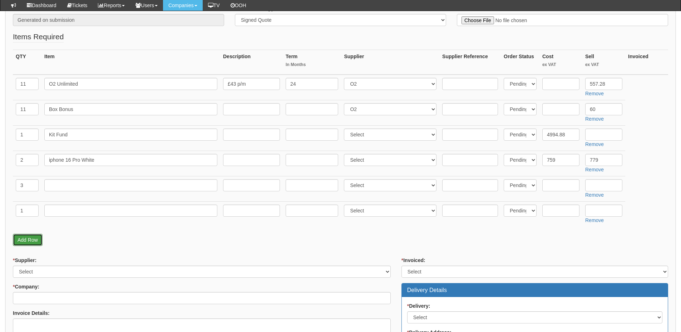
click at [30, 237] on link "Add Row" at bounding box center [28, 240] width 30 height 12
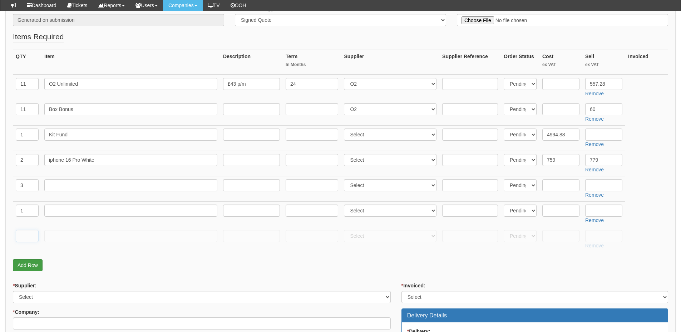
click at [30, 237] on input "text" at bounding box center [27, 236] width 23 height 12
type input "1"
click at [52, 183] on input "text" at bounding box center [130, 185] width 173 height 12
type input "iPhone 17 Pro"
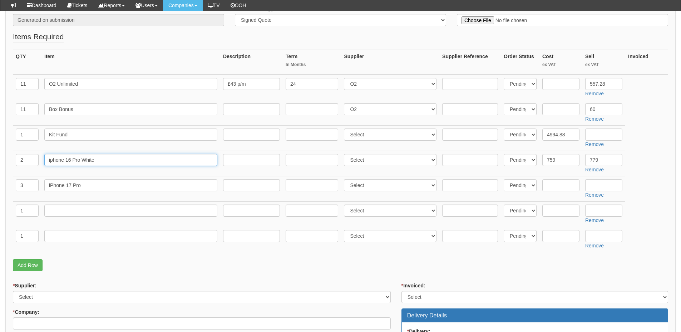
click at [83, 160] on input "iphone 16 Pro White" at bounding box center [130, 160] width 173 height 12
type input "iphone 16 Pro 128GB White"
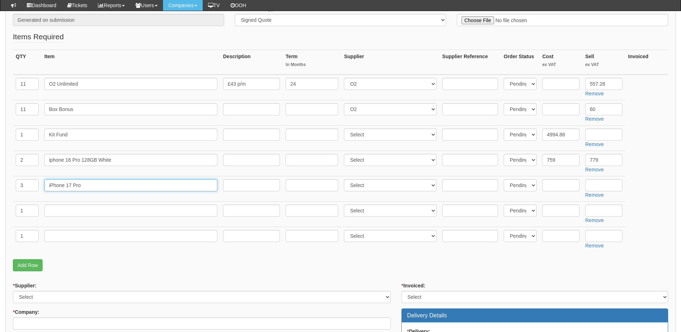
click at [96, 187] on input "iPhone 17 Pro" at bounding box center [130, 185] width 173 height 12
type input "iPhone 17 Pro 256GB"
click at [594, 247] on link "Remove" at bounding box center [594, 246] width 19 height 6
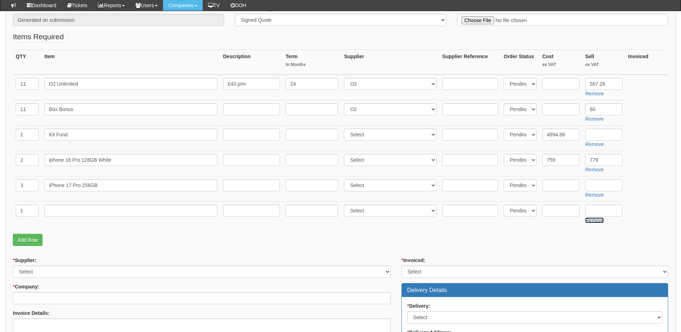
click at [596, 221] on link "Remove" at bounding box center [594, 221] width 19 height 6
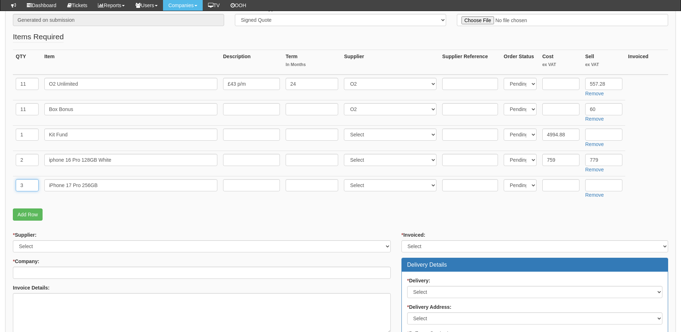
drag, startPoint x: 27, startPoint y: 189, endPoint x: 18, endPoint y: 189, distance: 9.6
click at [18, 189] on input "3" at bounding box center [27, 185] width 23 height 12
type input "5"
click at [238, 182] on input "text" at bounding box center [251, 185] width 57 height 12
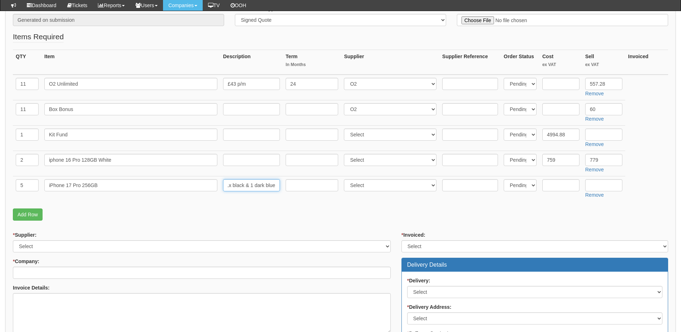
type input "3x white, 1x black & 1 dark blue"
click at [613, 183] on input "text" at bounding box center [603, 185] width 37 height 12
type input "914.64"
click at [561, 187] on input "text" at bounding box center [560, 185] width 37 height 12
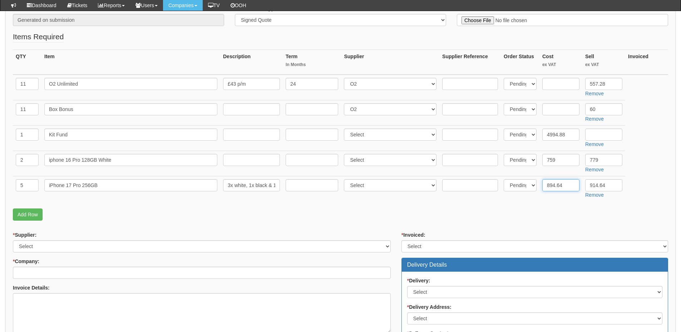
type input "894.64"
click at [376, 161] on select "Select 123 REG.co.uk 1Password 3 4Gon AA Jones Electric Ltd Abzorb Access Group…" at bounding box center [390, 160] width 93 height 12
click at [346, 154] on select "Select 123 REG.co.uk 1Password 3 4Gon AA Jones Electric Ltd Abzorb Access Group…" at bounding box center [390, 160] width 93 height 12
click at [376, 161] on select "Select 123 REG.co.uk 1Password 3 4Gon AA Jones Electric Ltd Abzorb Access Group…" at bounding box center [390, 160] width 93 height 12
select select "260"
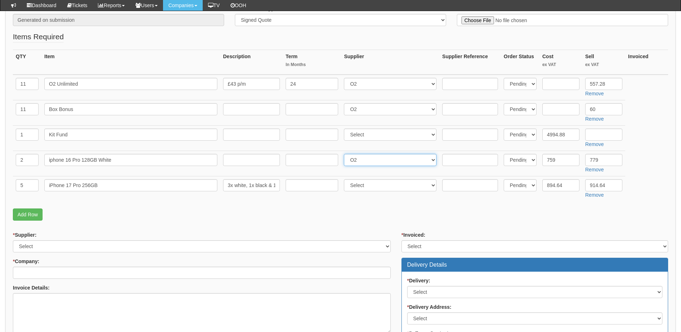
click at [346, 154] on select "Select 123 REG.co.uk 1Password 3 4Gon AA Jones Electric Ltd Abzorb Access Group…" at bounding box center [390, 160] width 93 height 12
click at [365, 183] on select "Select 123 REG.co.uk 1Password 3 4Gon AA Jones Electric Ltd Abzorb Access Group…" at bounding box center [390, 185] width 93 height 12
select select "54"
click at [346, 179] on select "Select 123 REG.co.uk 1Password 3 4Gon AA Jones Electric Ltd Abzorb Access Group…" at bounding box center [390, 185] width 93 height 12
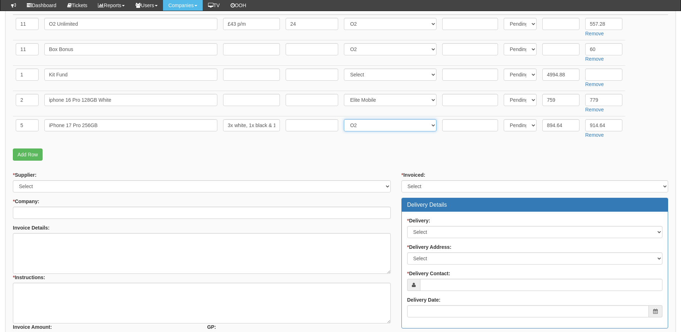
scroll to position [214, 0]
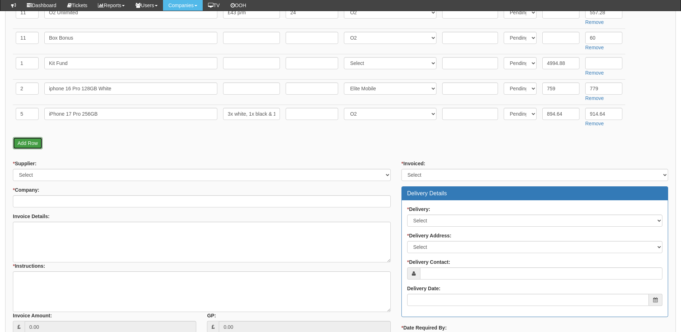
click at [35, 140] on link "Add Row" at bounding box center [28, 143] width 30 height 12
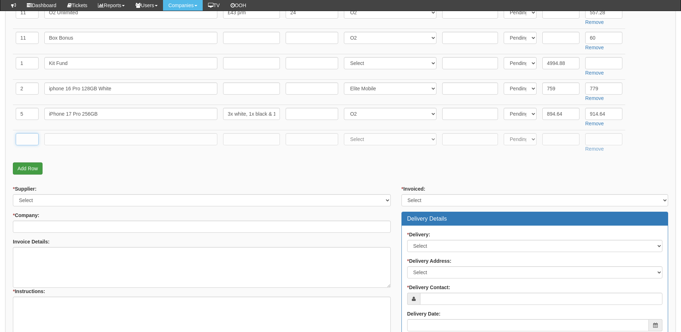
click at [35, 140] on input "text" at bounding box center [27, 139] width 23 height 12
type input "1"
click at [61, 140] on input "text" at bounding box center [130, 139] width 173 height 12
type input "Delivery"
click at [601, 141] on input "text" at bounding box center [603, 139] width 37 height 12
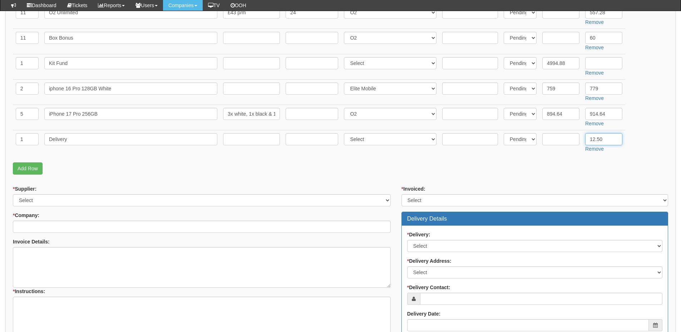
type input "12.50"
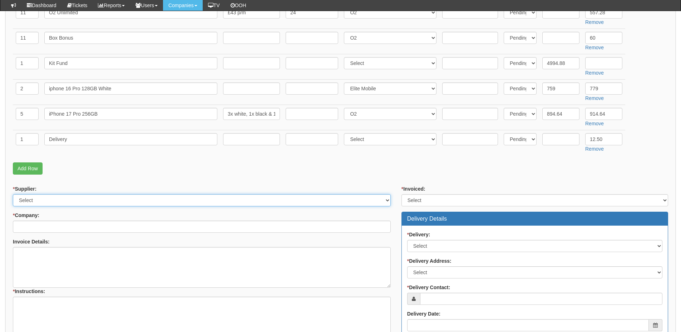
click at [93, 199] on select "Select 123 REG.co.uk 1Password 3 4Gon AA Jones Electric Ltd Abzorb Access Group…" at bounding box center [202, 200] width 378 height 12
select select "124"
click at [13, 194] on select "Select 123 REG.co.uk 1Password 3 4Gon AA Jones Electric Ltd Abzorb Access Group…" at bounding box center [202, 200] width 378 height 12
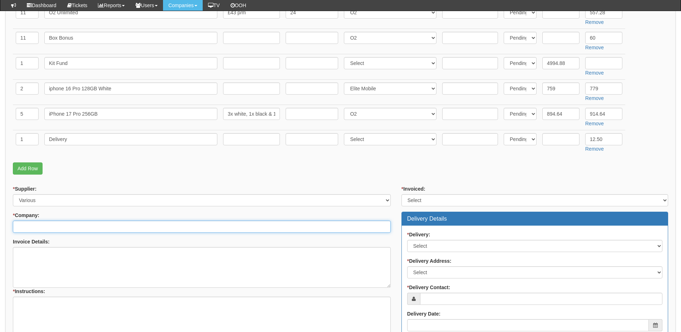
click at [84, 224] on input "* Company:" at bounding box center [202, 227] width 378 height 12
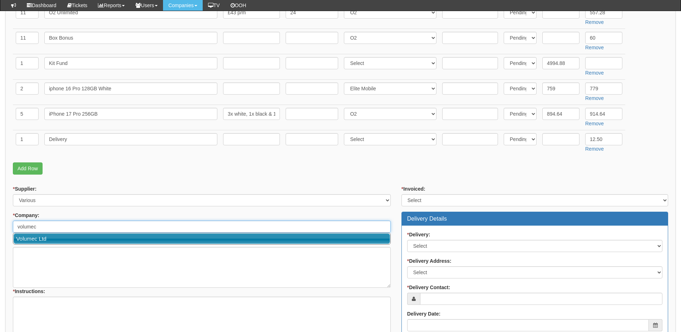
click at [82, 240] on link "Volumec Ltd" at bounding box center [202, 239] width 376 height 10
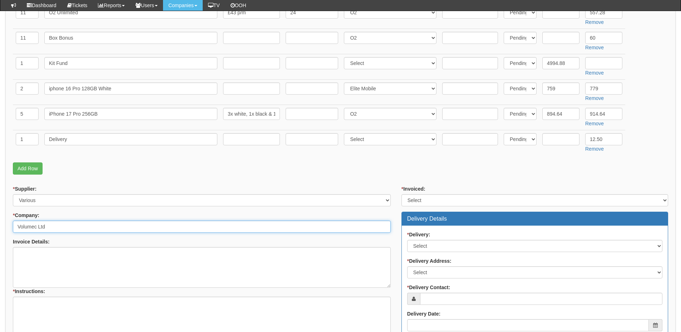
type input "Volumec Ltd"
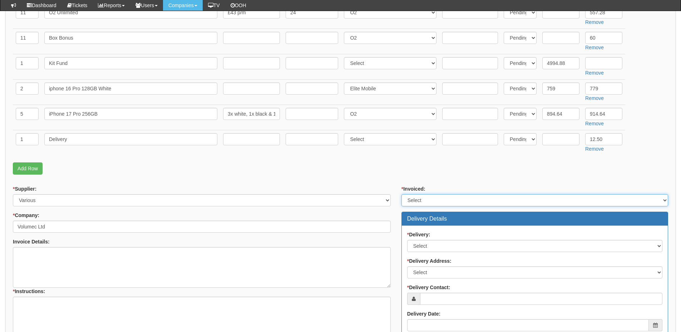
click at [420, 202] on select "Select Yes No N/A STB (part of order)" at bounding box center [534, 200] width 267 height 12
select select "2"
click at [401, 194] on select "Select Yes No N/A STB (part of order)" at bounding box center [534, 200] width 267 height 12
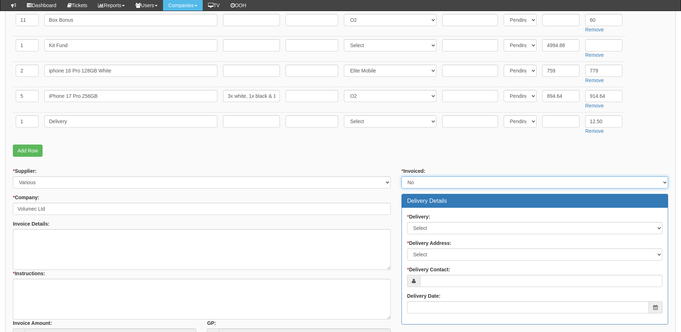
scroll to position [250, 0]
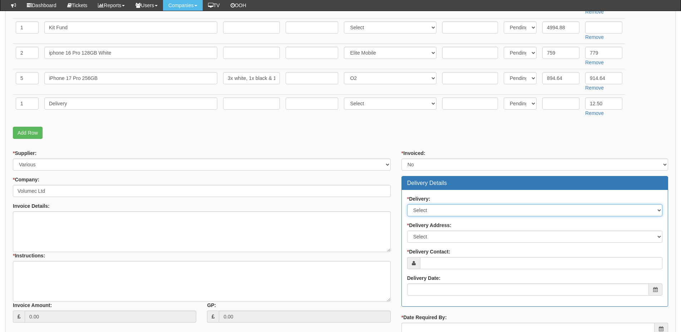
click at [439, 208] on select "Select No Not Applicable Yes" at bounding box center [534, 210] width 255 height 12
select select "1"
click at [407, 204] on select "Select No Not Applicable Yes" at bounding box center [534, 210] width 255 height 12
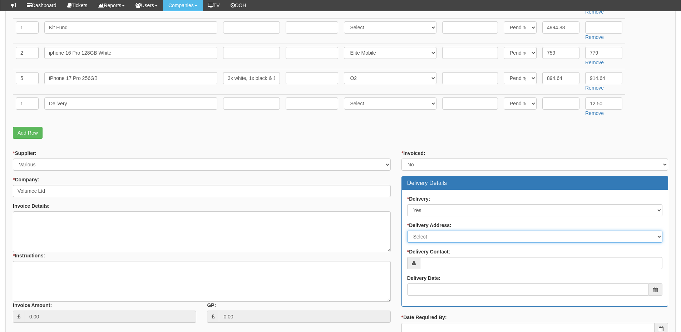
click at [431, 239] on select "Select Not Applicable Main Address - HU15 1PH Other" at bounding box center [534, 237] width 255 height 12
select select "other"
click at [407, 231] on select "Select Not Applicable Main Address - HU15 1PH Other" at bounding box center [534, 237] width 255 height 12
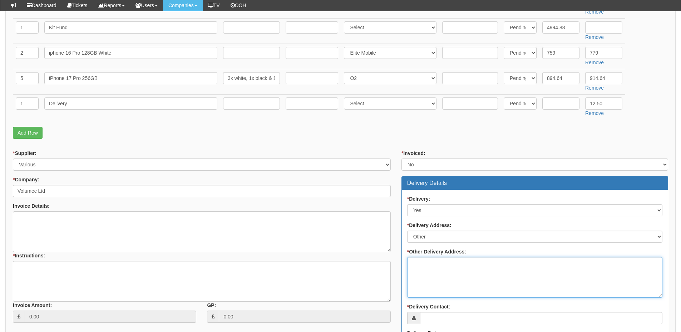
click at [428, 264] on textarea "* Other Delivery Address:" at bounding box center [534, 277] width 255 height 41
paste textarea "Cherry Tree Court, 36 Ferensway, Hull, HU2"
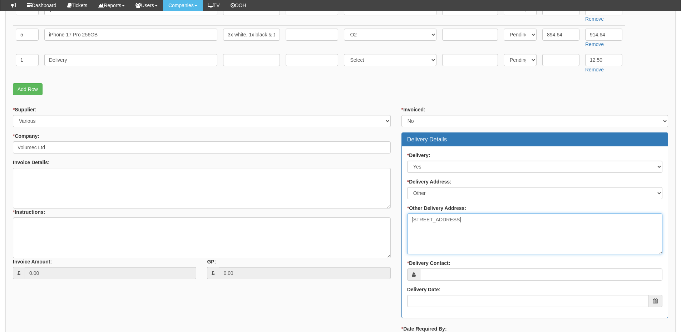
scroll to position [357, 0]
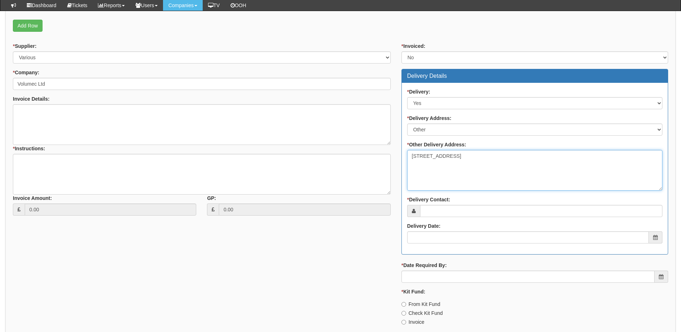
type textarea "Cherry Tree Court, 36 Ferensway, Hull, HU2"
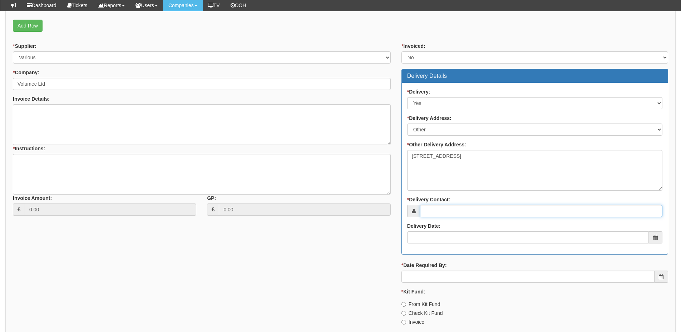
click at [427, 213] on input "* Delivery Contact:" at bounding box center [541, 211] width 242 height 12
type input "Simon Rawson"
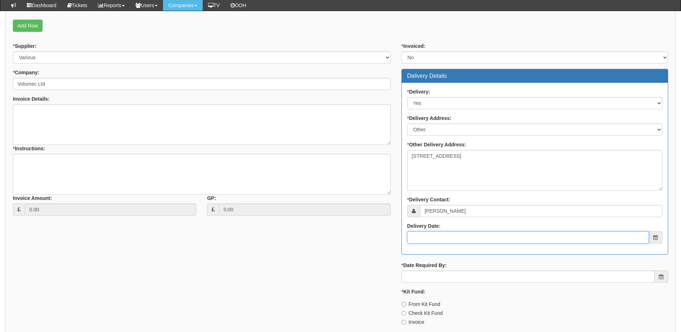
click at [432, 234] on input "Delivery Date:" at bounding box center [528, 238] width 242 height 12
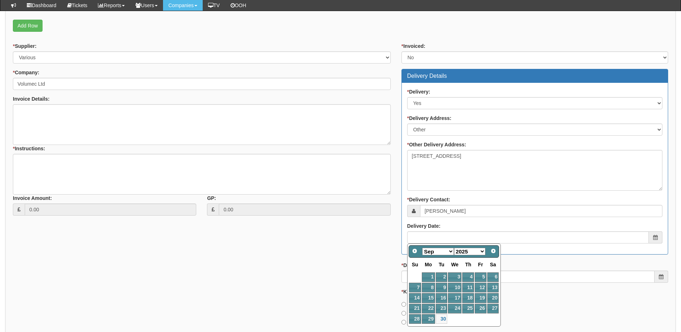
click at [439, 251] on select "Jan Feb Mar Apr May Jun Jul Aug Sep Oct Nov Dec" at bounding box center [438, 252] width 32 height 8
click at [453, 279] on link "1" at bounding box center [455, 278] width 14 height 10
type input "2025-10-01"
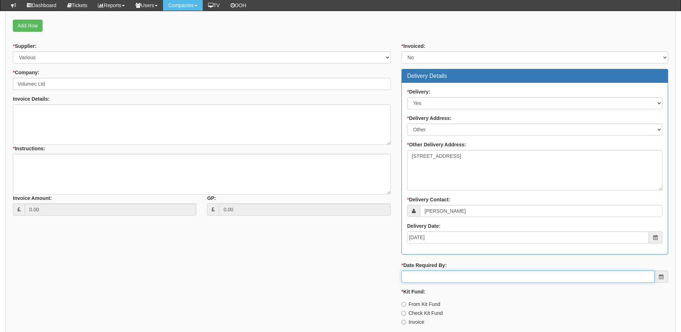
click at [445, 273] on input "* Date Required By:" at bounding box center [527, 277] width 253 height 12
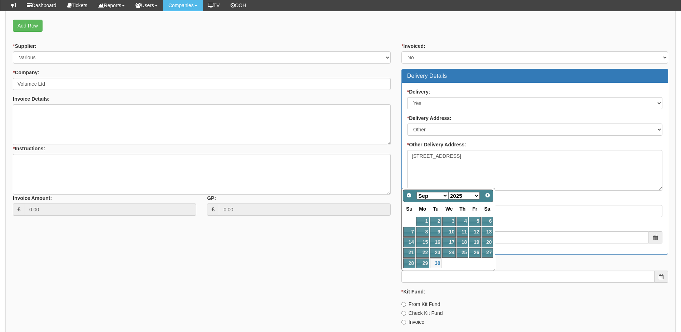
click at [435, 198] on select "Jan Feb Mar Apr May Jun Jul Aug Sep Oct Nov Dec" at bounding box center [432, 196] width 32 height 8
click at [416, 192] on select "Jan Feb Mar Apr May Jun Jul Aug Sep Oct Nov Dec" at bounding box center [432, 196] width 32 height 8
click at [433, 195] on select "Jan Feb Mar Apr May Jun Jul Aug Sep Oct Nov Dec" at bounding box center [432, 196] width 32 height 8
click at [453, 219] on link "1" at bounding box center [449, 222] width 14 height 10
type input "2025-10-01"
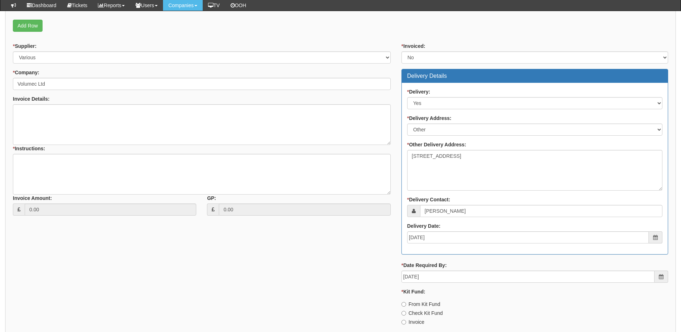
click at [416, 323] on label "Invoice" at bounding box center [412, 322] width 23 height 7
click at [406, 323] on input "Invoice" at bounding box center [403, 322] width 5 height 5
radio input "true"
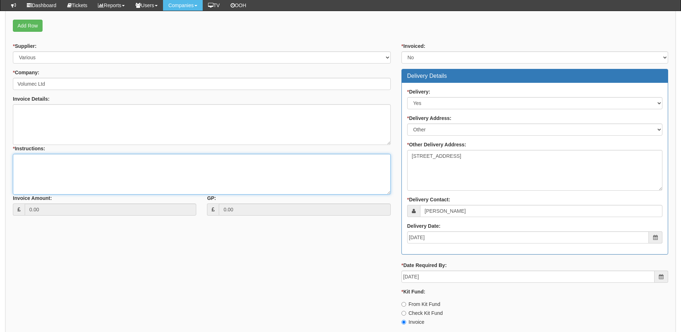
click at [52, 172] on textarea "* Instructions:" at bounding box center [202, 174] width 378 height 41
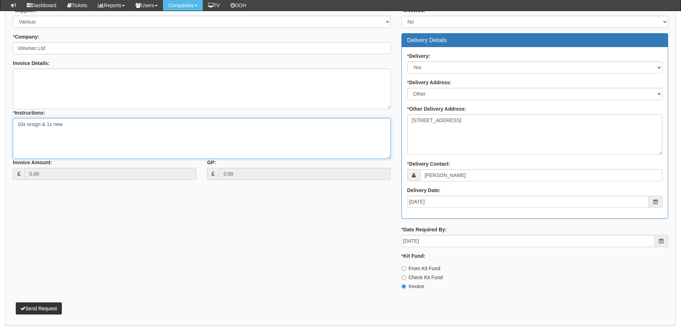
type textarea "10x resign & 1x new"
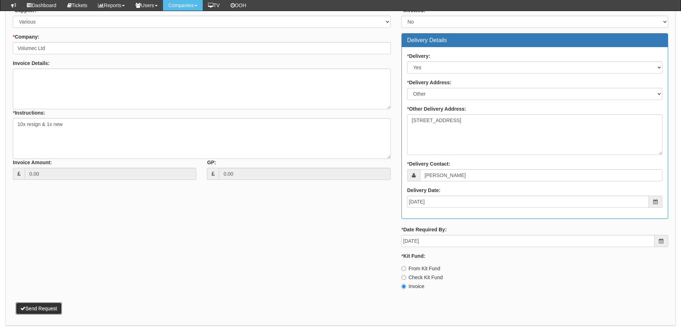
click at [46, 306] on button "Send Request" at bounding box center [39, 309] width 46 height 12
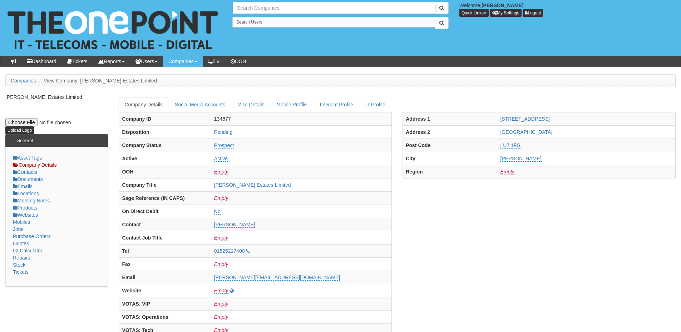
click at [252, 9] on input "text" at bounding box center [333, 8] width 203 height 12
click at [276, 20] on link "NHS City Healthcare Partnership CIC - CHCP" at bounding box center [333, 20] width 201 height 10
type input "NHS City Healthcare Partnership CIC - CHCP"
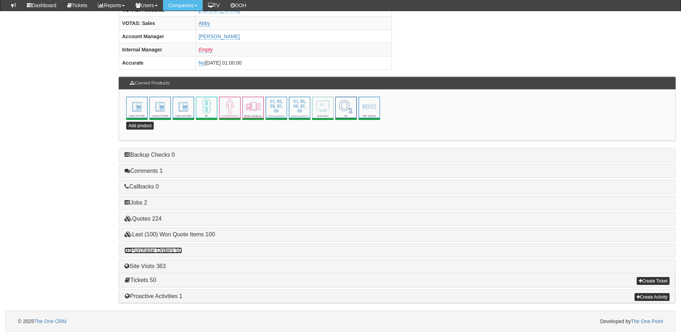
drag, startPoint x: 153, startPoint y: 251, endPoint x: 158, endPoint y: 249, distance: 5.6
click at [153, 251] on link "Purchase Orders 50" at bounding box center [152, 251] width 57 height 6
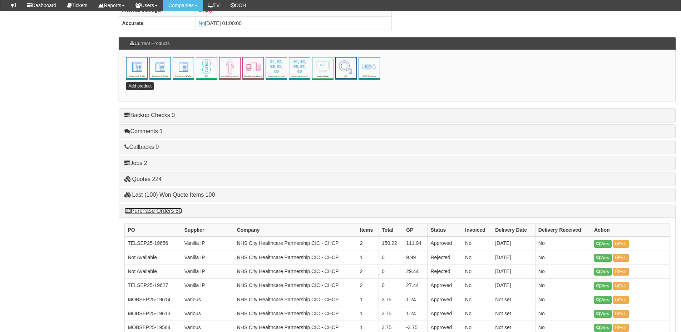
scroll to position [387, 0]
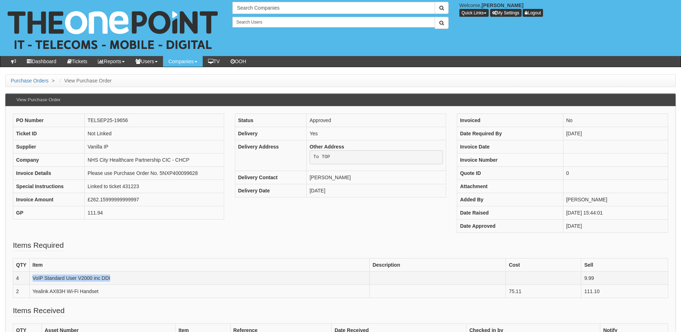
drag, startPoint x: 33, startPoint y: 278, endPoint x: 116, endPoint y: 274, distance: 83.4
click at [116, 274] on td "VoIP Standard User V2000 inc DDI" at bounding box center [199, 278] width 340 height 13
copy td "VoIP Standard User V2000 inc DDI"
